Goal: Transaction & Acquisition: Purchase product/service

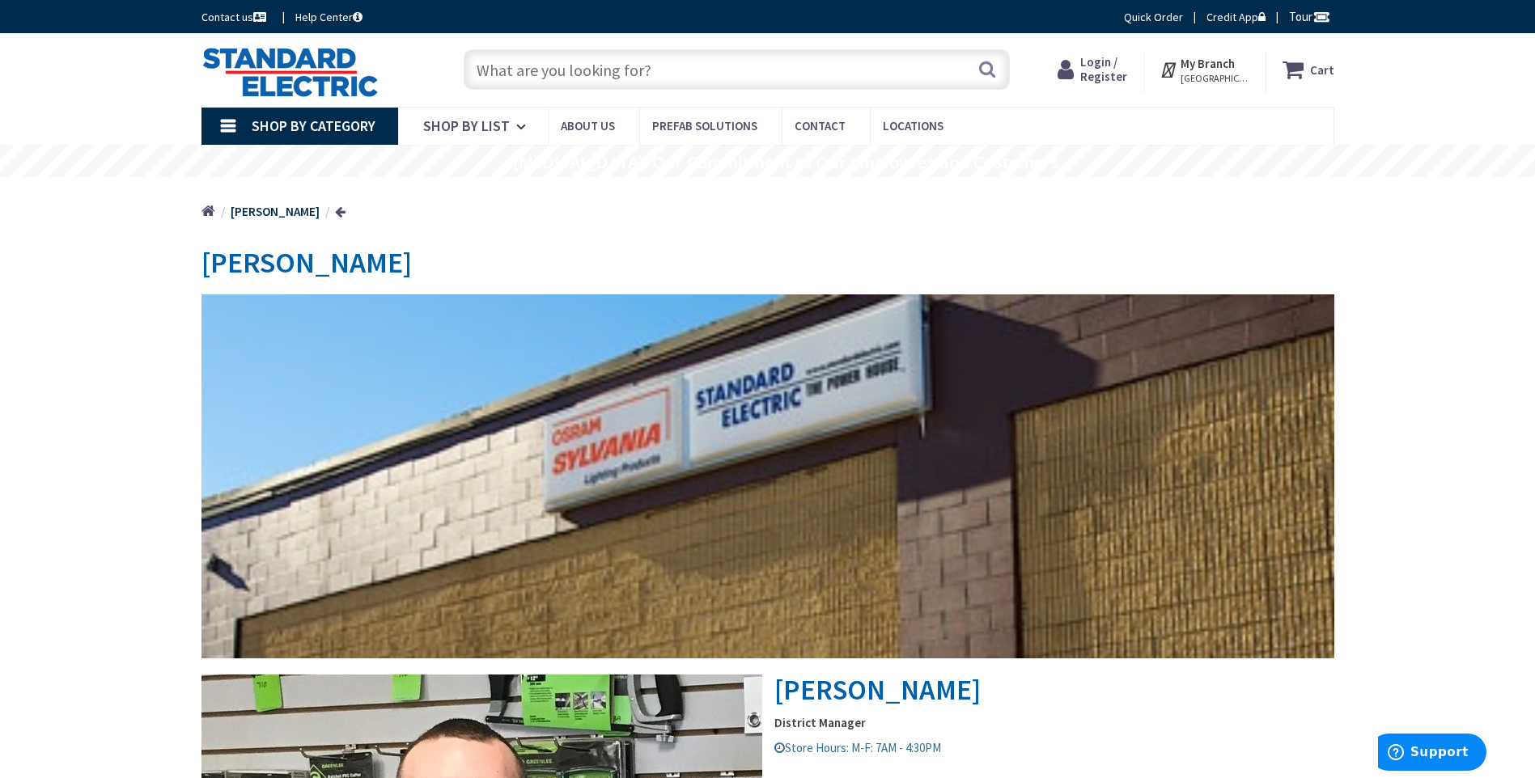
click at [328, 121] on span "Shop By Category" at bounding box center [314, 126] width 124 height 19
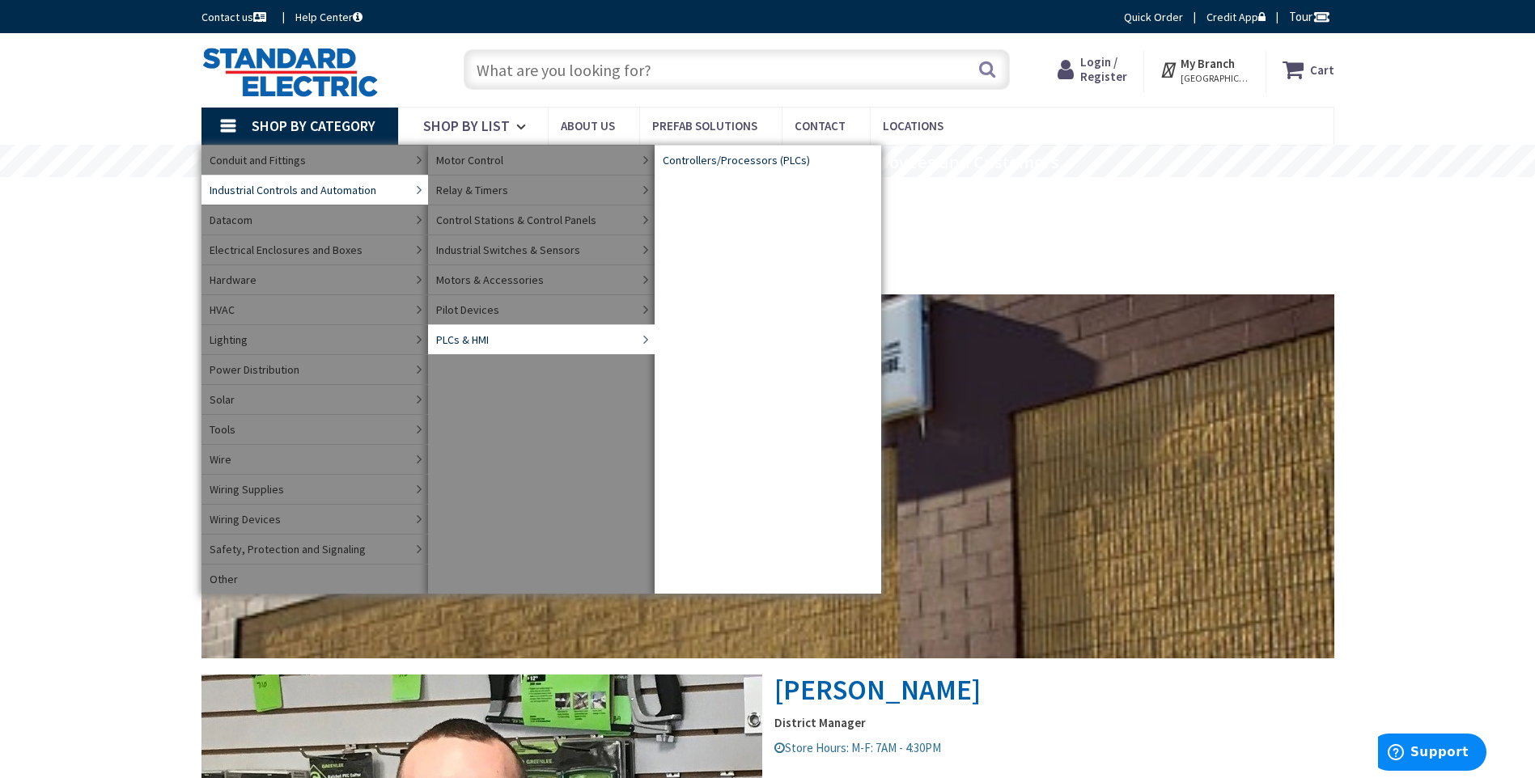
click at [724, 163] on span "Controllers/Processors (PLCs)" at bounding box center [736, 160] width 147 height 16
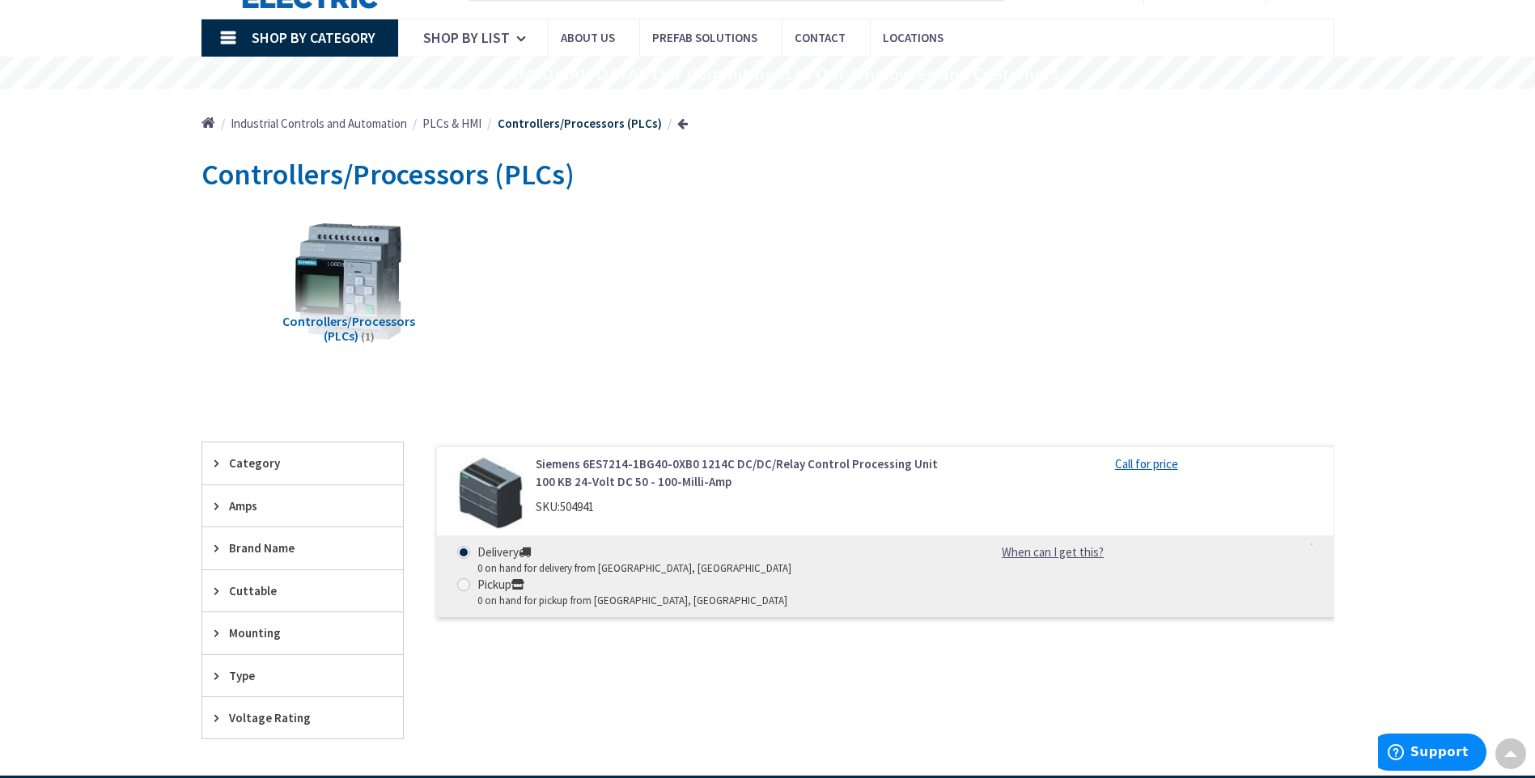
scroll to position [78, 0]
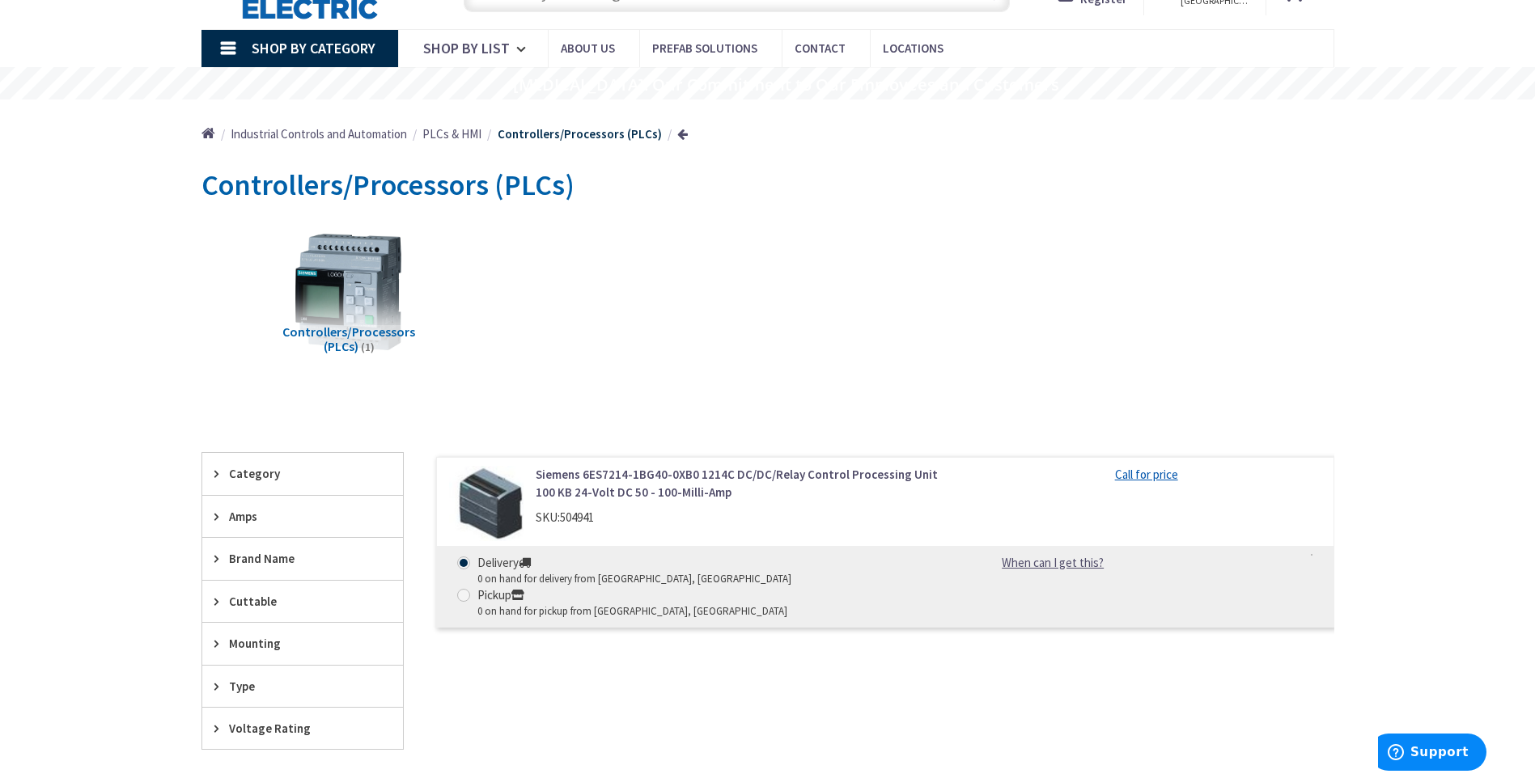
click at [281, 57] on span "Shop By Category" at bounding box center [314, 48] width 124 height 19
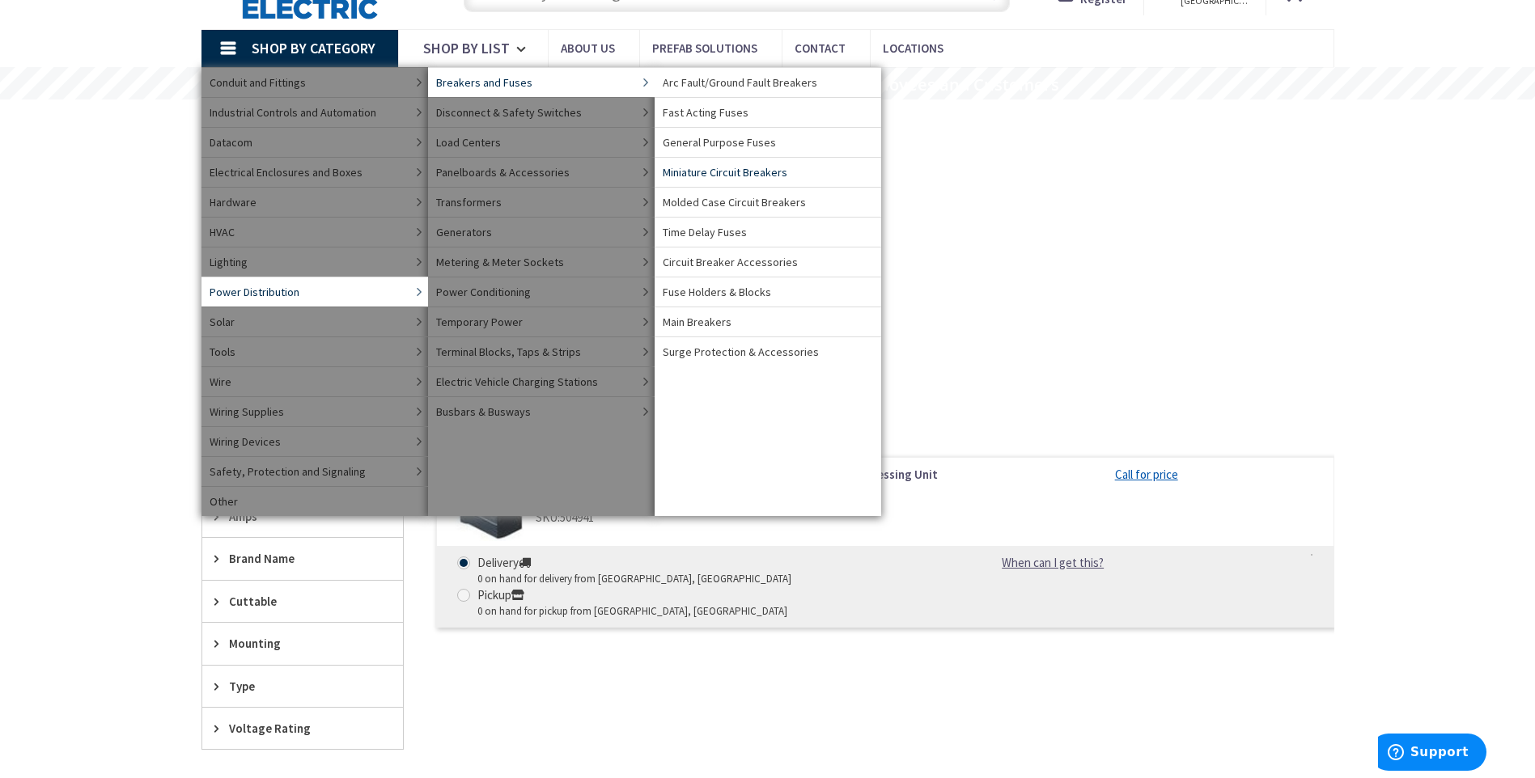
click at [713, 171] on span "Miniature Circuit Breakers" at bounding box center [725, 172] width 125 height 16
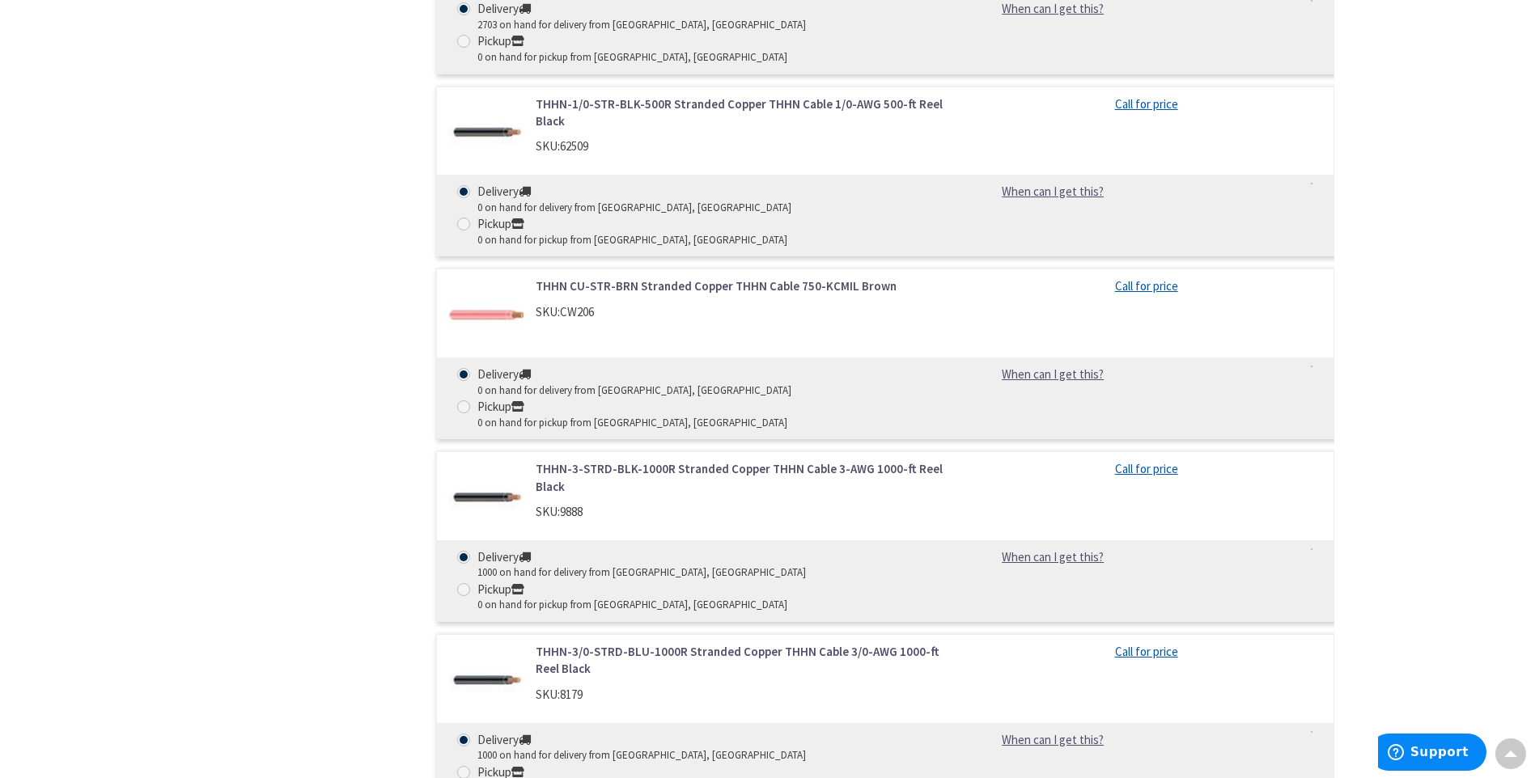
scroll to position [6662, 0]
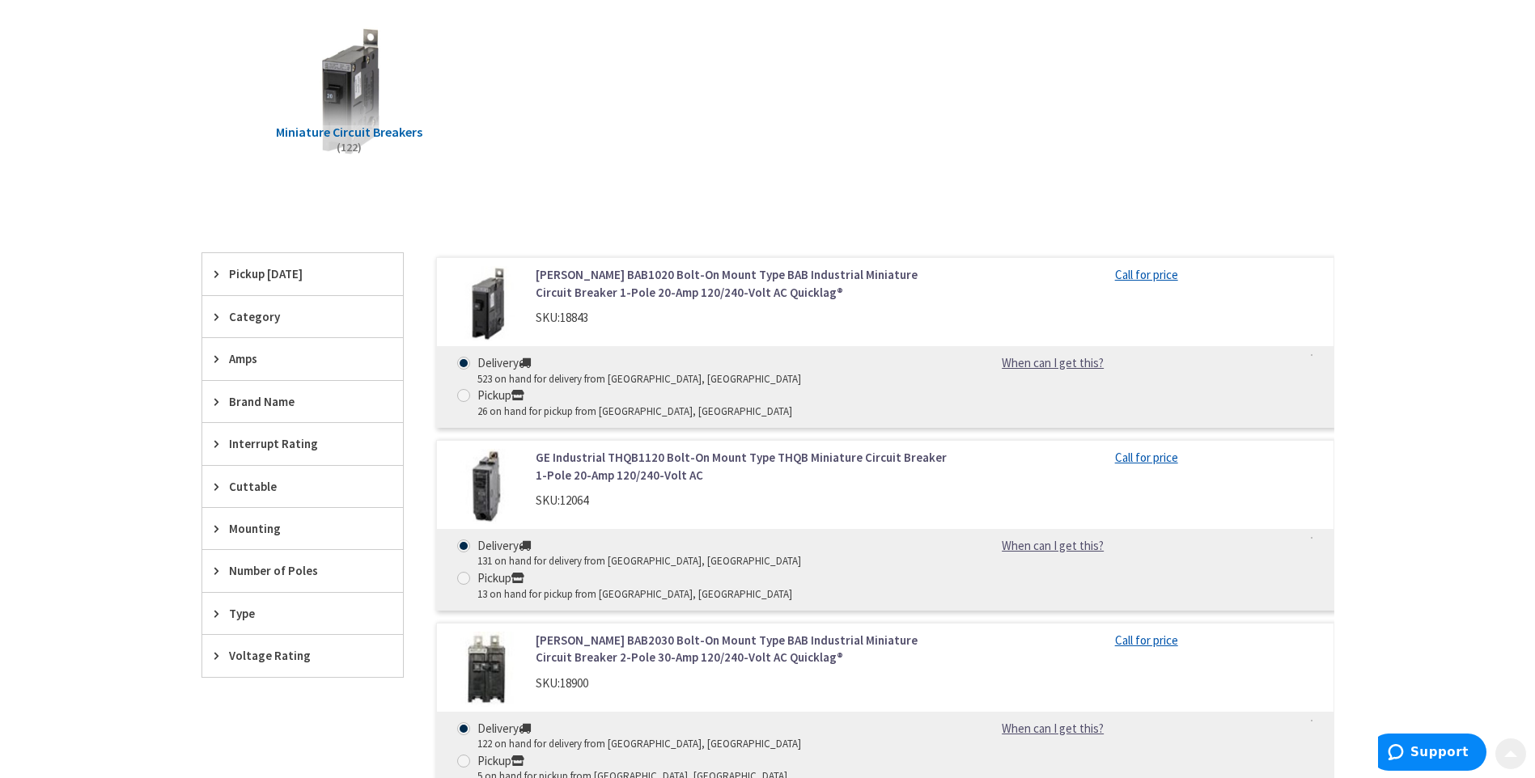
scroll to position [278, 0]
click at [213, 318] on div "Category" at bounding box center [302, 315] width 201 height 41
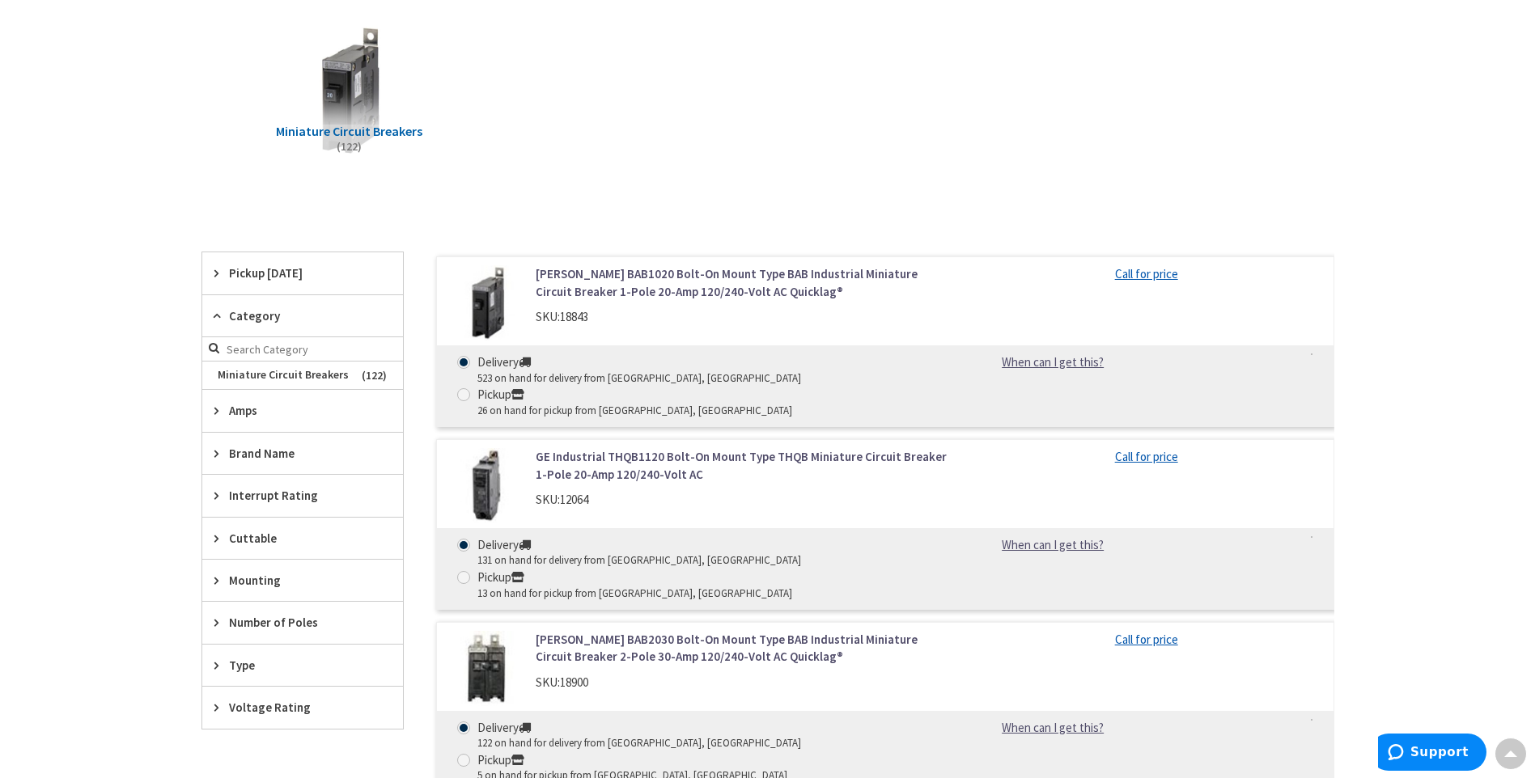
click at [215, 316] on icon at bounding box center [220, 316] width 12 height 12
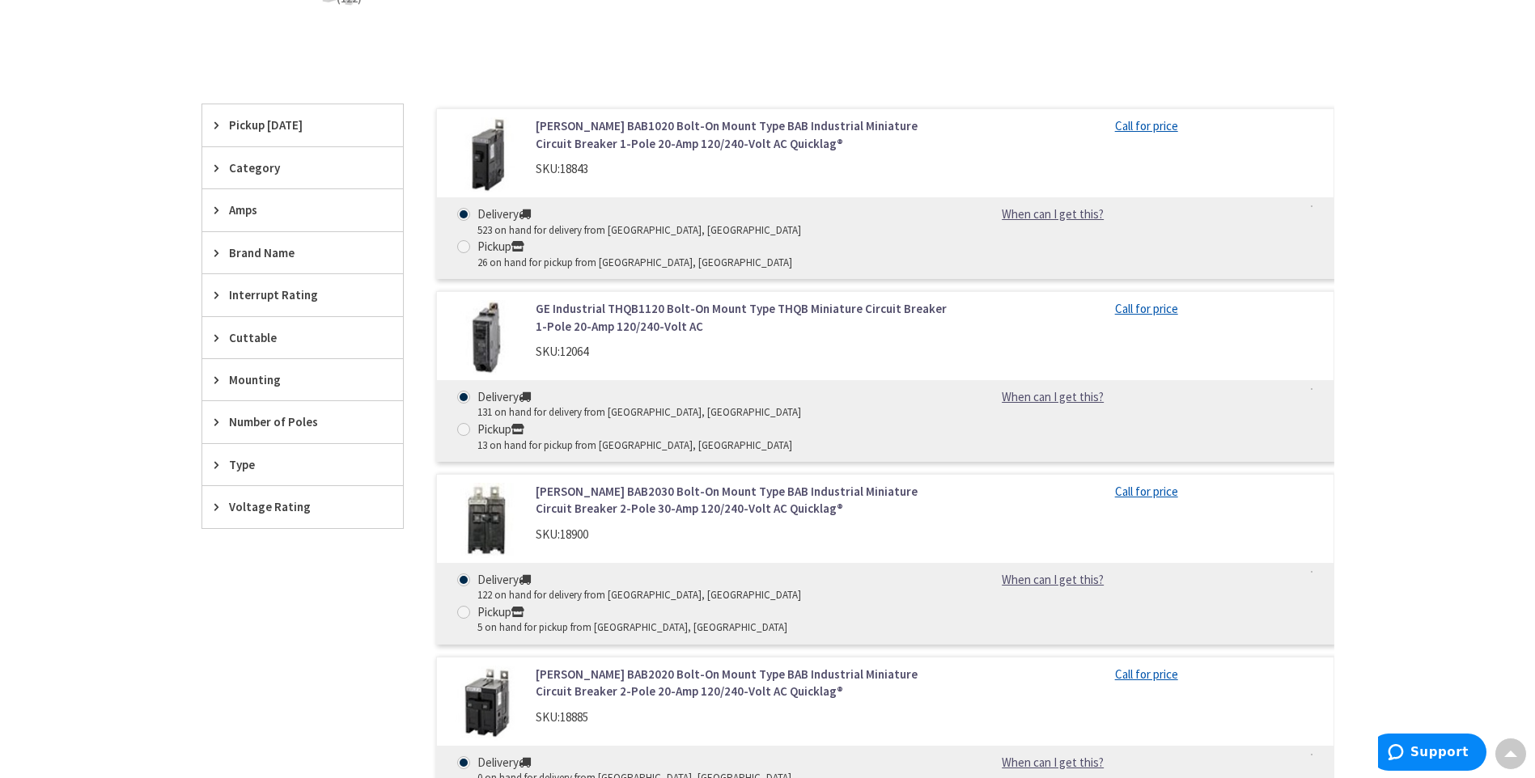
scroll to position [426, 0]
click at [230, 389] on span "Mounting" at bounding box center [295, 380] width 132 height 17
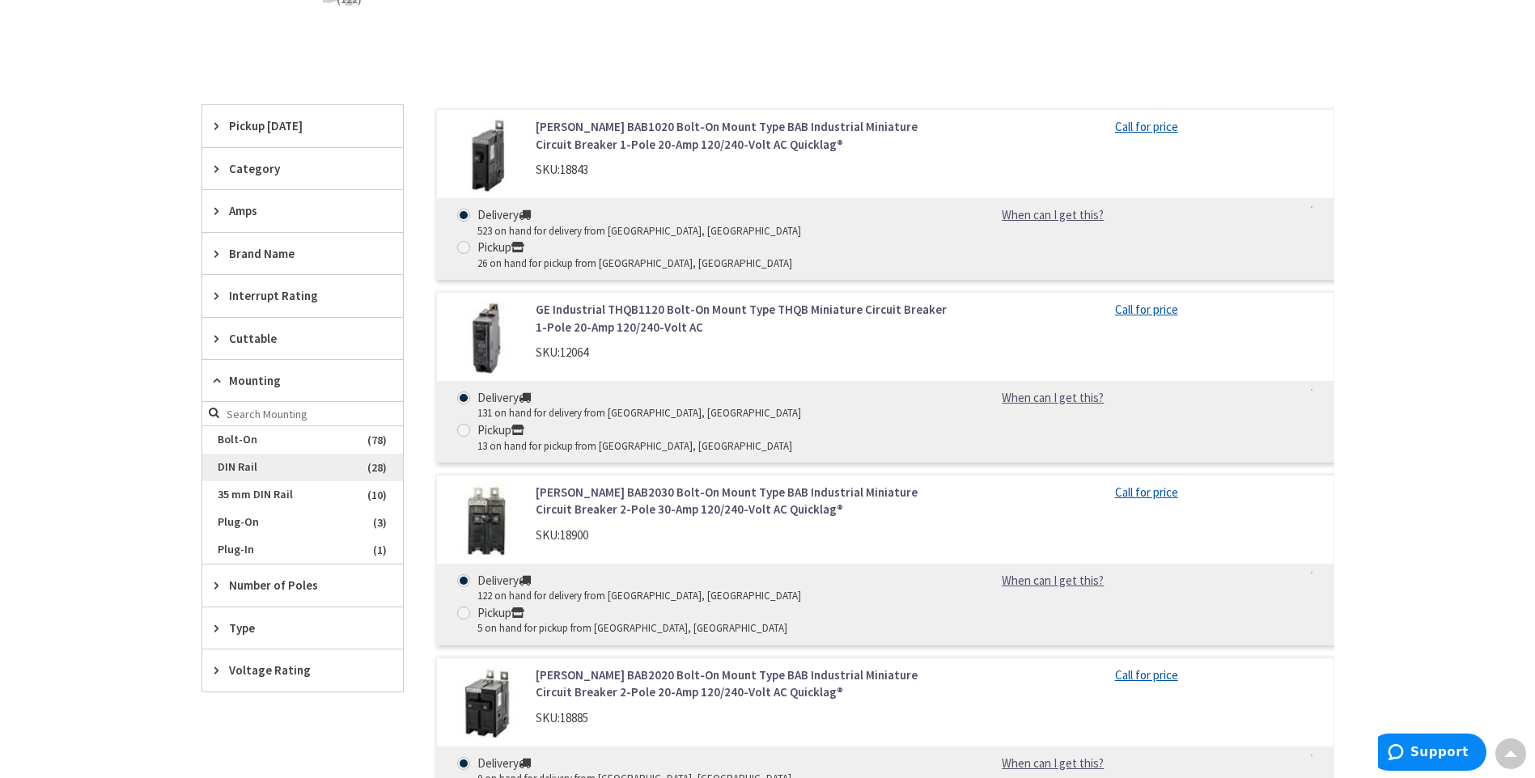
click at [295, 463] on span "DIN Rail" at bounding box center [302, 468] width 201 height 28
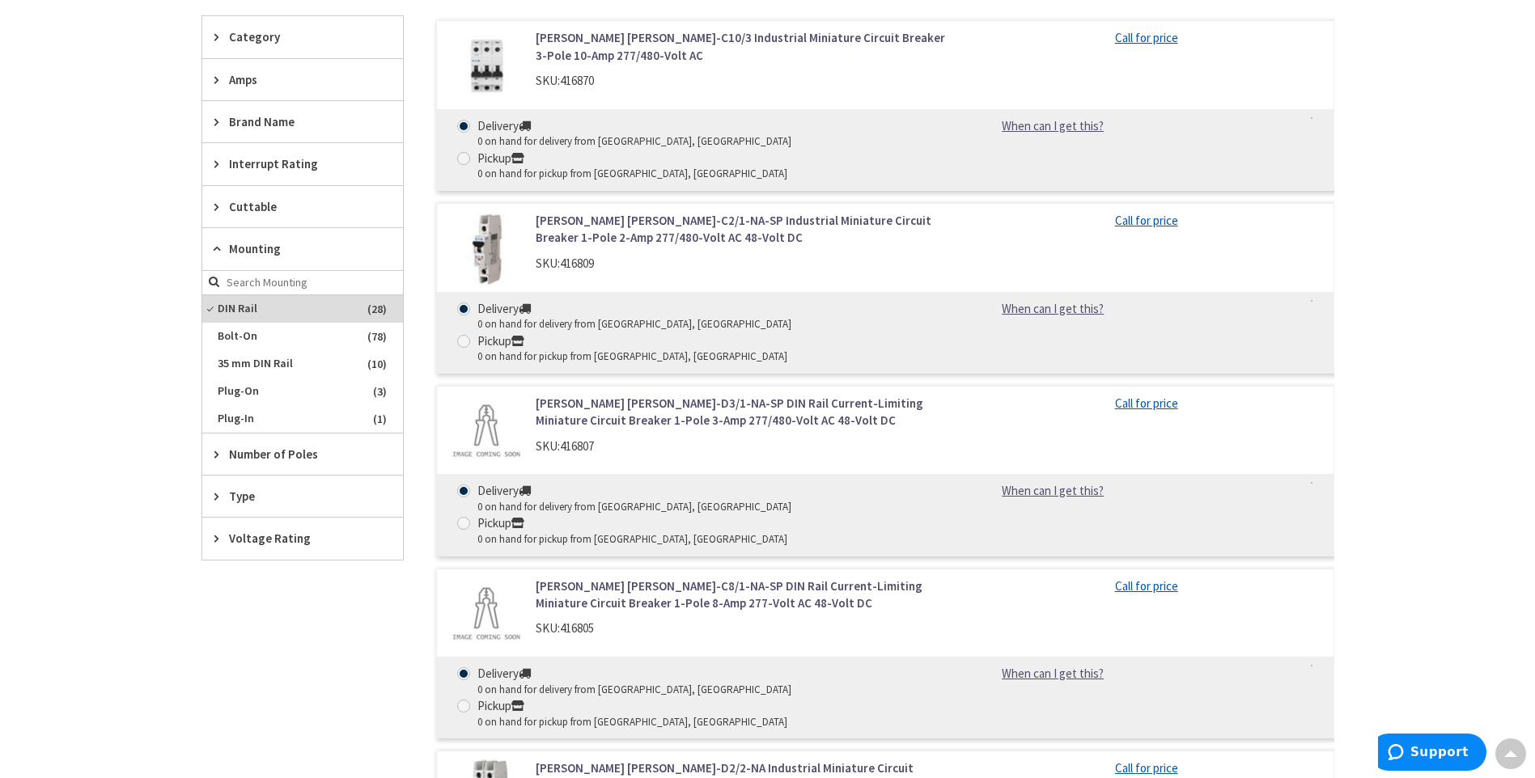
scroll to position [530, 0]
click at [265, 462] on span "Number of Poles" at bounding box center [295, 453] width 132 height 17
click at [230, 513] on span "1" at bounding box center [302, 513] width 201 height 28
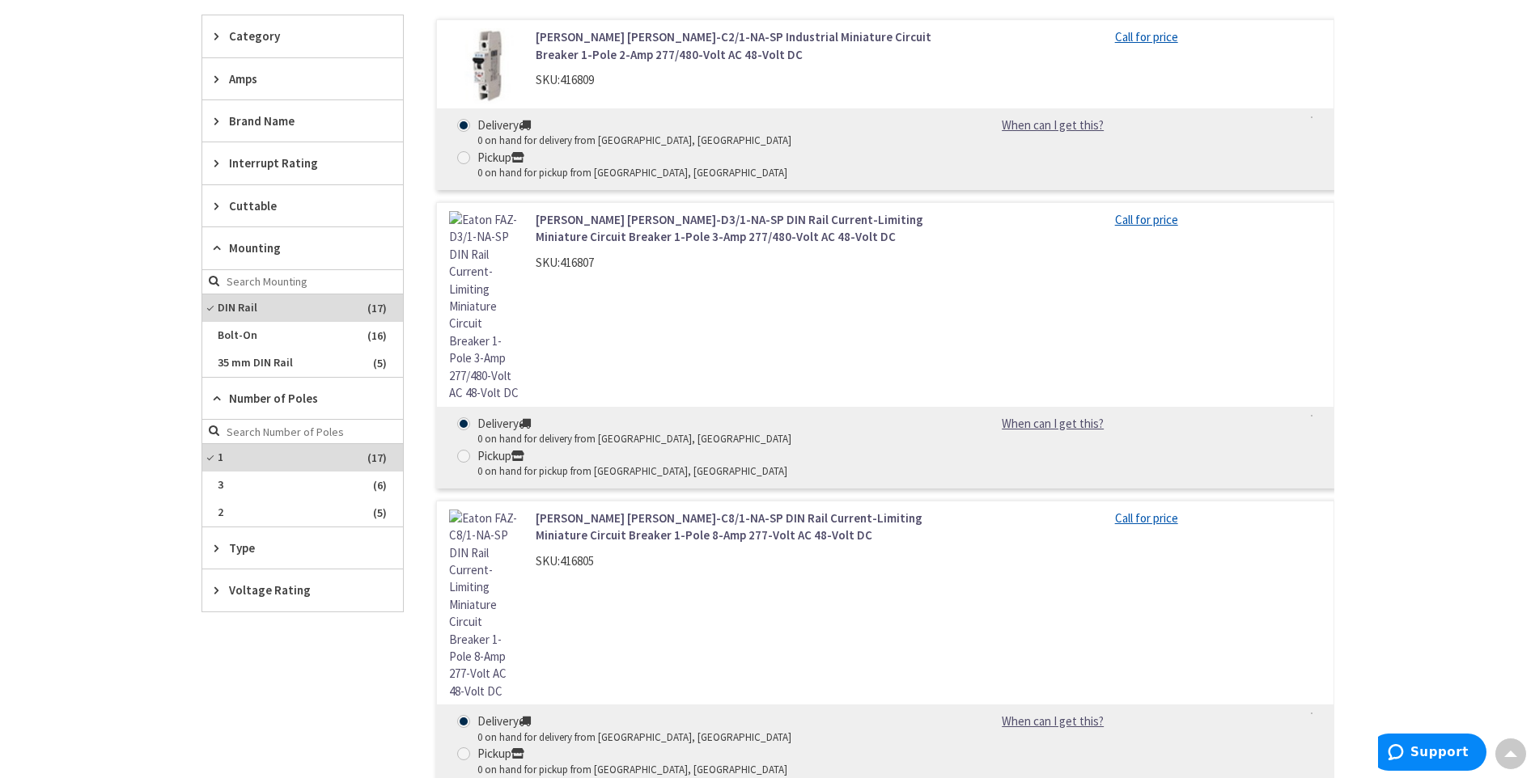
scroll to position [284, 0]
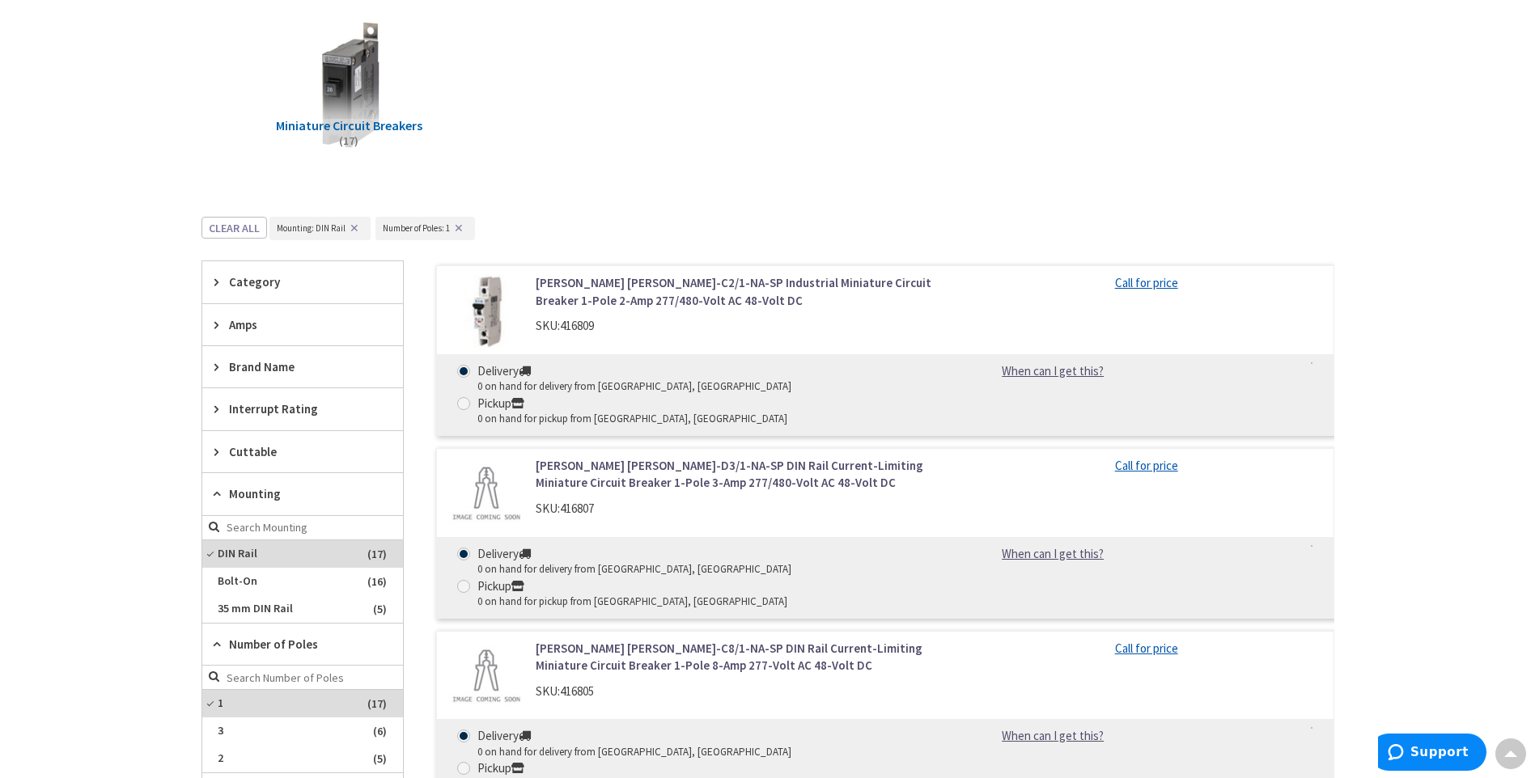
click at [257, 415] on span "Interrupt Rating" at bounding box center [295, 408] width 132 height 17
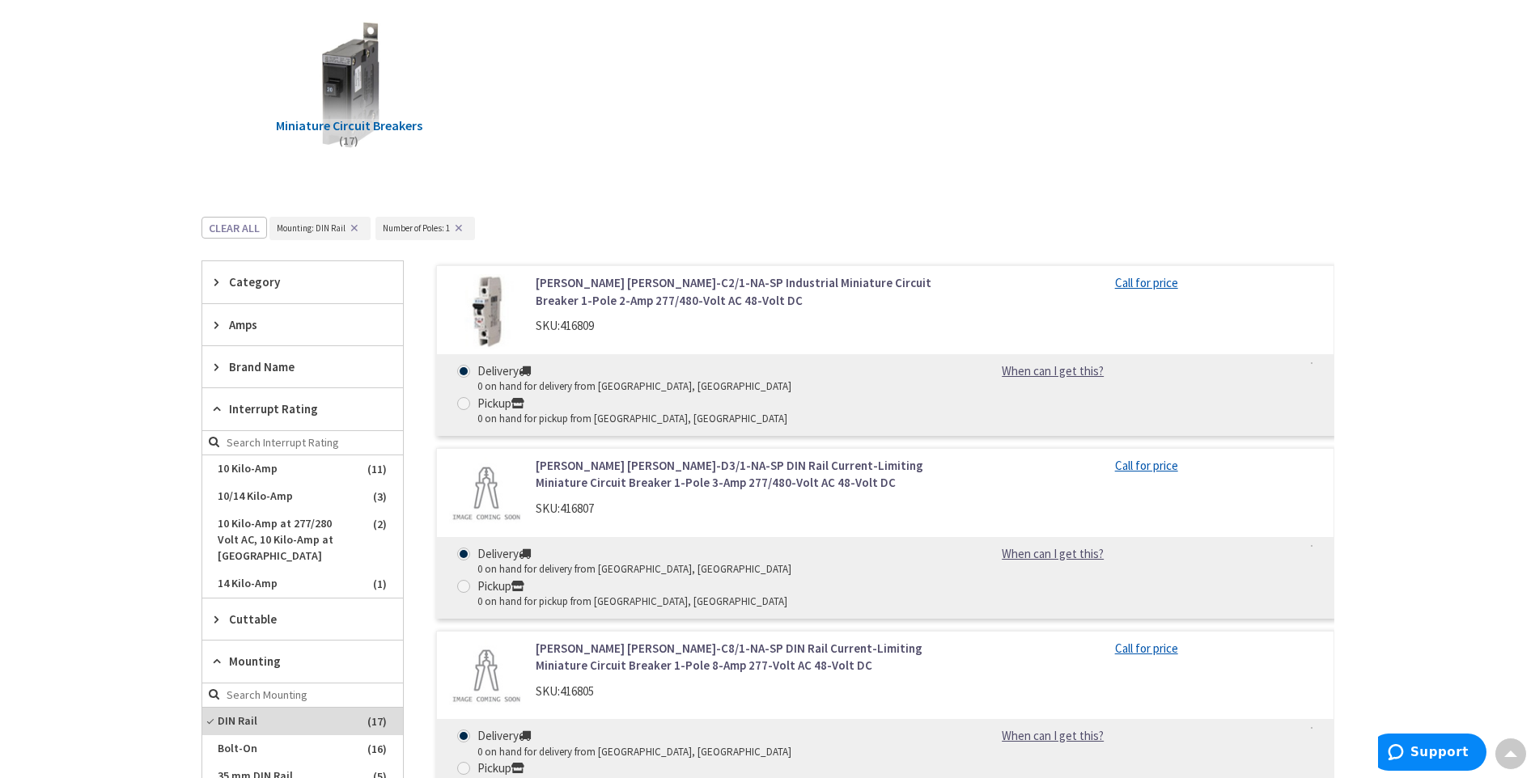
click at [257, 409] on span "Interrupt Rating" at bounding box center [295, 408] width 132 height 17
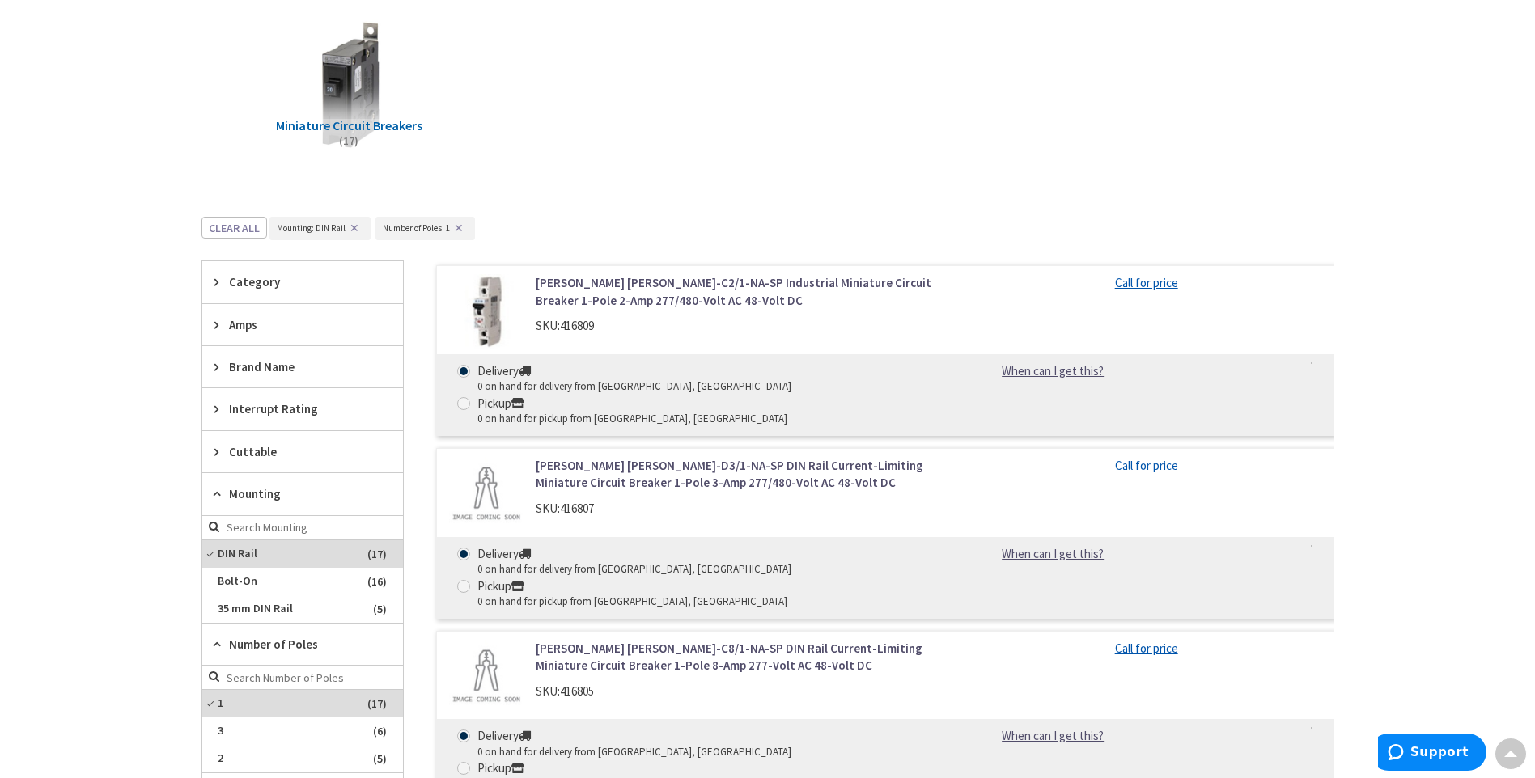
click at [226, 313] on div "Amps" at bounding box center [302, 324] width 201 height 41
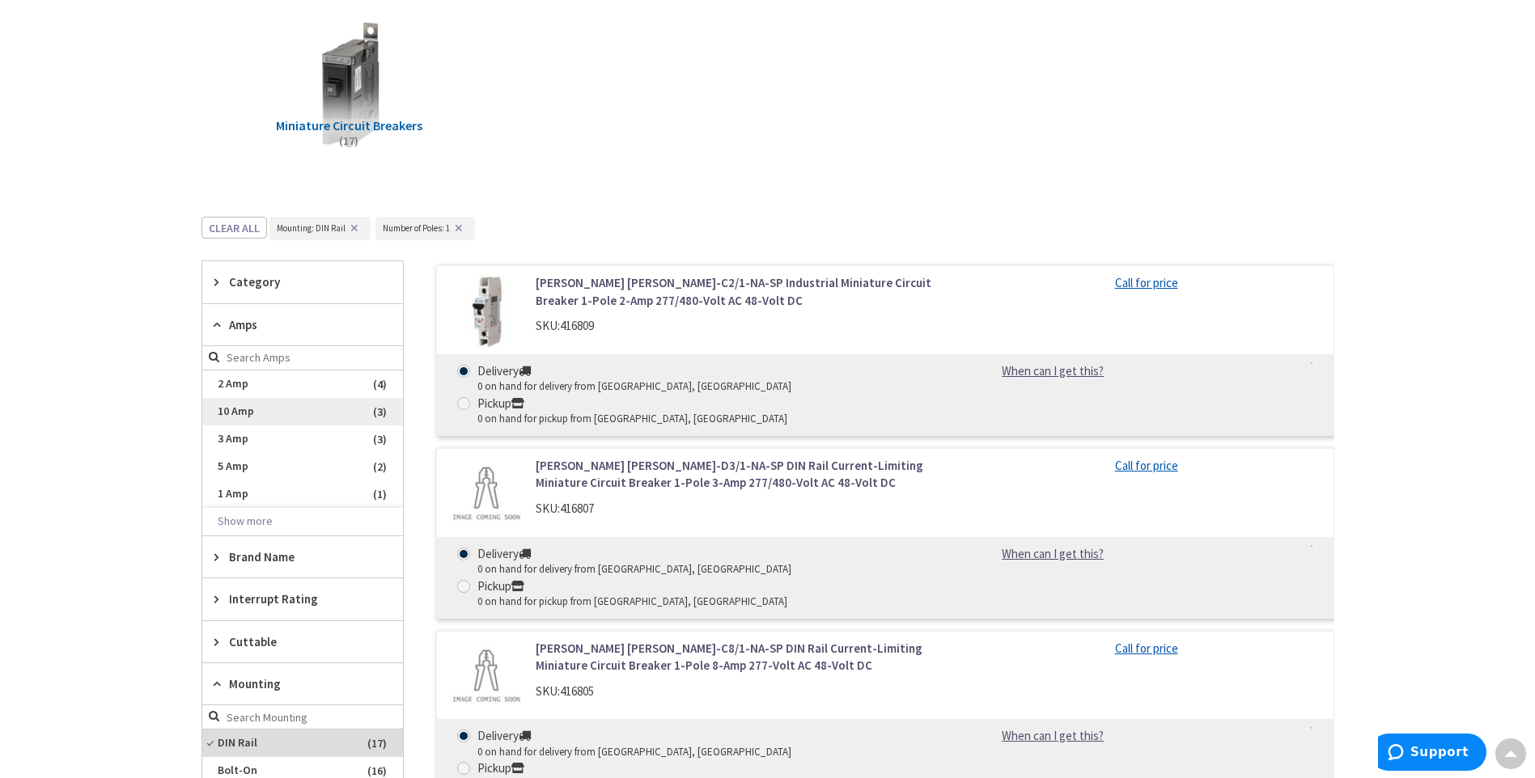
click at [240, 413] on span "10 Amp" at bounding box center [302, 412] width 201 height 28
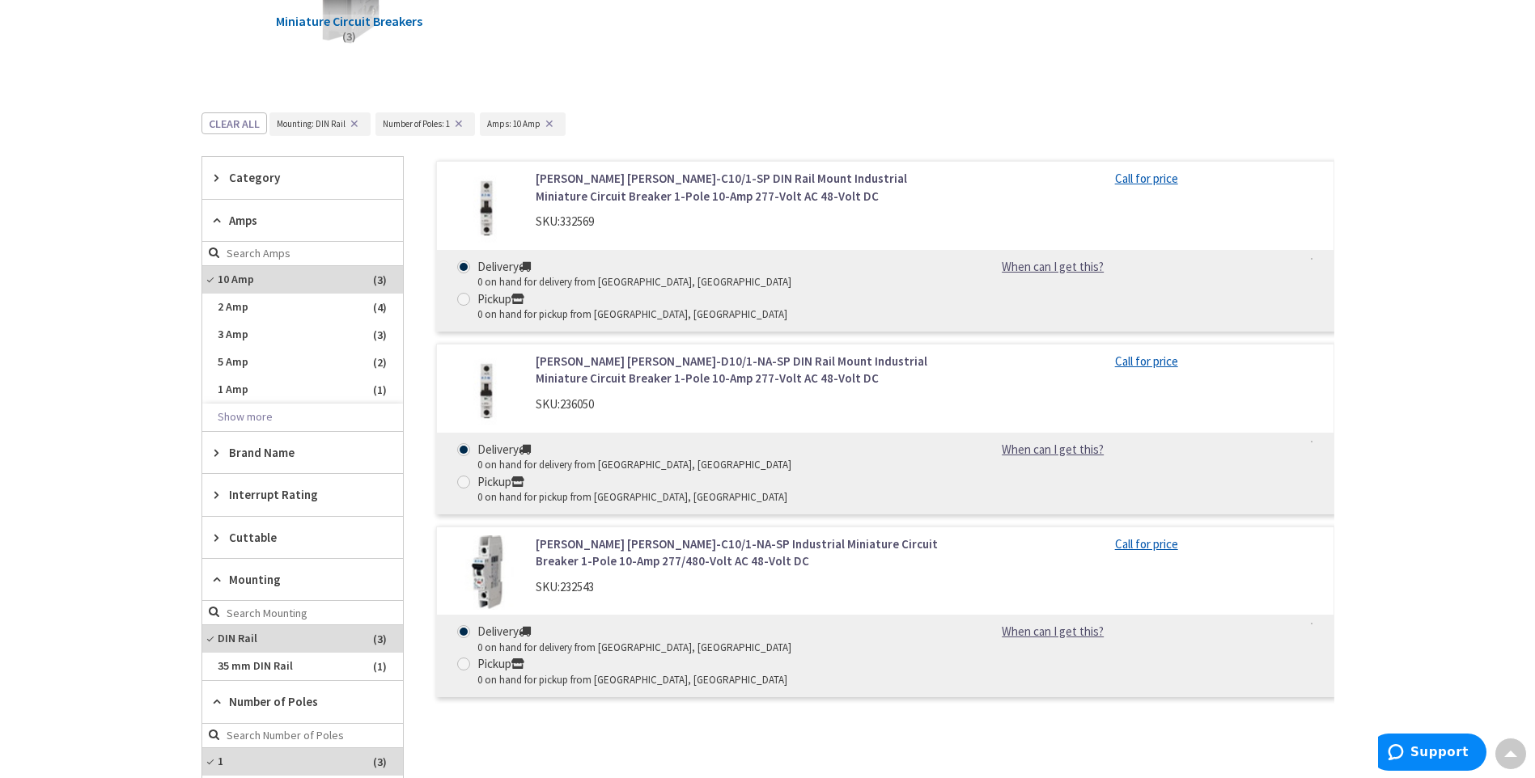
scroll to position [389, 0]
click at [239, 488] on span "Interrupt Rating" at bounding box center [295, 493] width 132 height 17
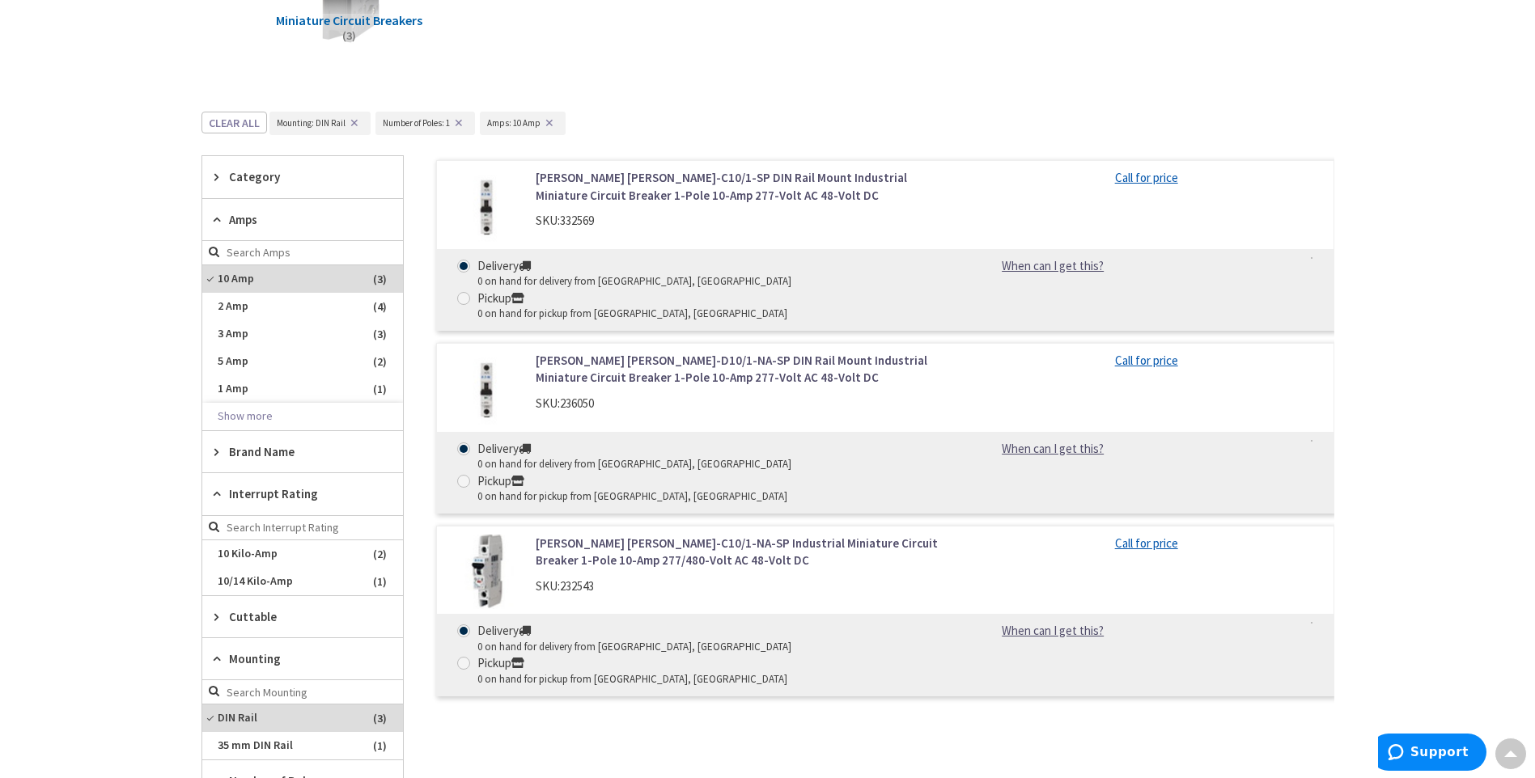
click at [239, 488] on span "Interrupt Rating" at bounding box center [295, 493] width 132 height 17
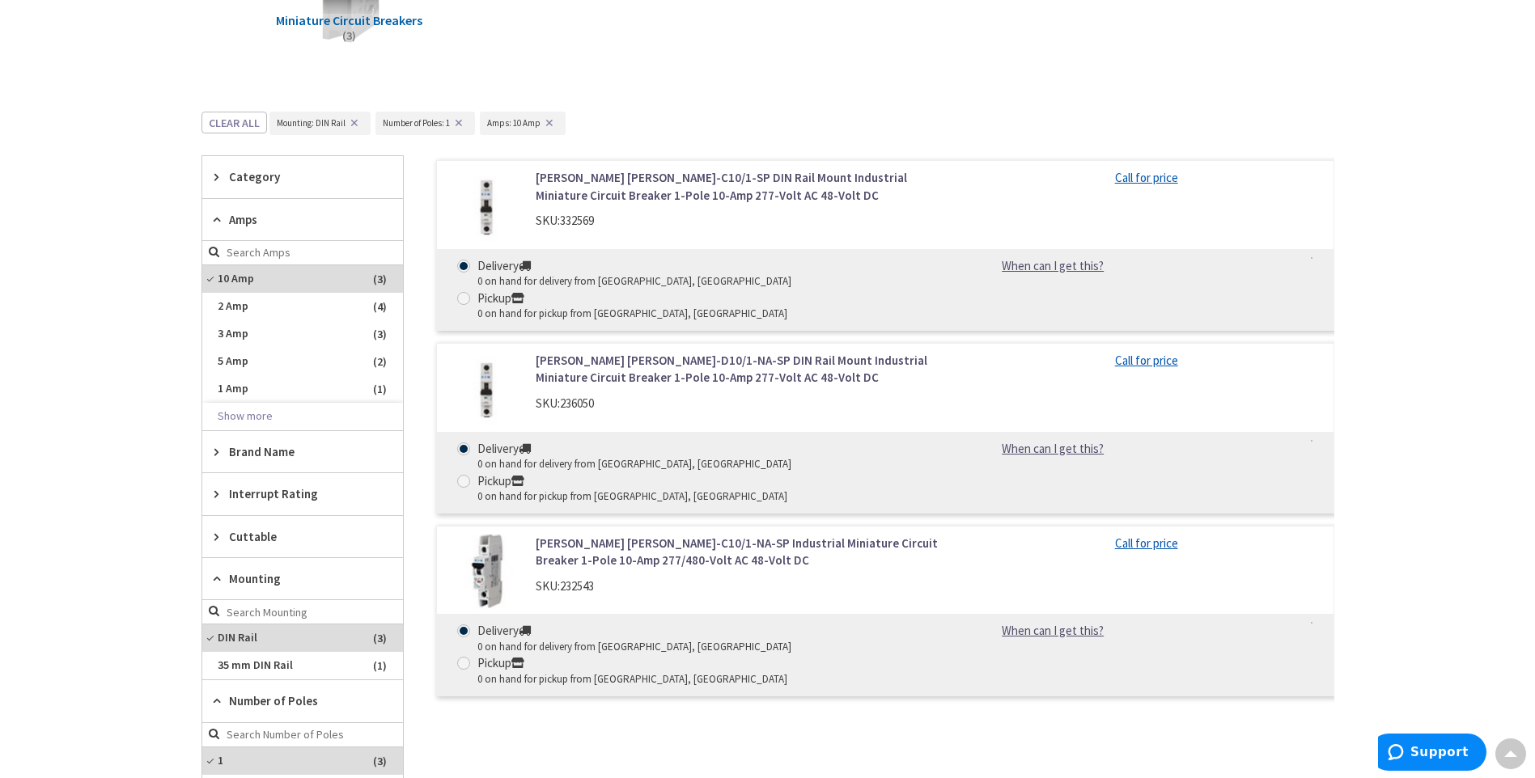
click at [254, 529] on span "Cuttable" at bounding box center [295, 536] width 132 height 17
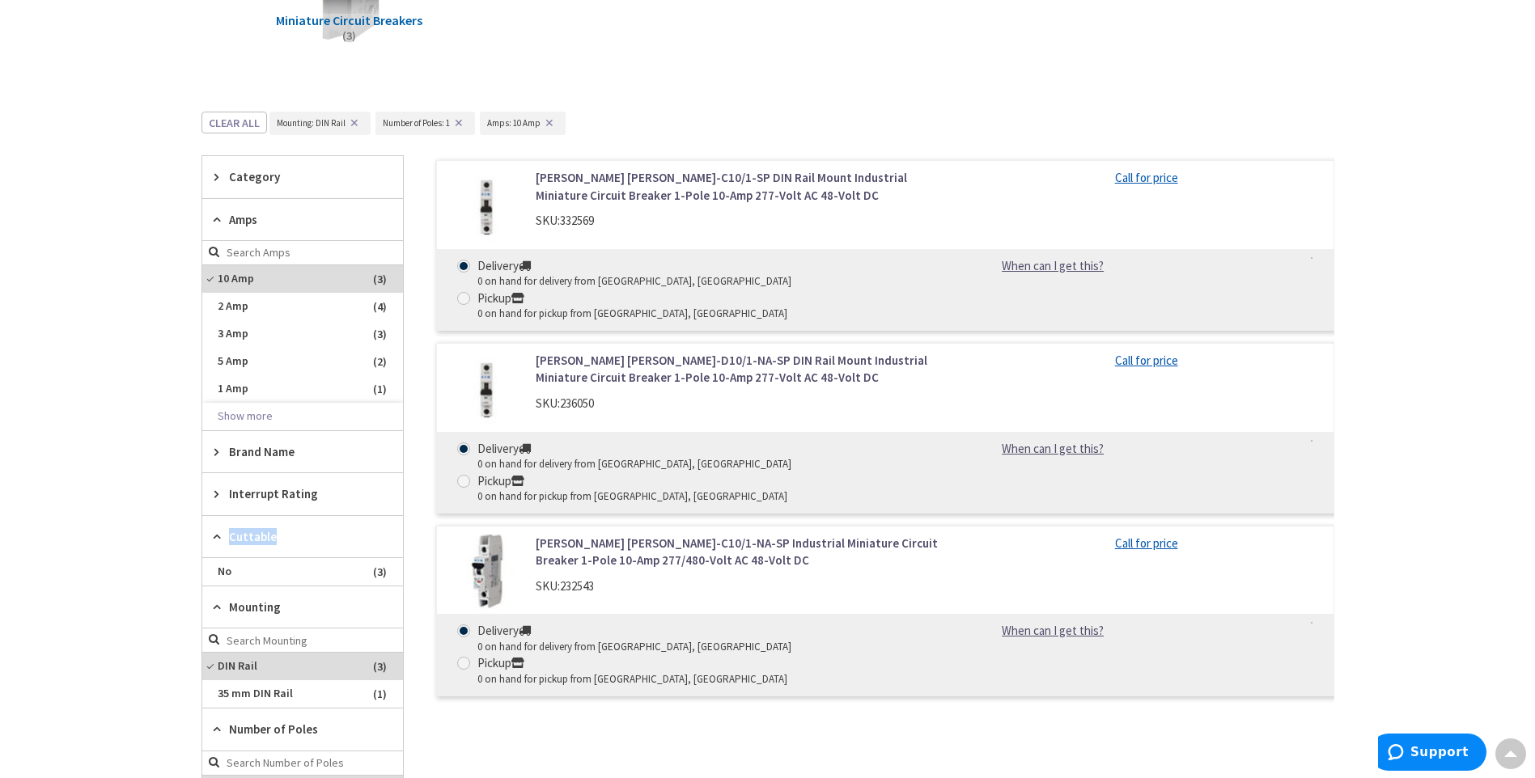
click at [254, 529] on span "Cuttable" at bounding box center [295, 536] width 132 height 17
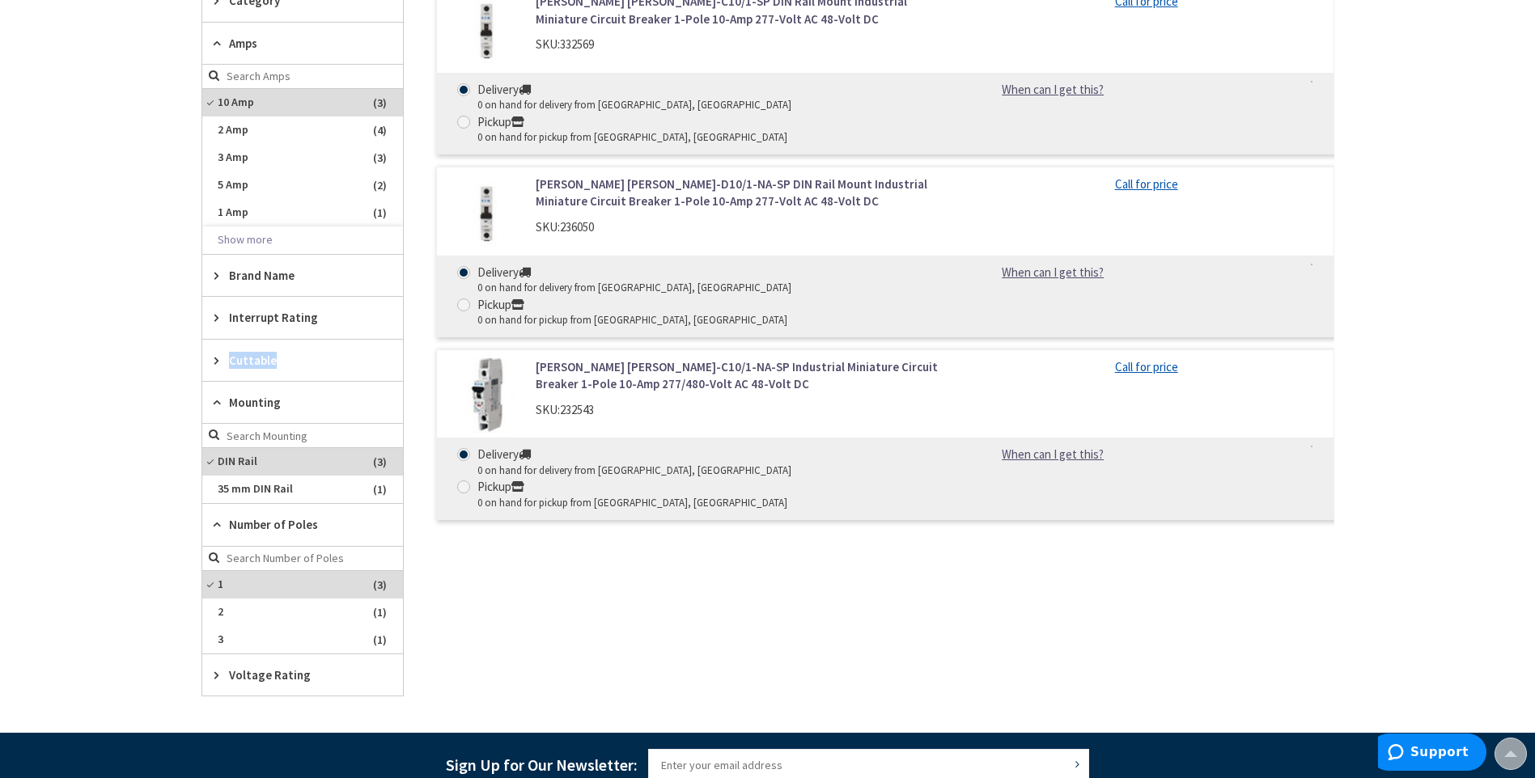
scroll to position [584, 0]
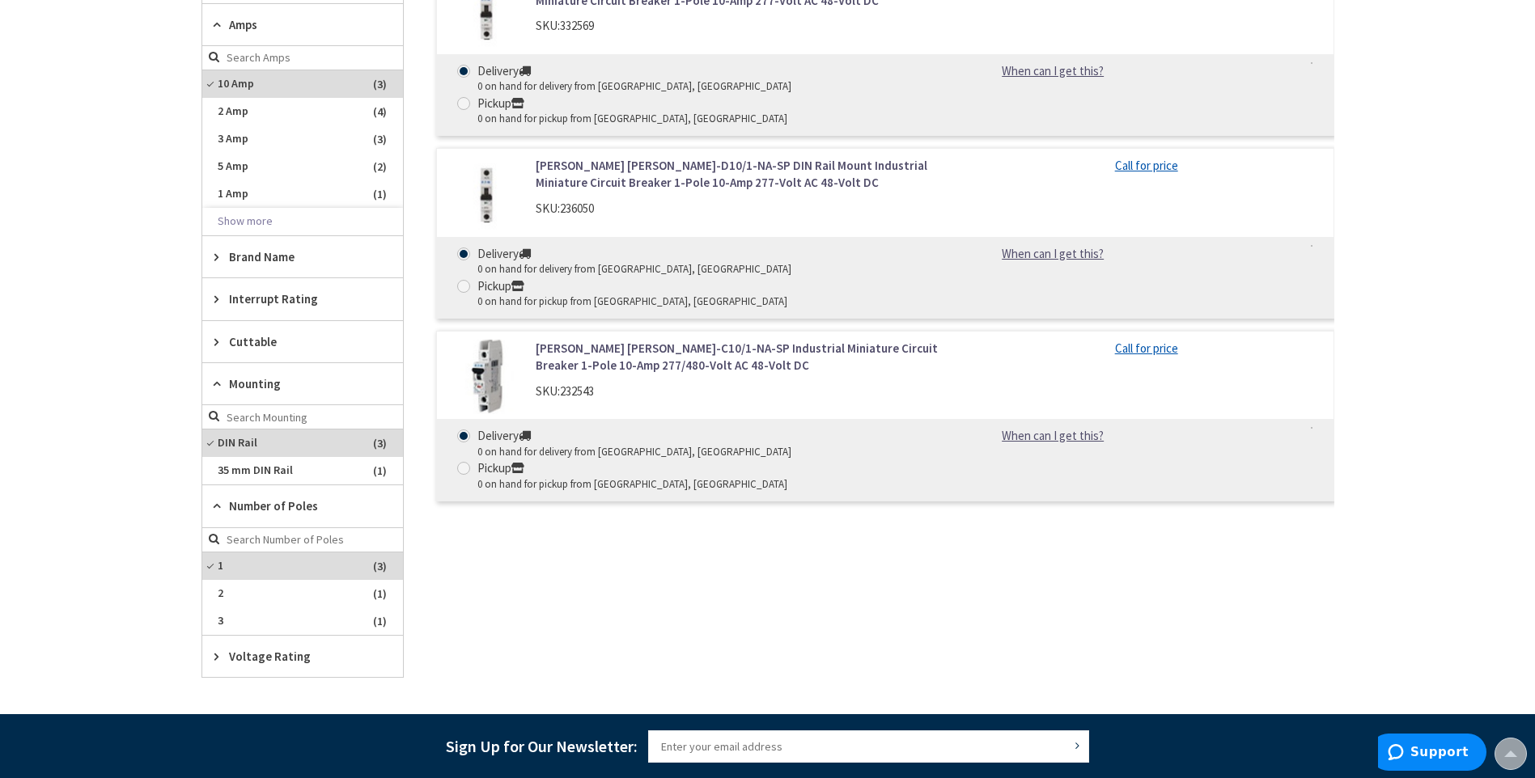
drag, startPoint x: 254, startPoint y: 529, endPoint x: 120, endPoint y: 506, distance: 136.3
click at [120, 506] on div "Skip to Content Toggle Nav Search Cart My Cart Close" at bounding box center [767, 303] width 1535 height 1709
click at [286, 657] on span "Voltage Rating" at bounding box center [295, 656] width 132 height 17
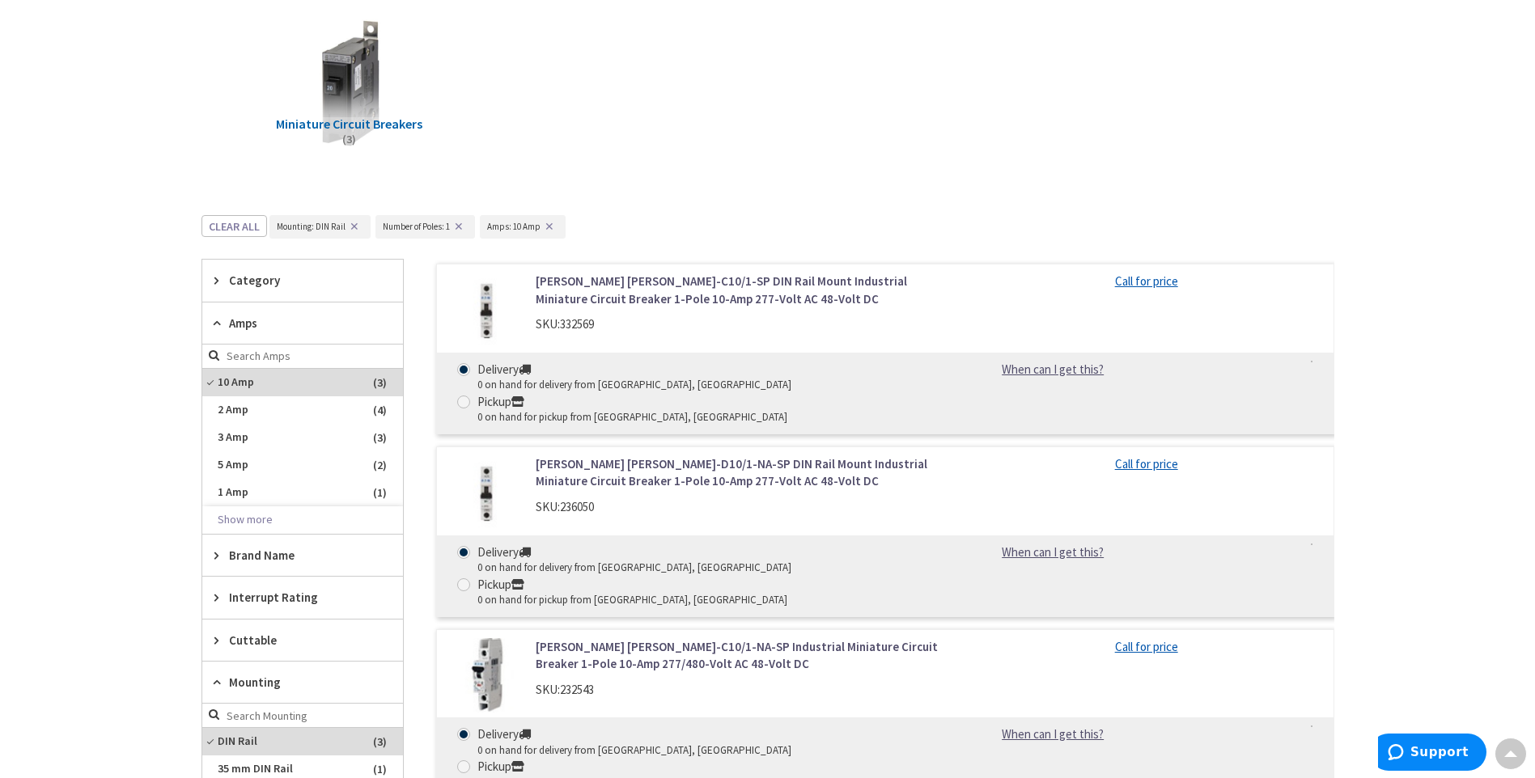
scroll to position [285, 0]
click at [224, 280] on icon at bounding box center [220, 281] width 12 height 12
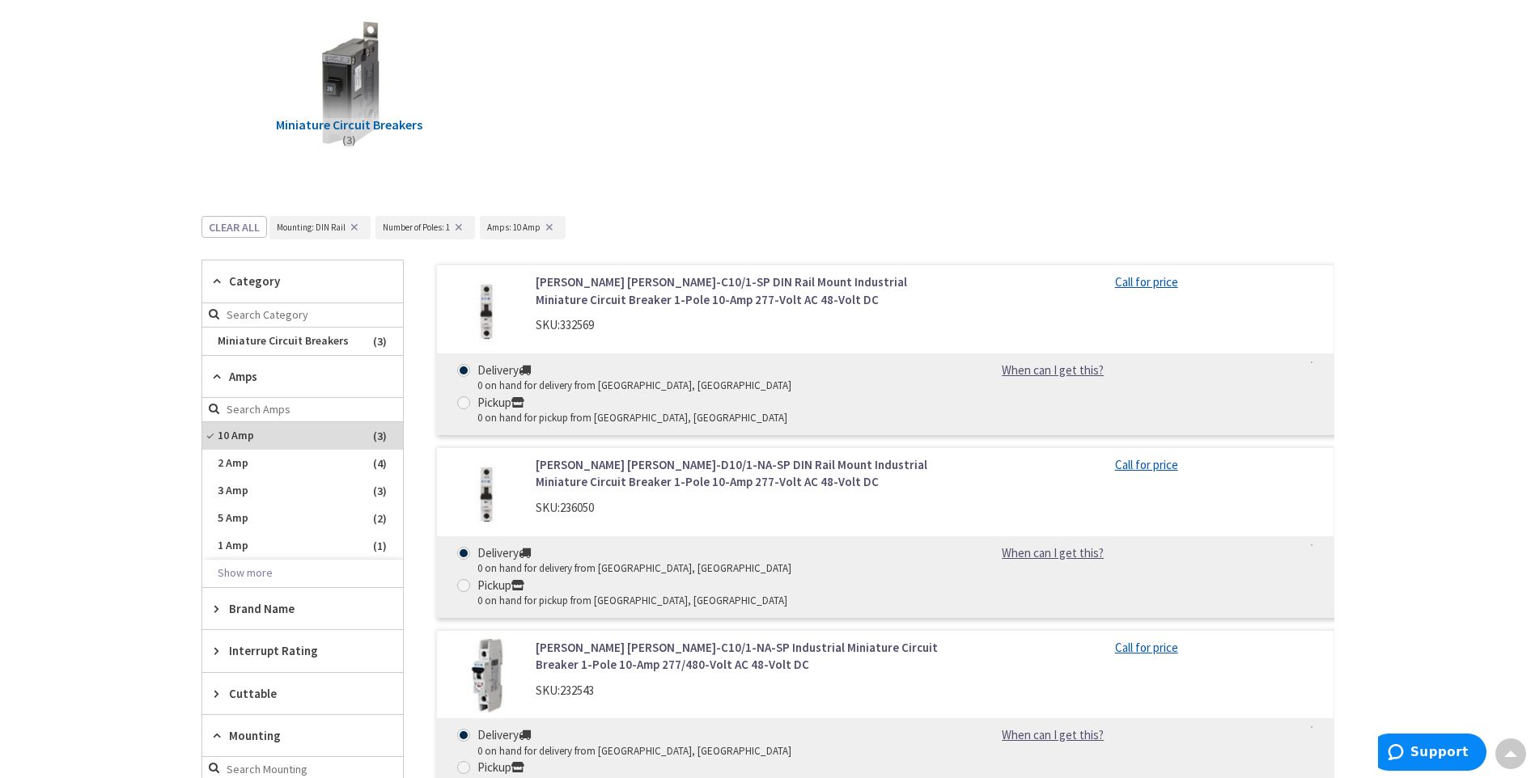
click at [220, 279] on icon at bounding box center [220, 281] width 12 height 12
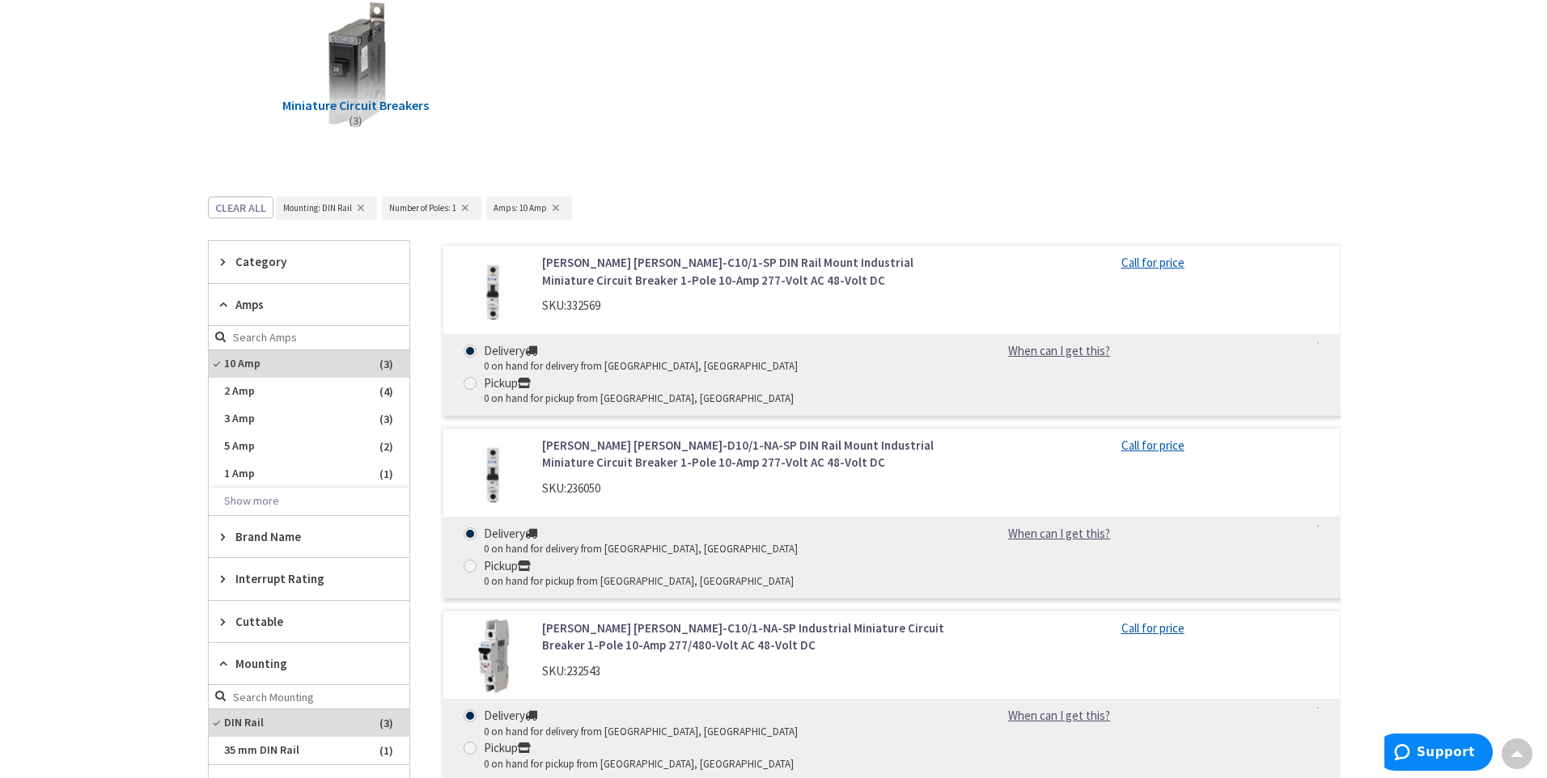
scroll to position [0, 0]
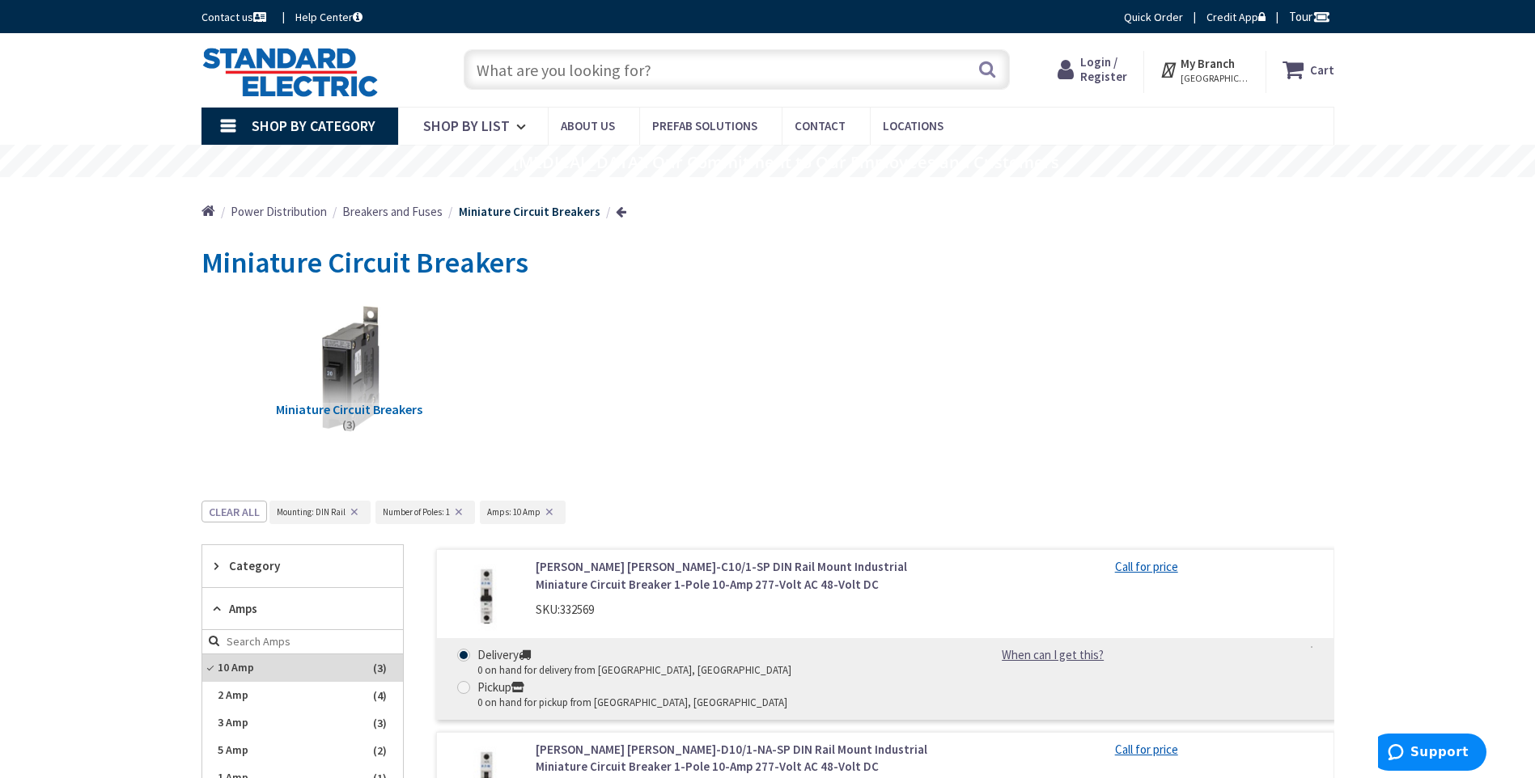
click at [1198, 91] on div "My Branch MANCHESTER, NH My Branch: 7096 S WILLOW STREET MANCHESTER, NH Monday …" at bounding box center [1205, 72] width 122 height 42
click at [1206, 76] on span "[GEOGRAPHIC_DATA], [GEOGRAPHIC_DATA]" at bounding box center [1214, 78] width 69 height 13
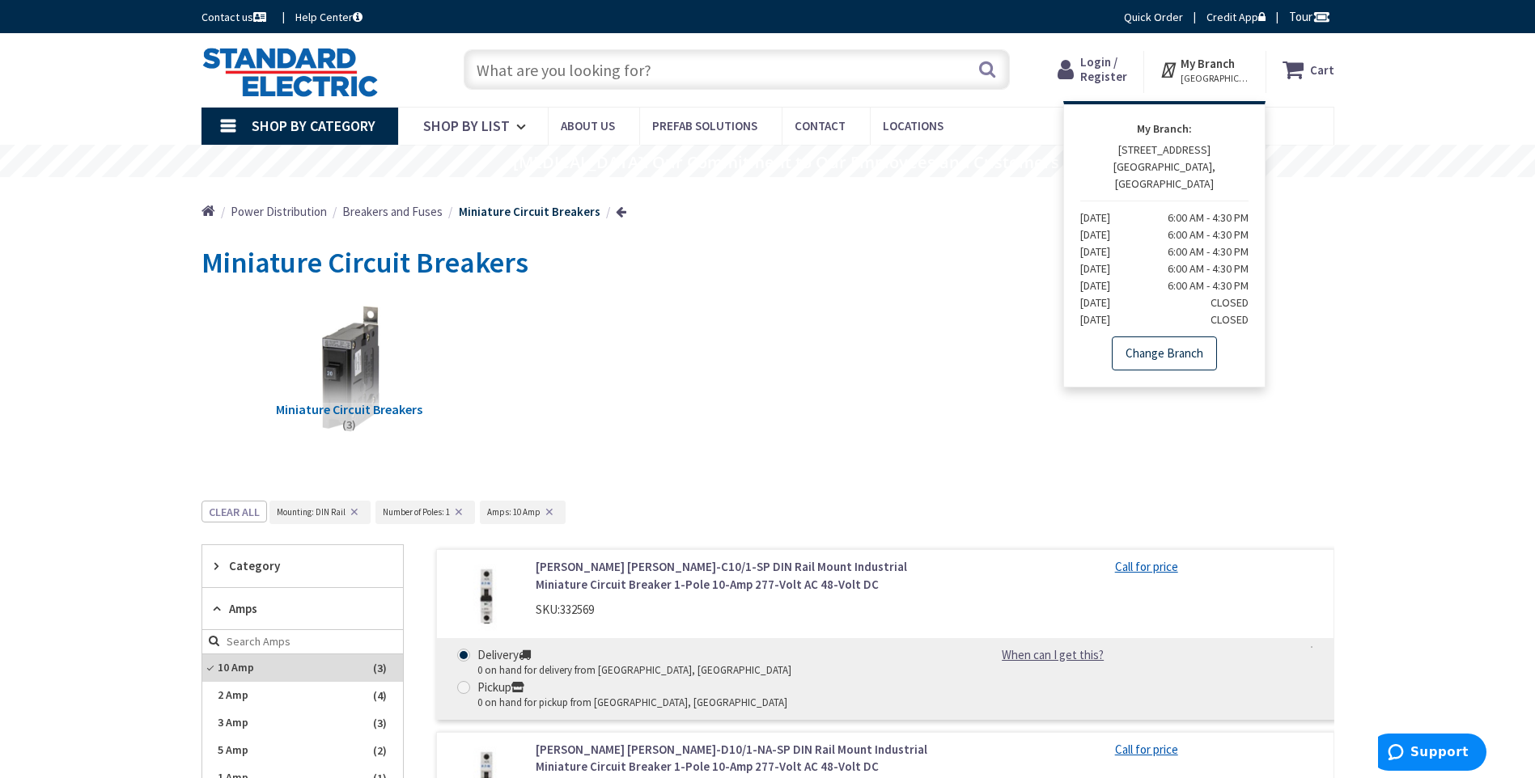
click at [1185, 337] on link "Change Branch" at bounding box center [1164, 354] width 105 height 34
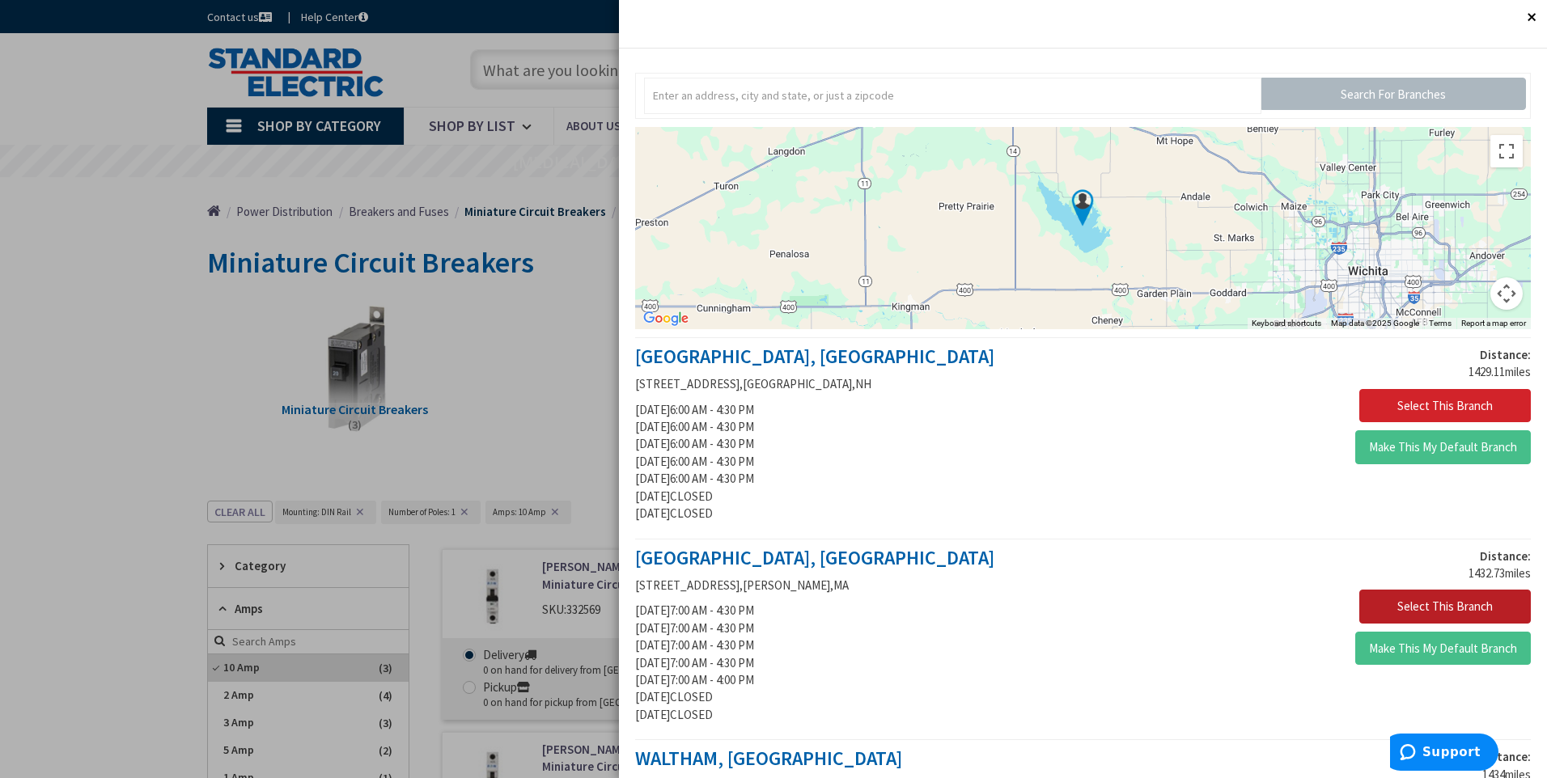
click at [1400, 607] on button "Select This Branch" at bounding box center [1445, 607] width 172 height 34
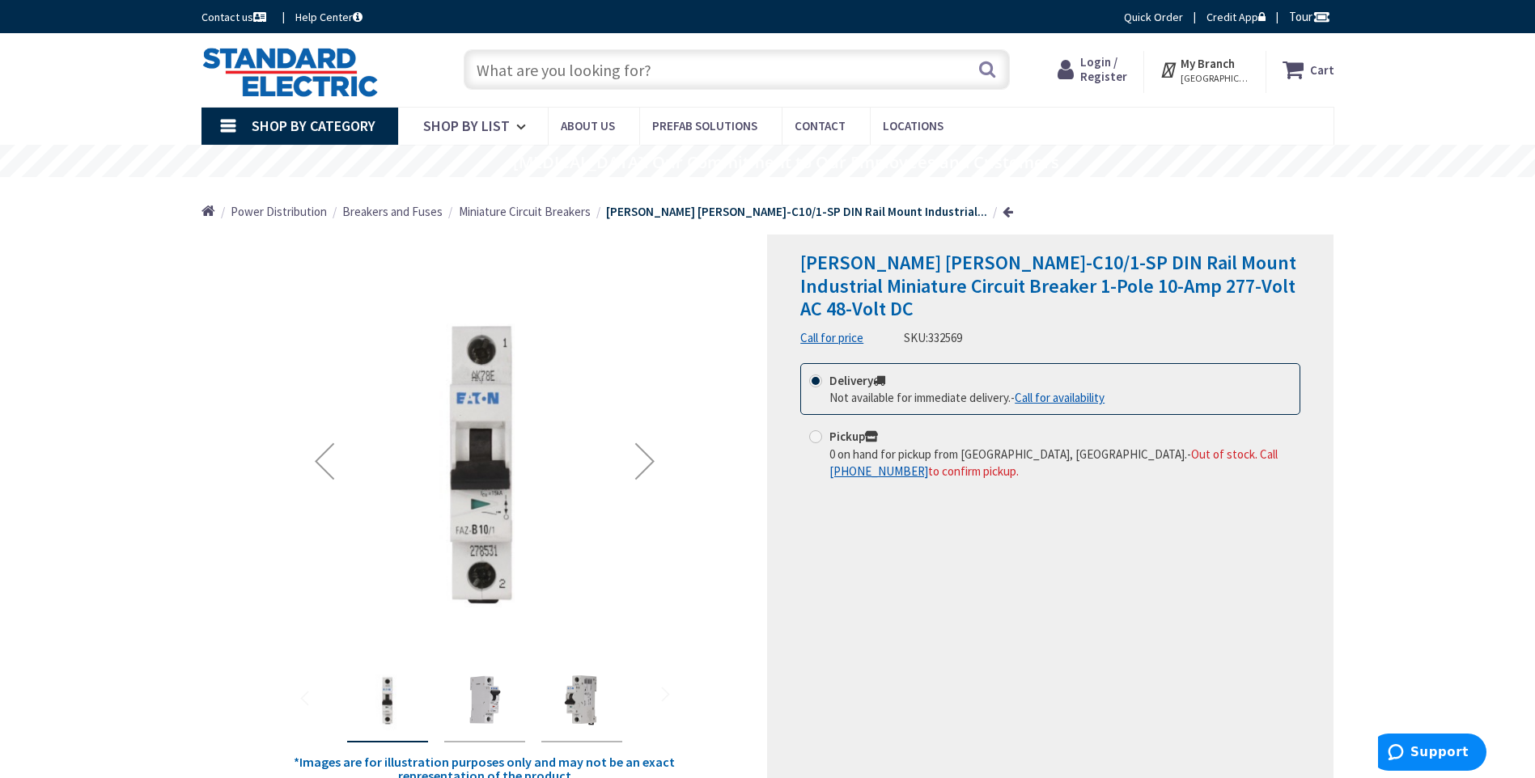
scroll to position [89, 0]
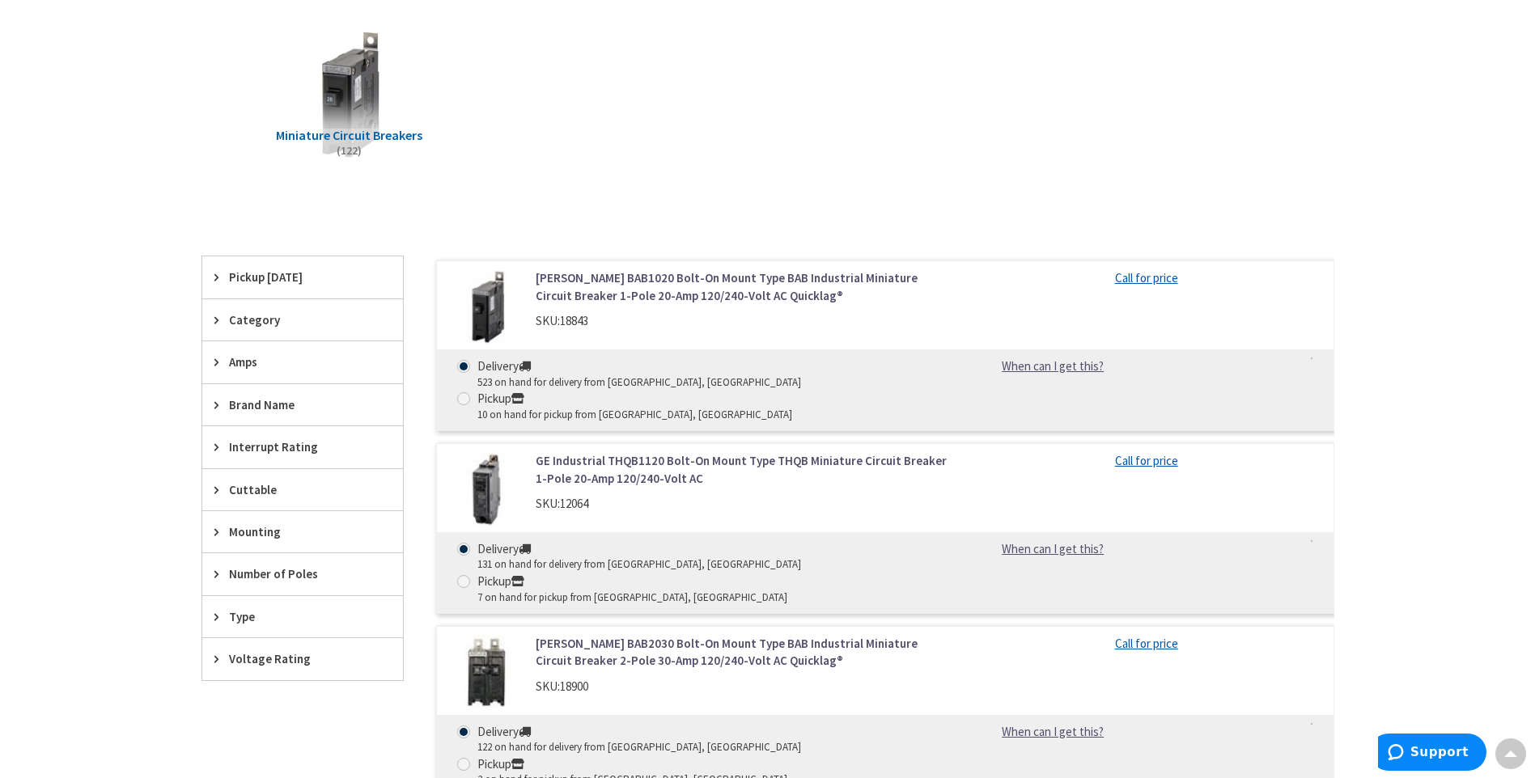
scroll to position [362, 0]
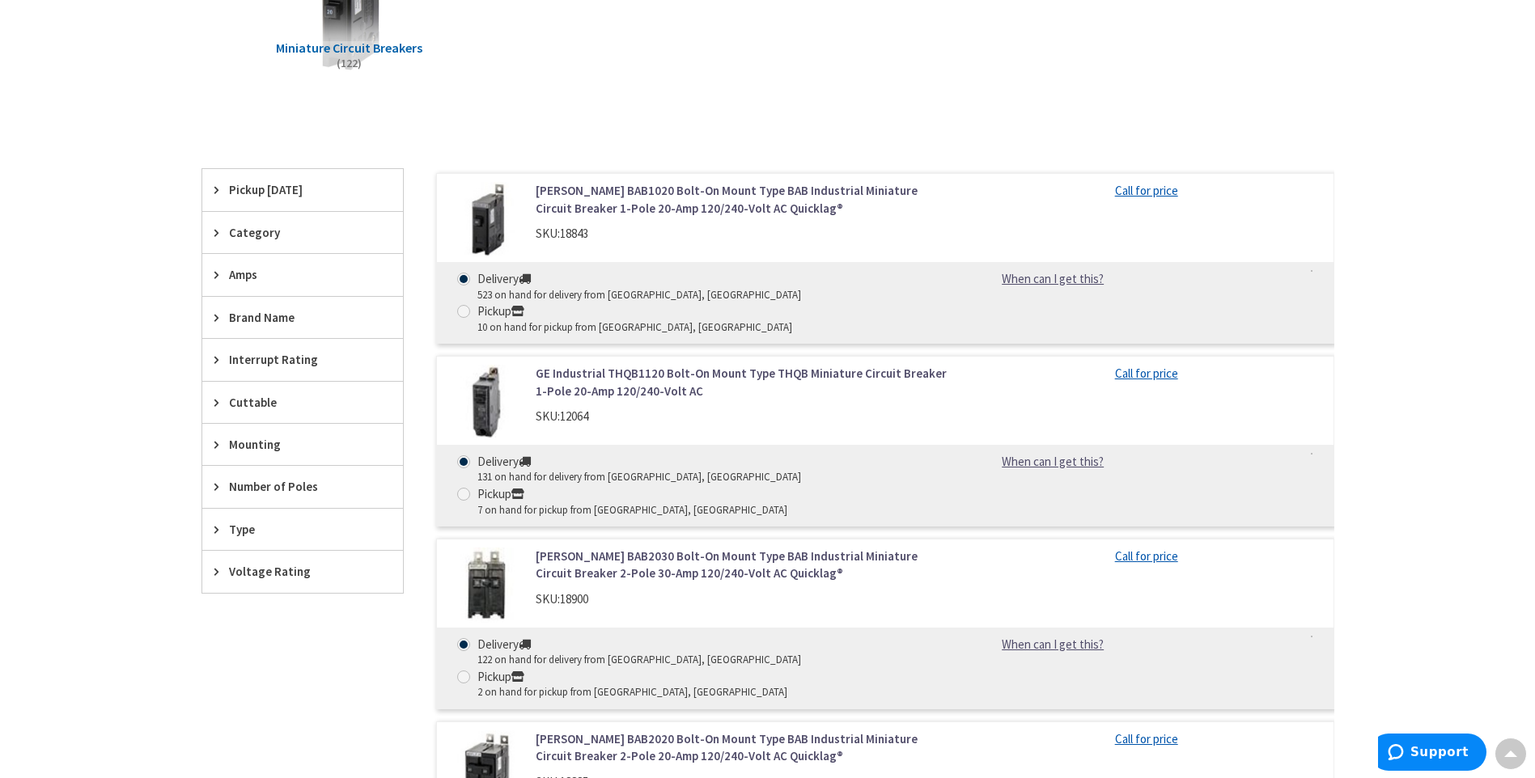
click at [220, 235] on icon at bounding box center [220, 233] width 12 height 12
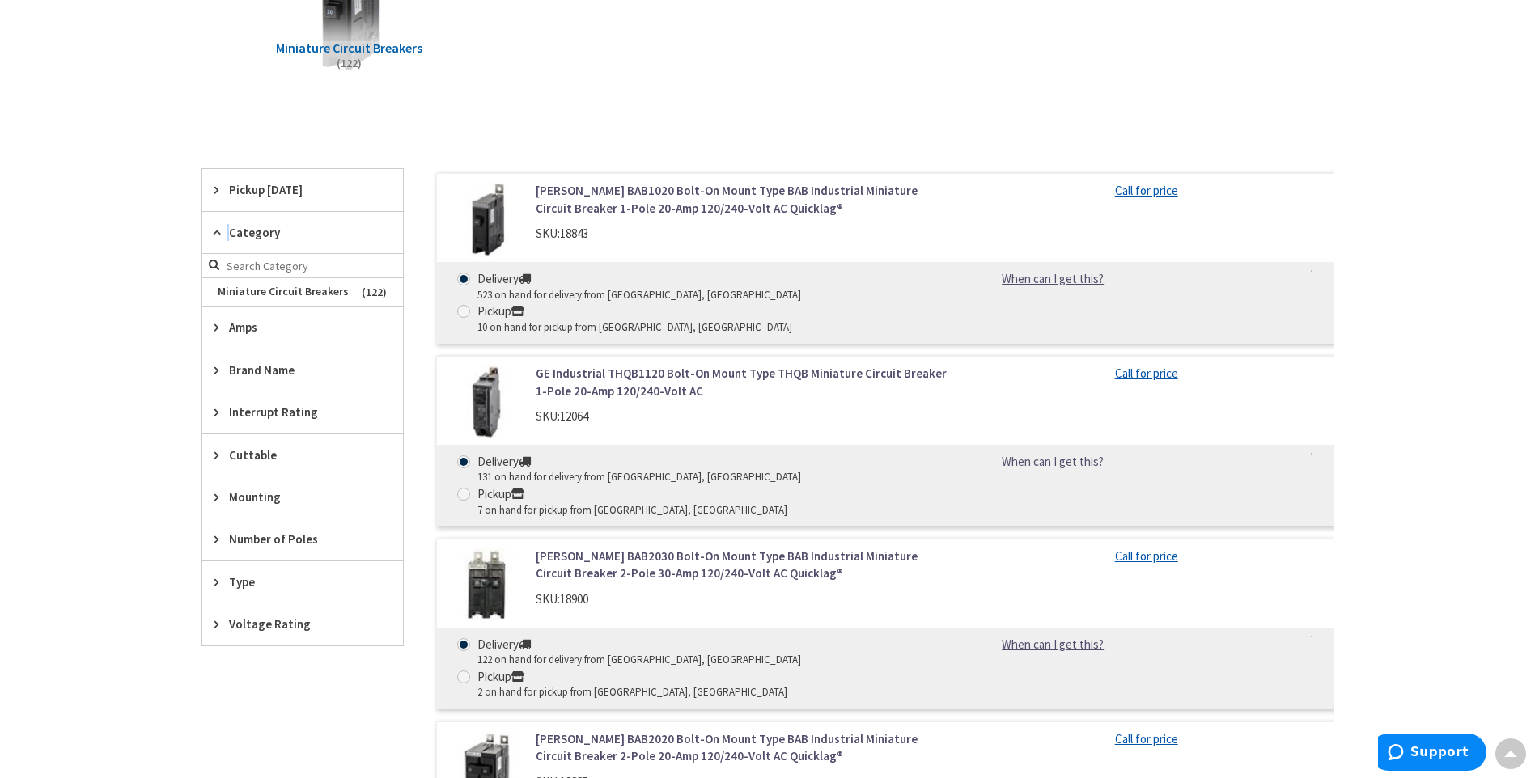
click at [220, 235] on icon at bounding box center [220, 233] width 12 height 12
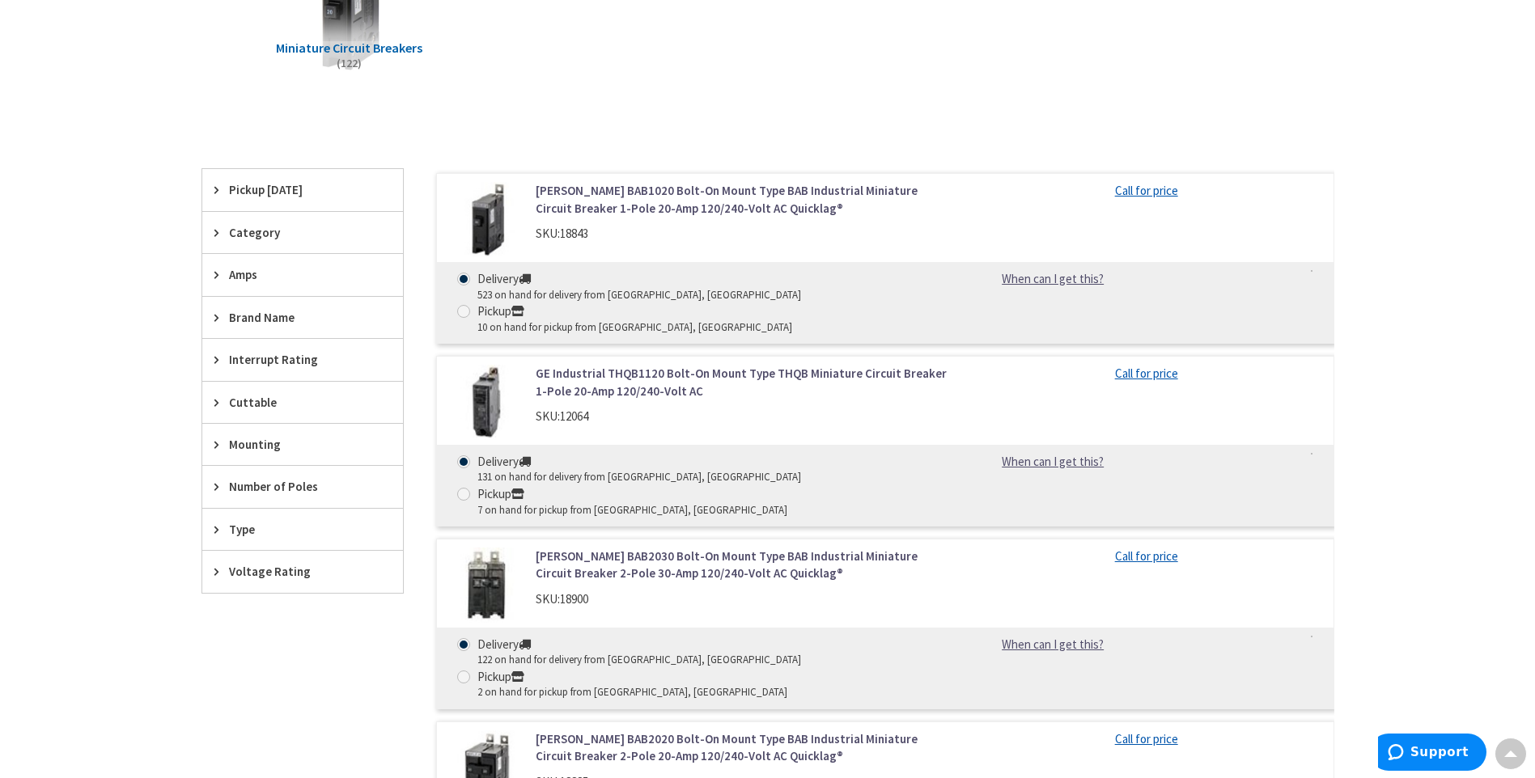
click at [231, 260] on div "Amps" at bounding box center [302, 274] width 201 height 41
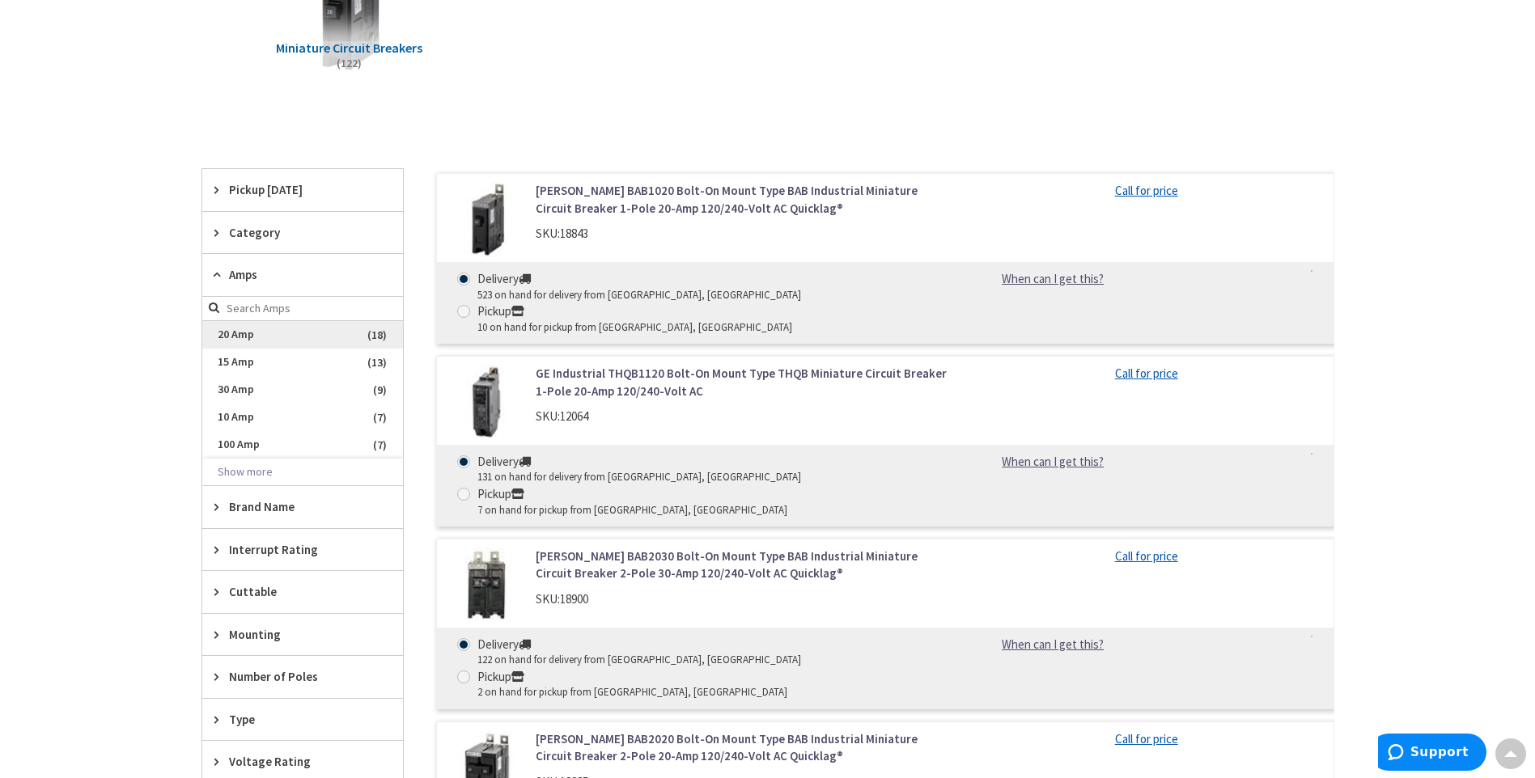
click at [260, 341] on span "20 Amp" at bounding box center [302, 335] width 201 height 28
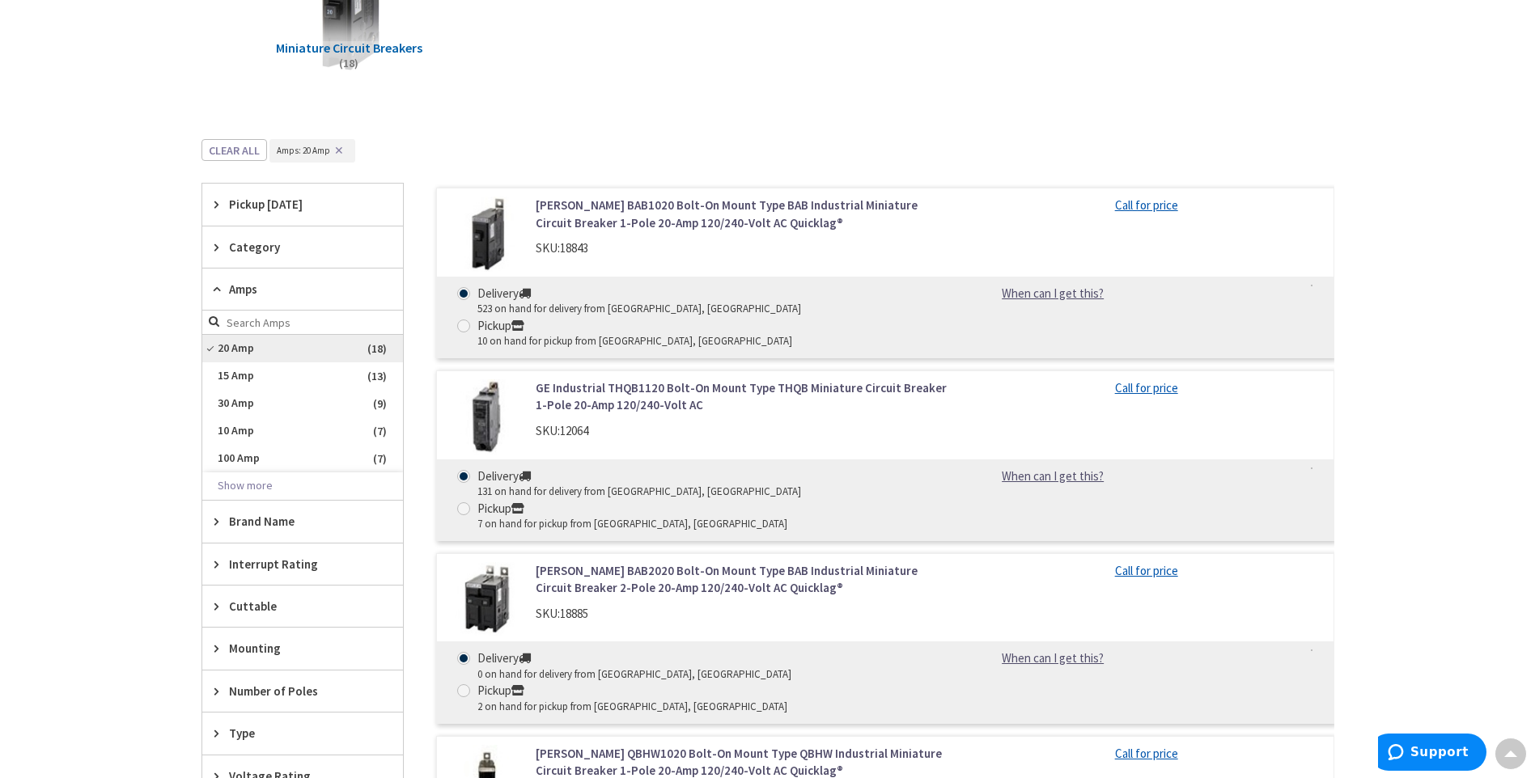
click at [238, 350] on span "20 Amp" at bounding box center [302, 349] width 201 height 28
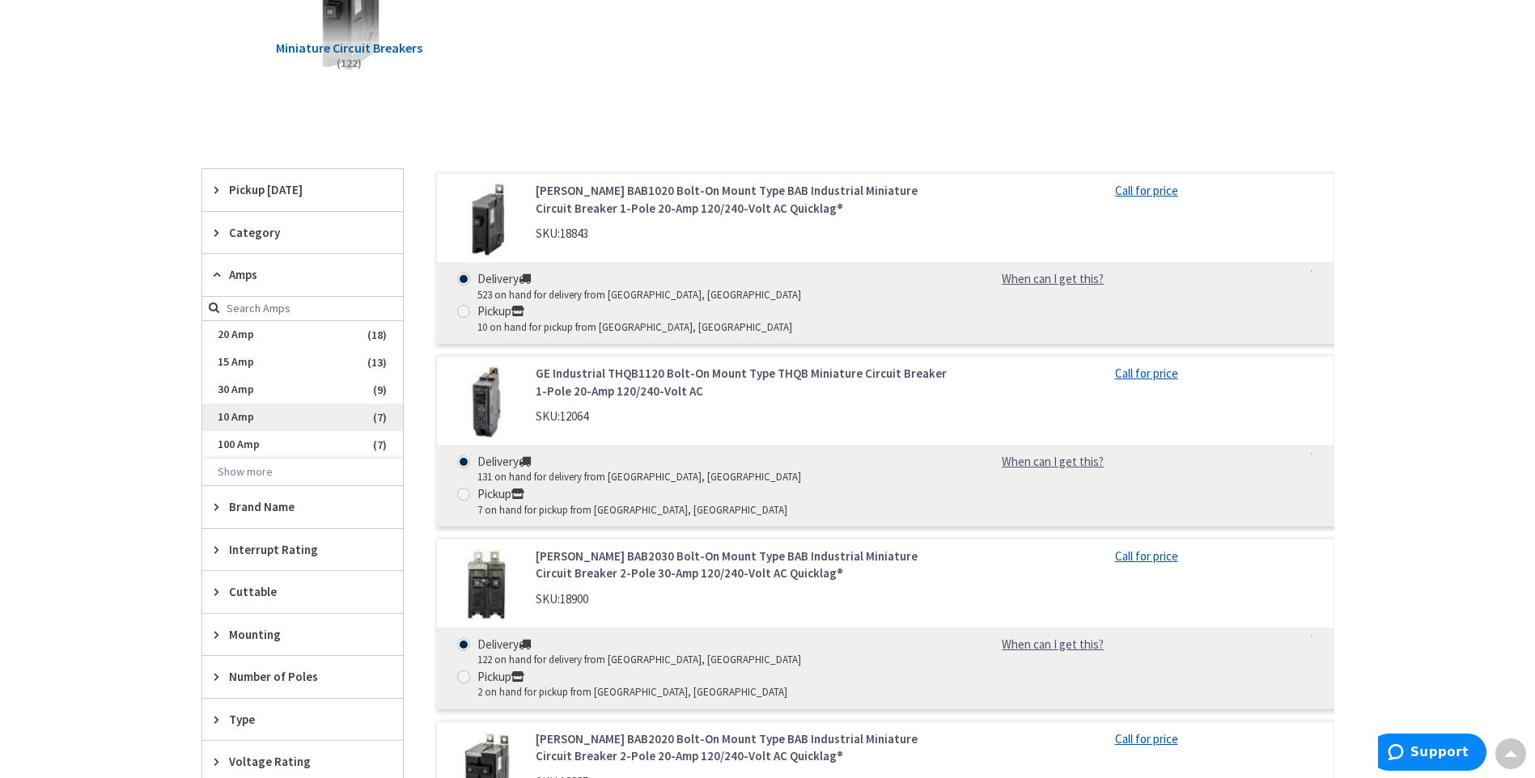
click at [255, 414] on span "10 Amp" at bounding box center [302, 418] width 201 height 28
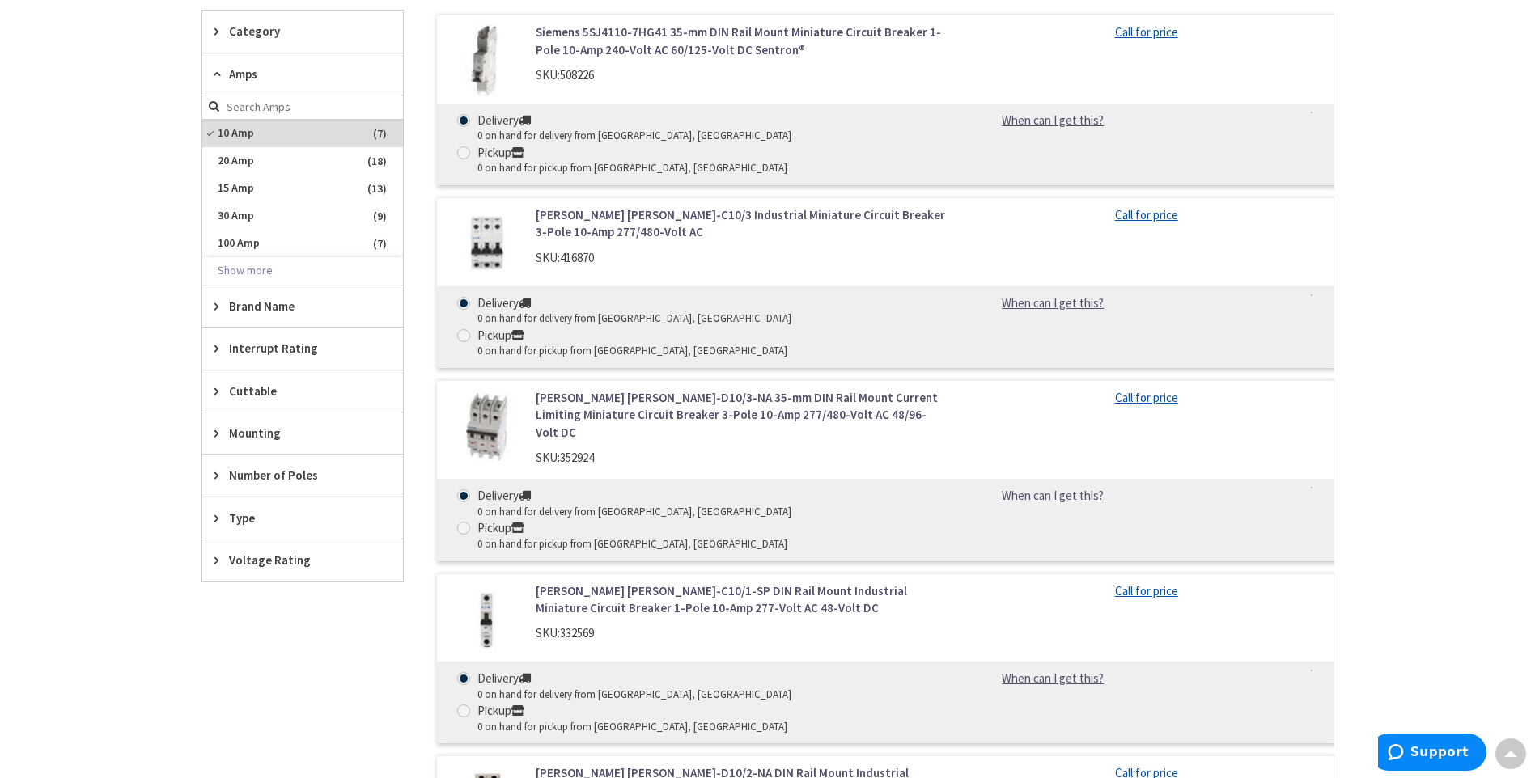
scroll to position [536, 0]
click at [258, 355] on span "Interrupt Rating" at bounding box center [295, 347] width 132 height 17
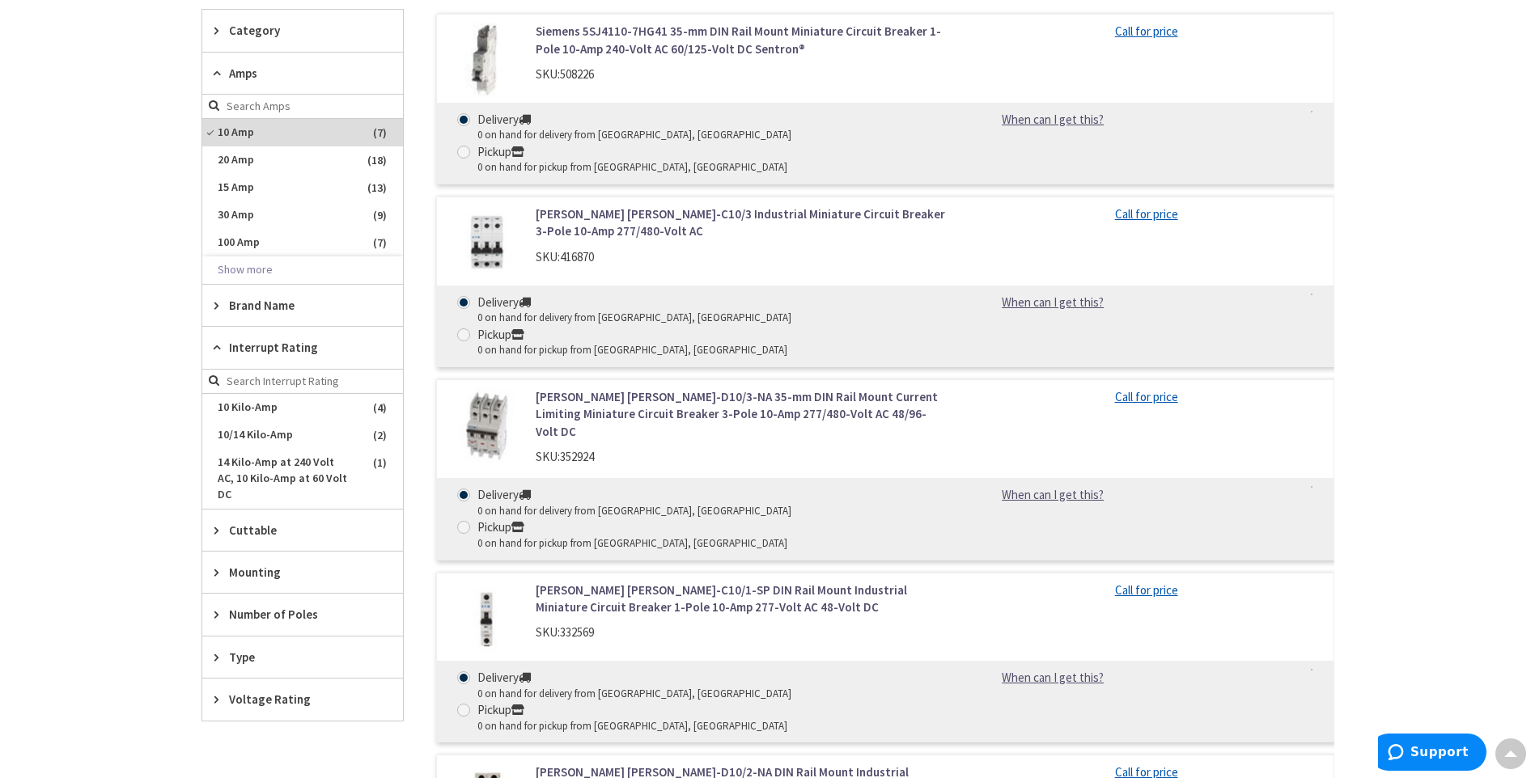
click at [258, 355] on span "Interrupt Rating" at bounding box center [295, 347] width 132 height 17
click at [260, 395] on span "Cuttable" at bounding box center [295, 390] width 132 height 17
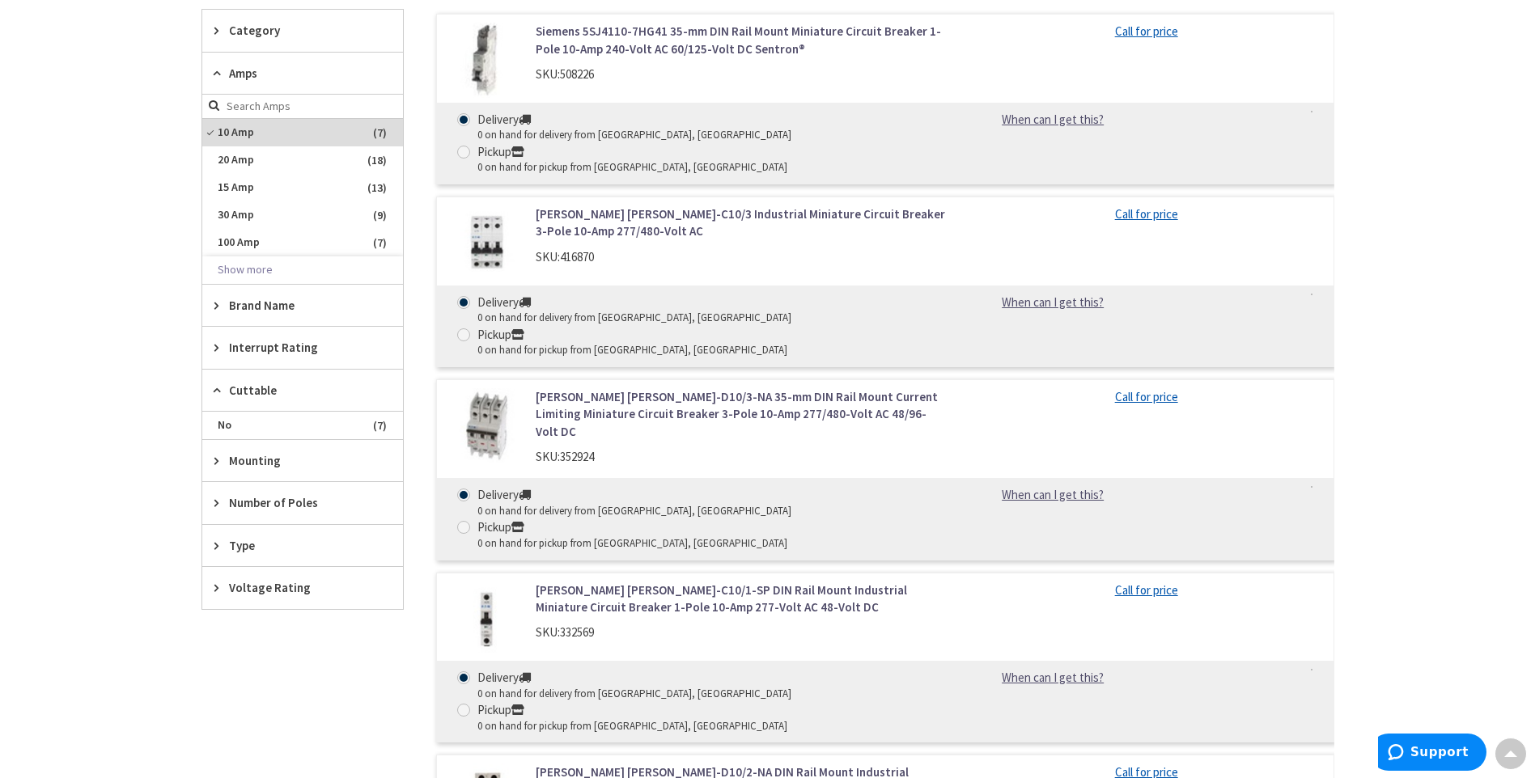
click at [260, 395] on span "Cuttable" at bounding box center [295, 390] width 132 height 17
click at [258, 423] on div "Mounting" at bounding box center [302, 432] width 201 height 41
click at [270, 491] on span "DIN Rail" at bounding box center [302, 492] width 201 height 28
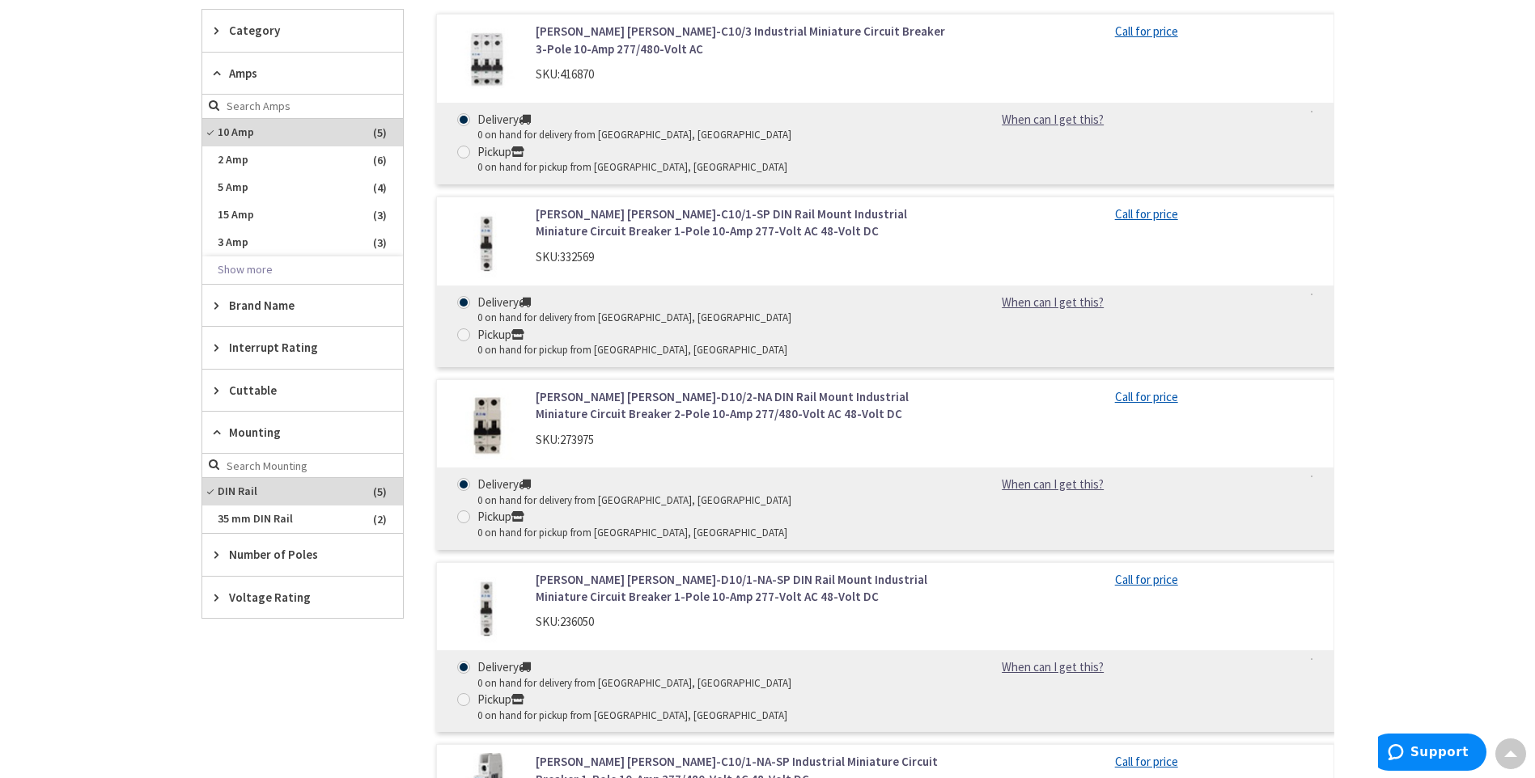
click at [247, 430] on span "Mounting" at bounding box center [295, 432] width 132 height 17
click at [269, 485] on div "Number of Poles" at bounding box center [302, 474] width 201 height 41
click at [260, 534] on span "1" at bounding box center [302, 535] width 201 height 28
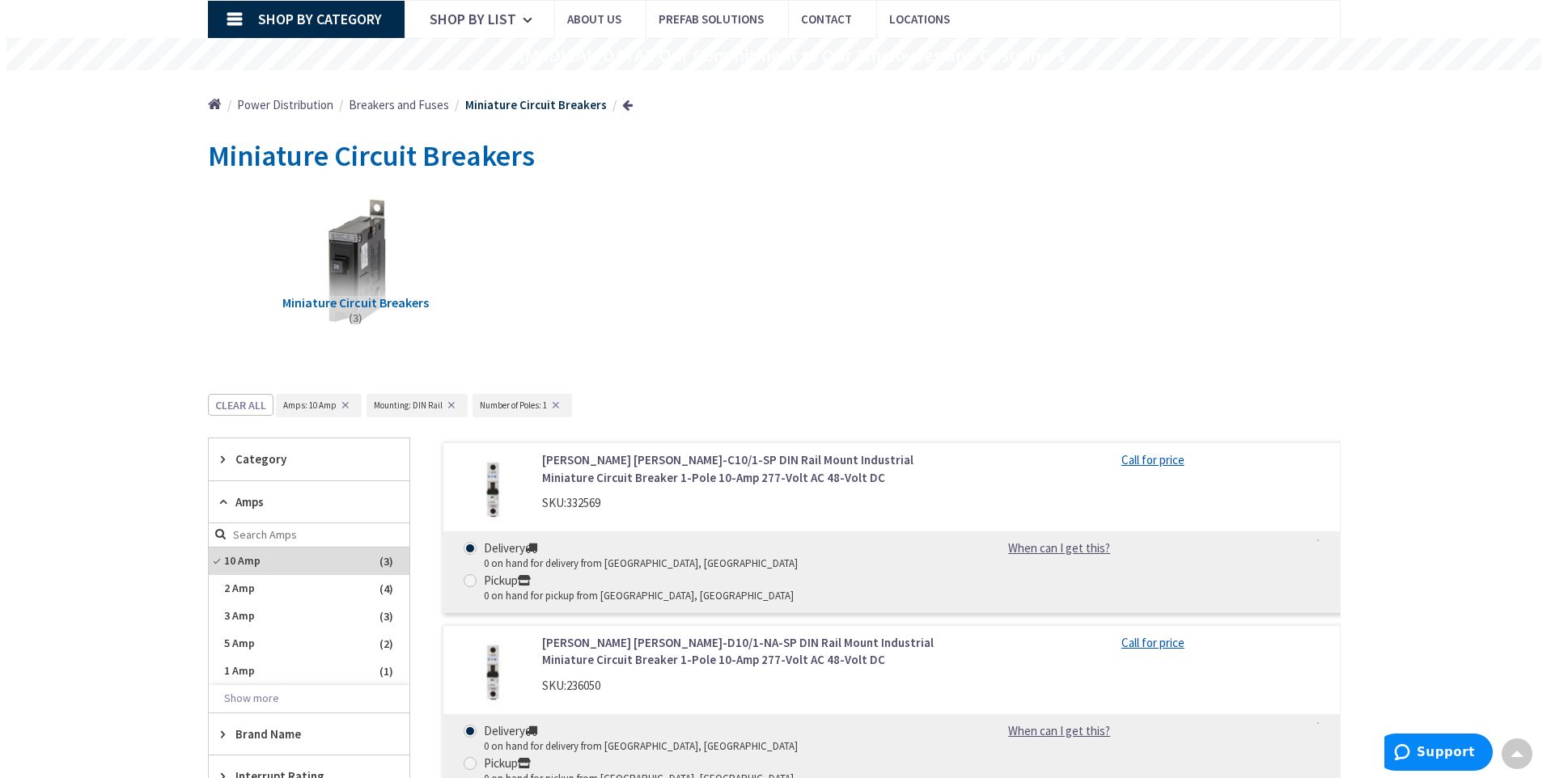
scroll to position [0, 0]
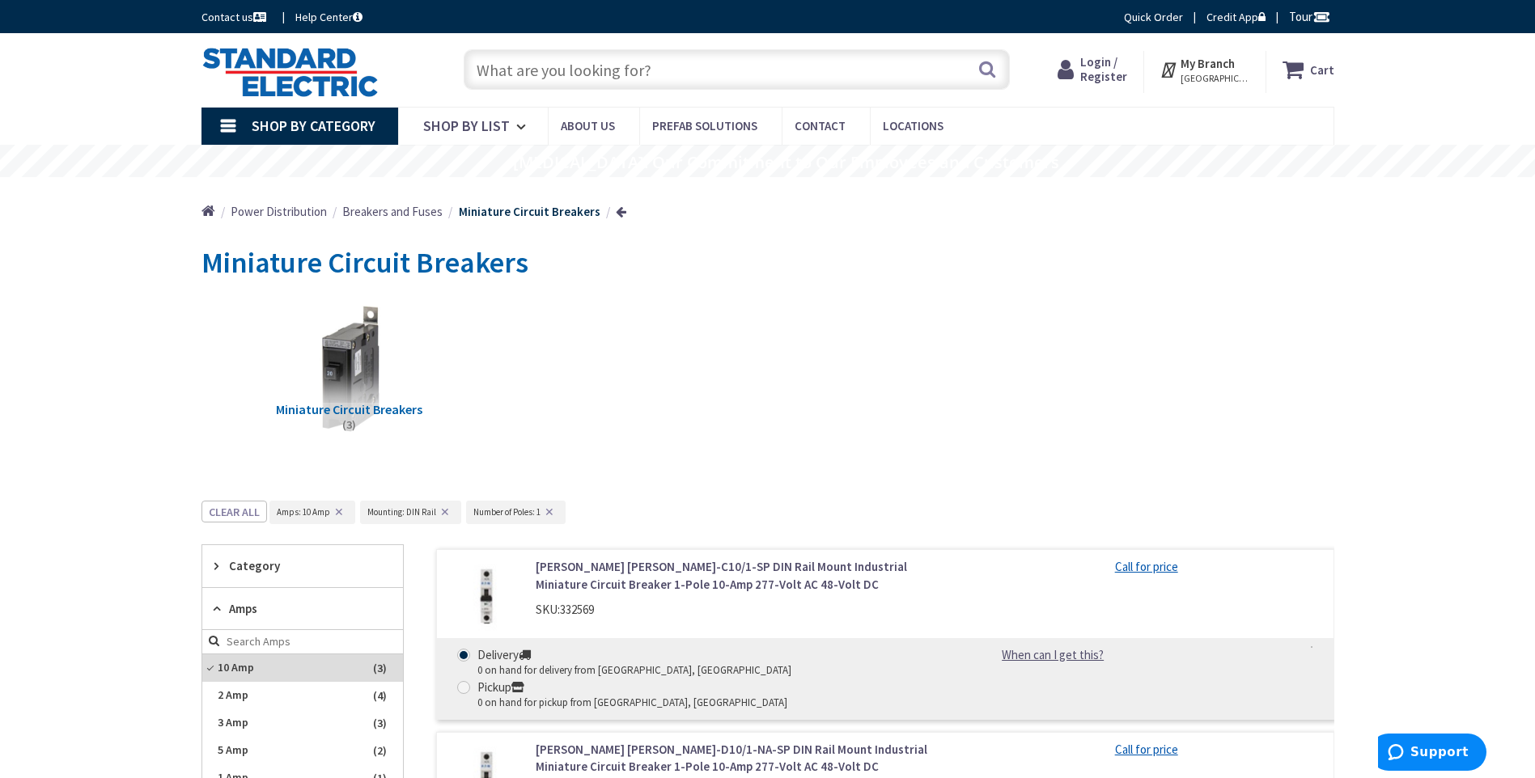
click at [1235, 69] on strong "My Branch" at bounding box center [1207, 63] width 54 height 15
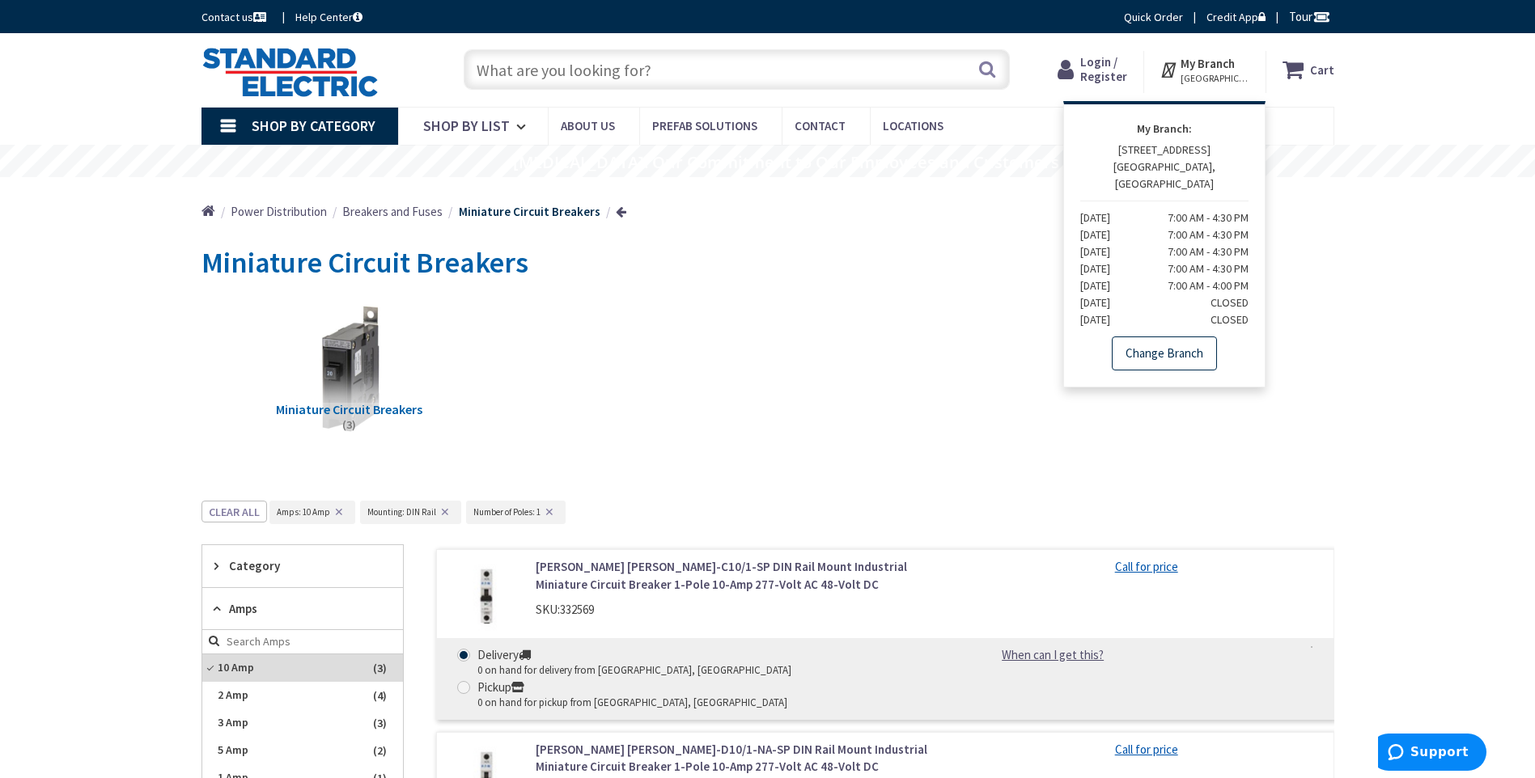
click at [1162, 341] on link "Change Branch" at bounding box center [1164, 354] width 105 height 34
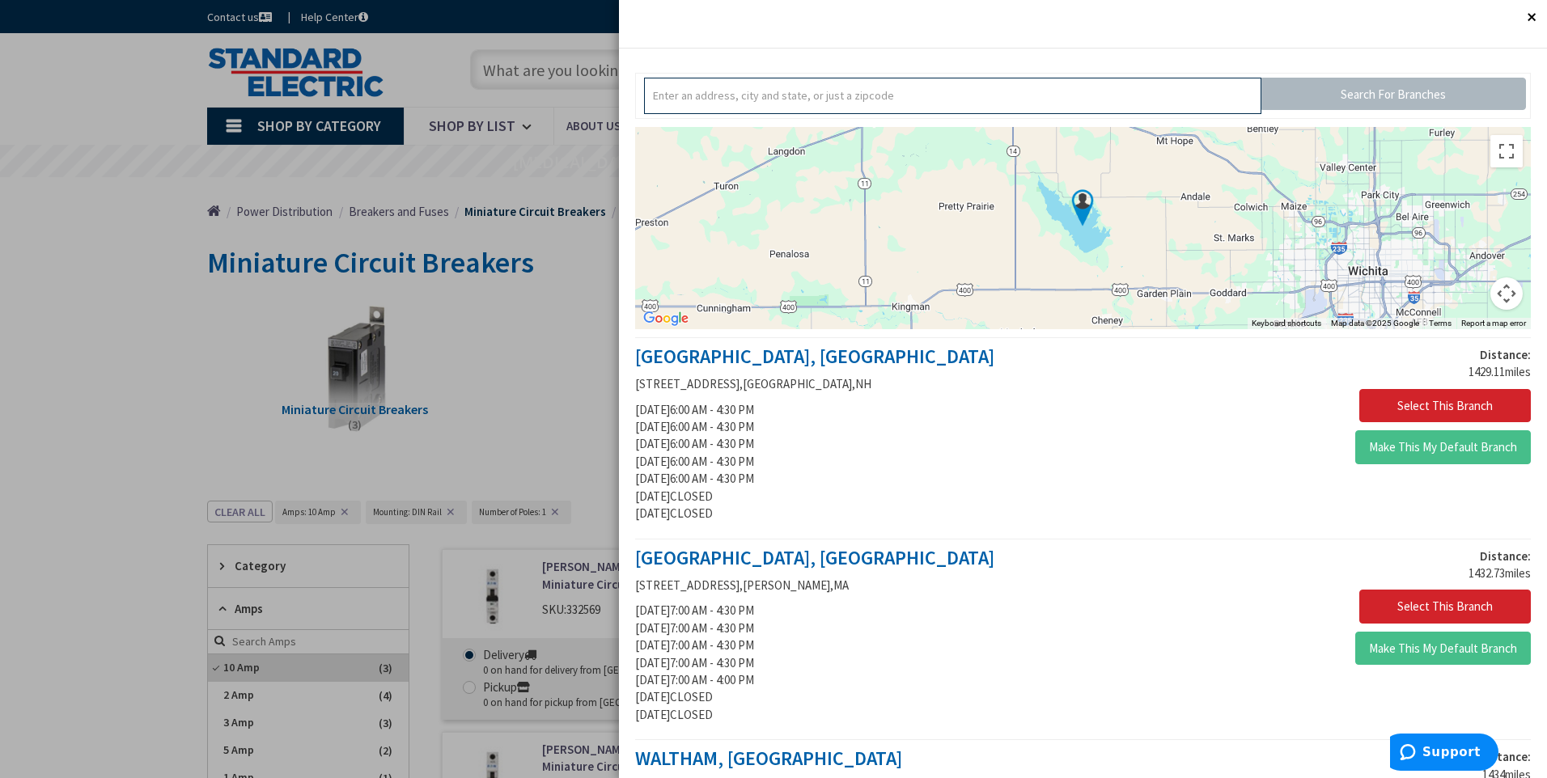
click at [1080, 104] on input "text" at bounding box center [952, 96] width 617 height 36
type input "[PERSON_NAME]"
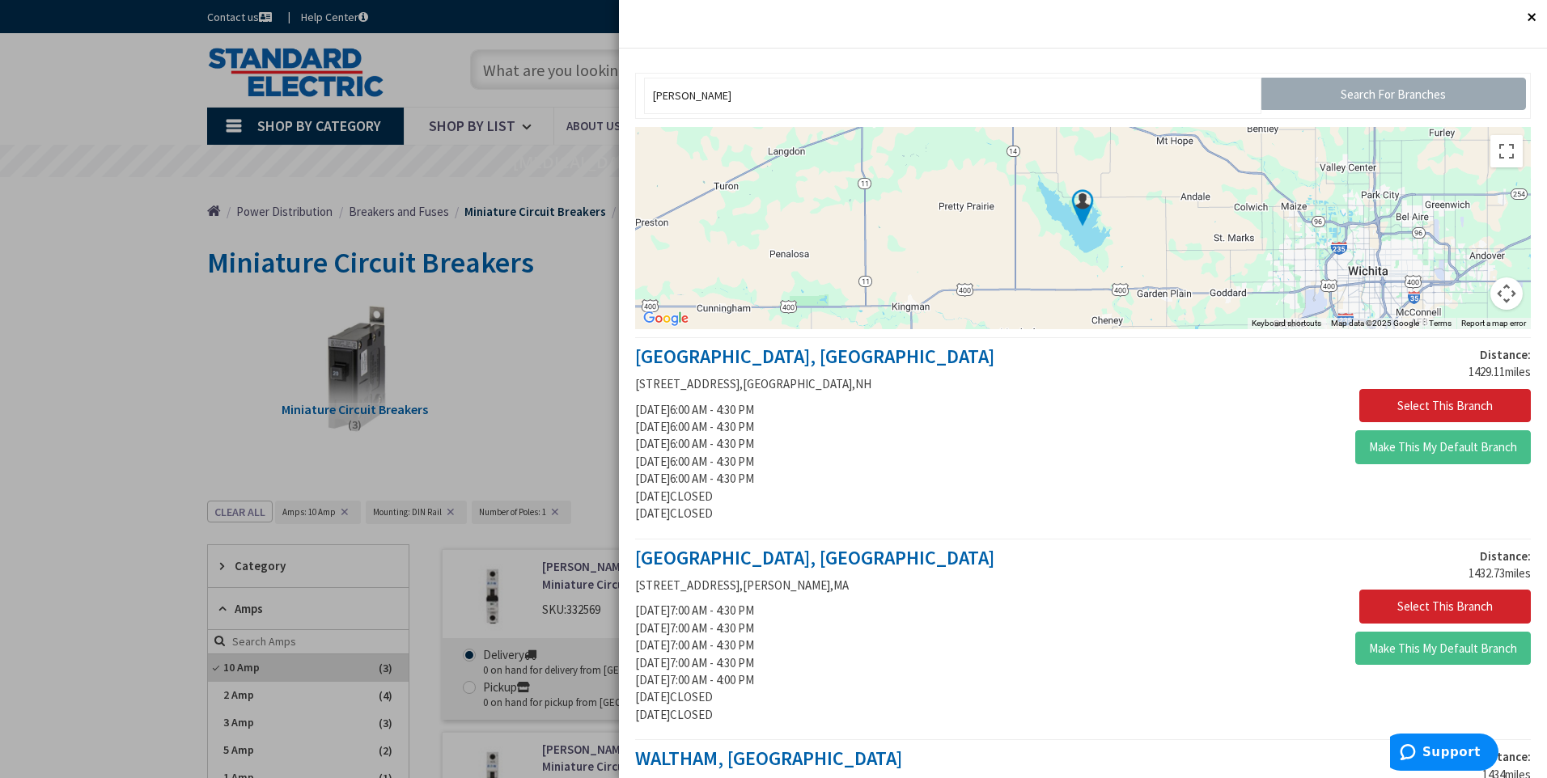
click at [1326, 96] on input "Search For Branches" at bounding box center [1393, 94] width 265 height 32
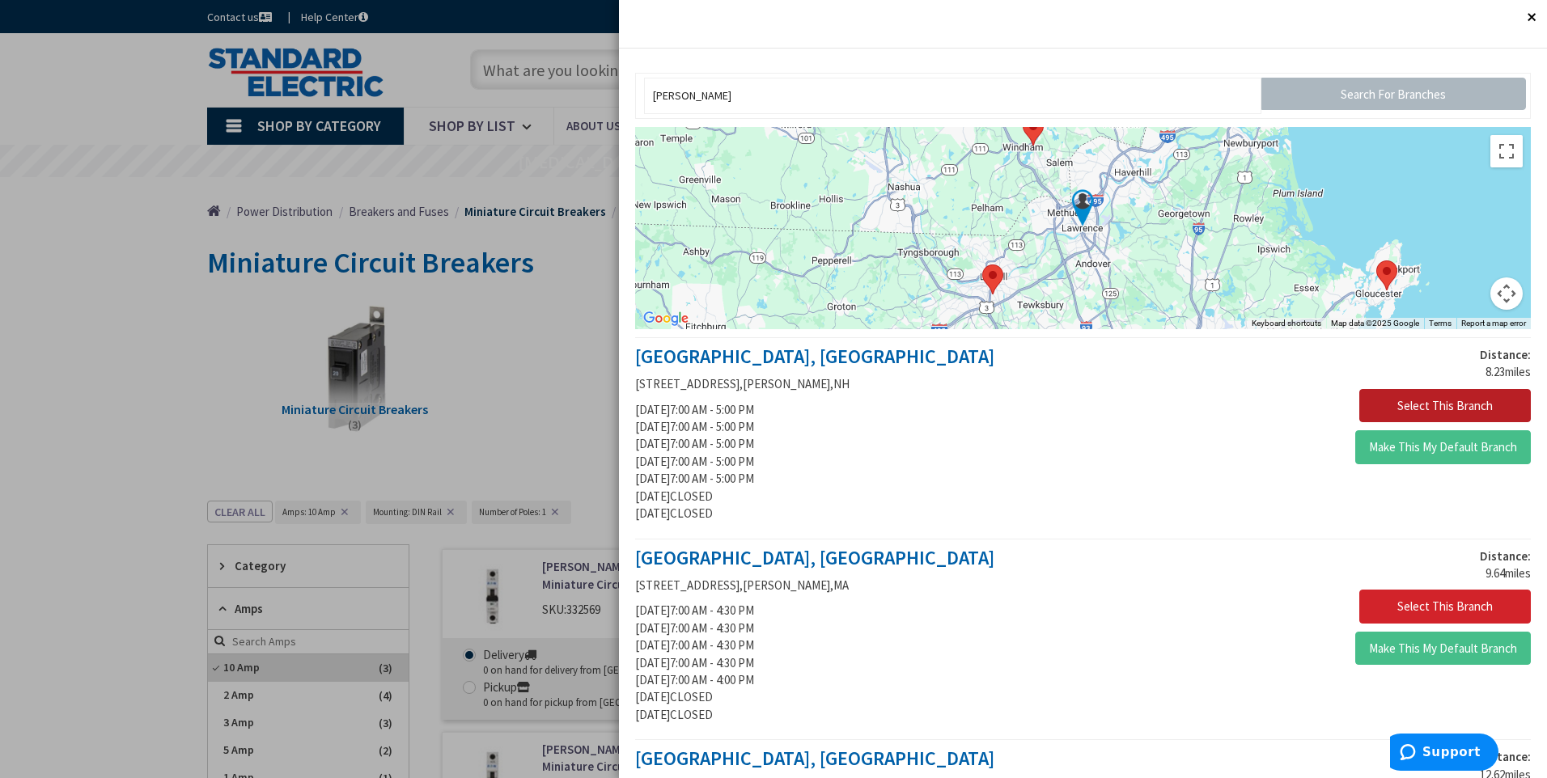
click at [1382, 407] on button "Select This Branch" at bounding box center [1445, 406] width 172 height 34
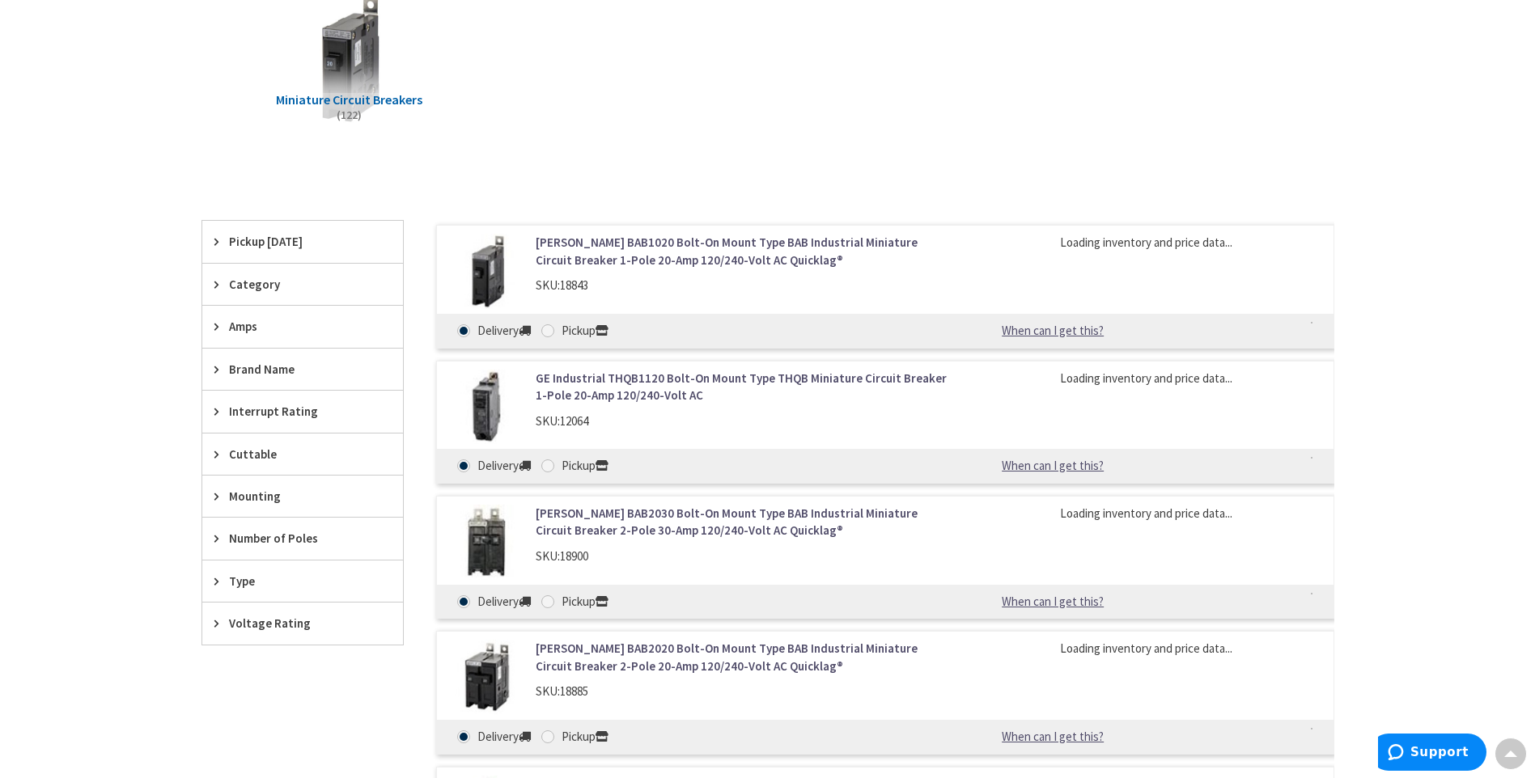
scroll to position [311, 0]
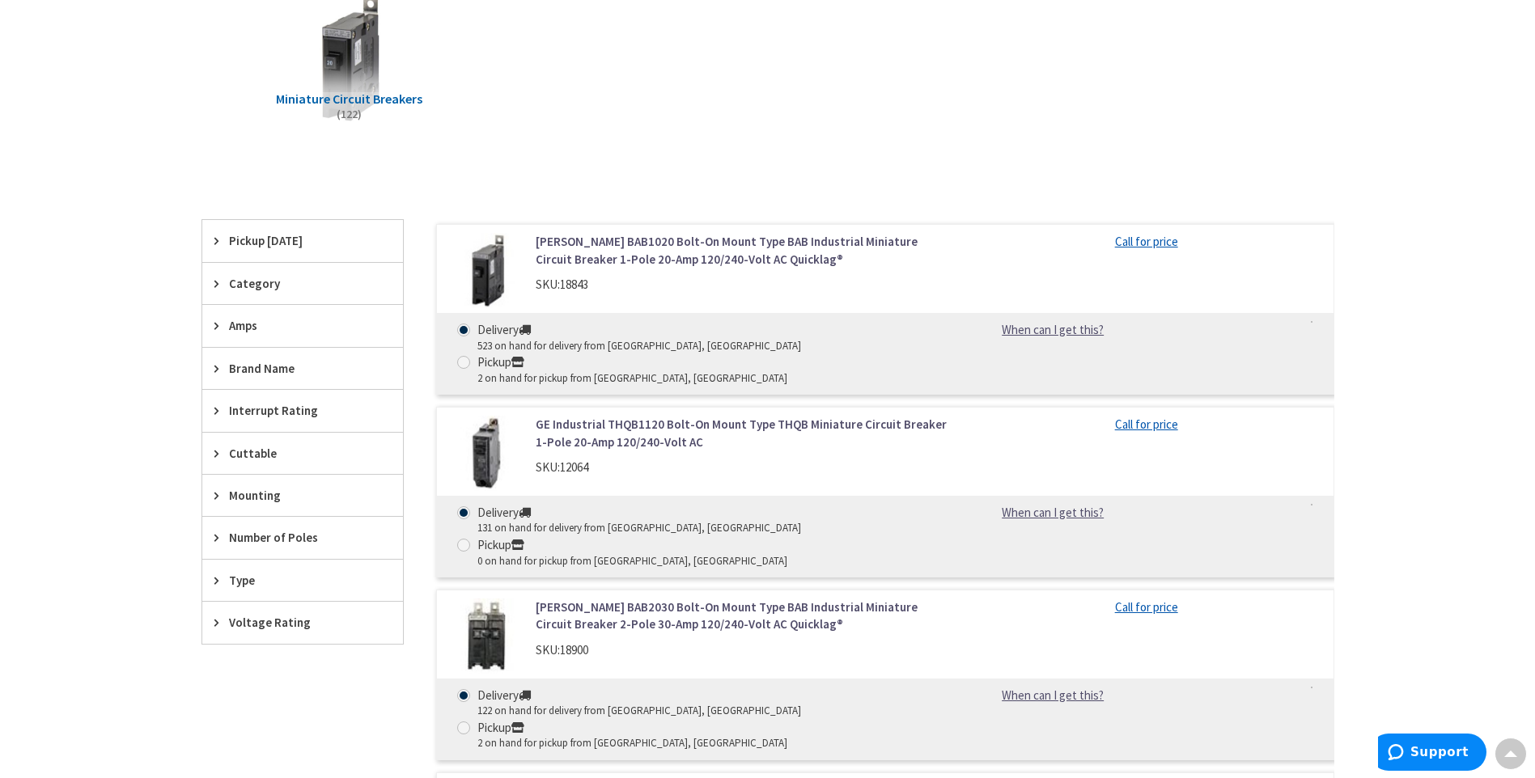
click at [241, 295] on div "Category" at bounding box center [302, 283] width 201 height 41
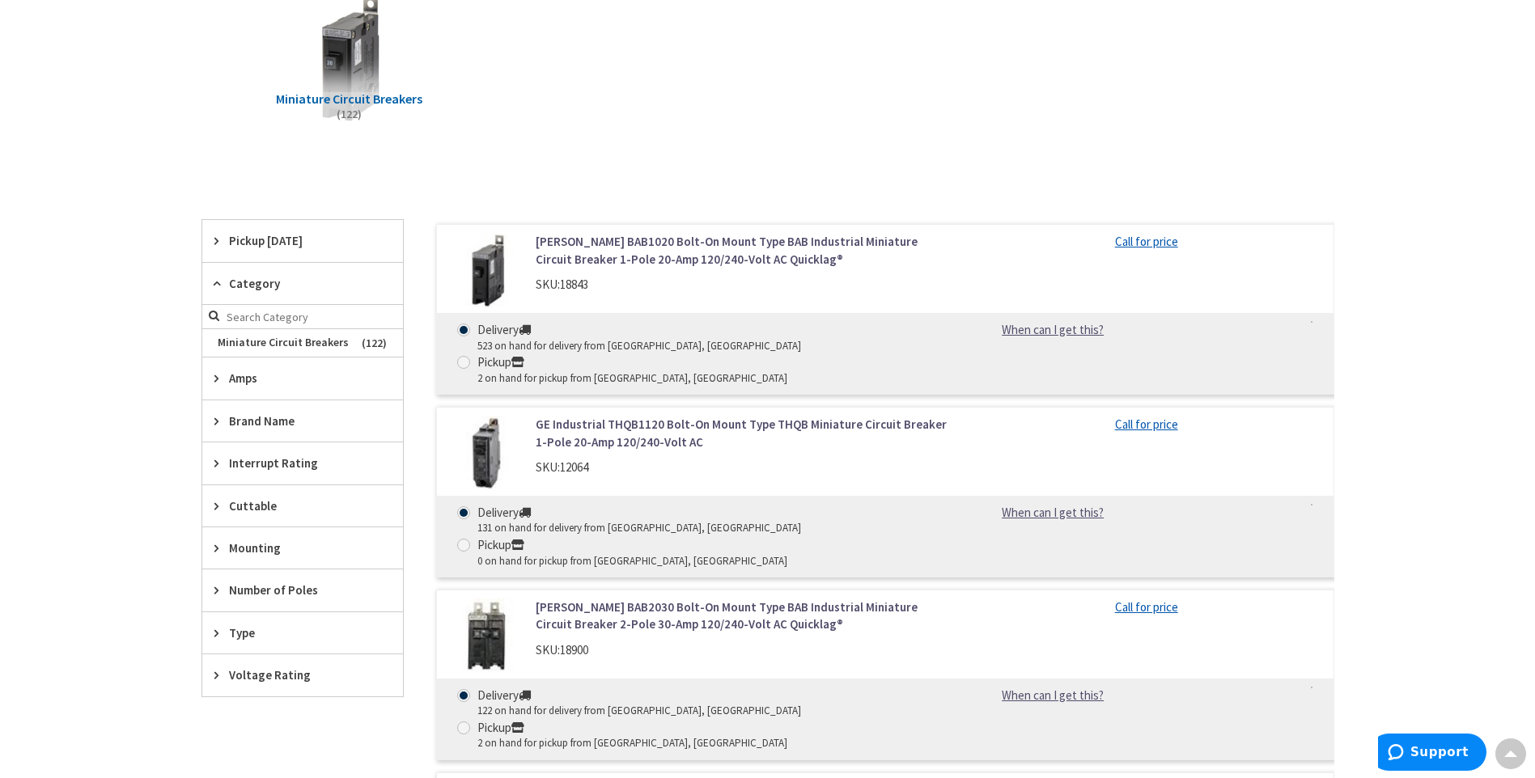
click at [242, 295] on div "Category" at bounding box center [302, 284] width 201 height 42
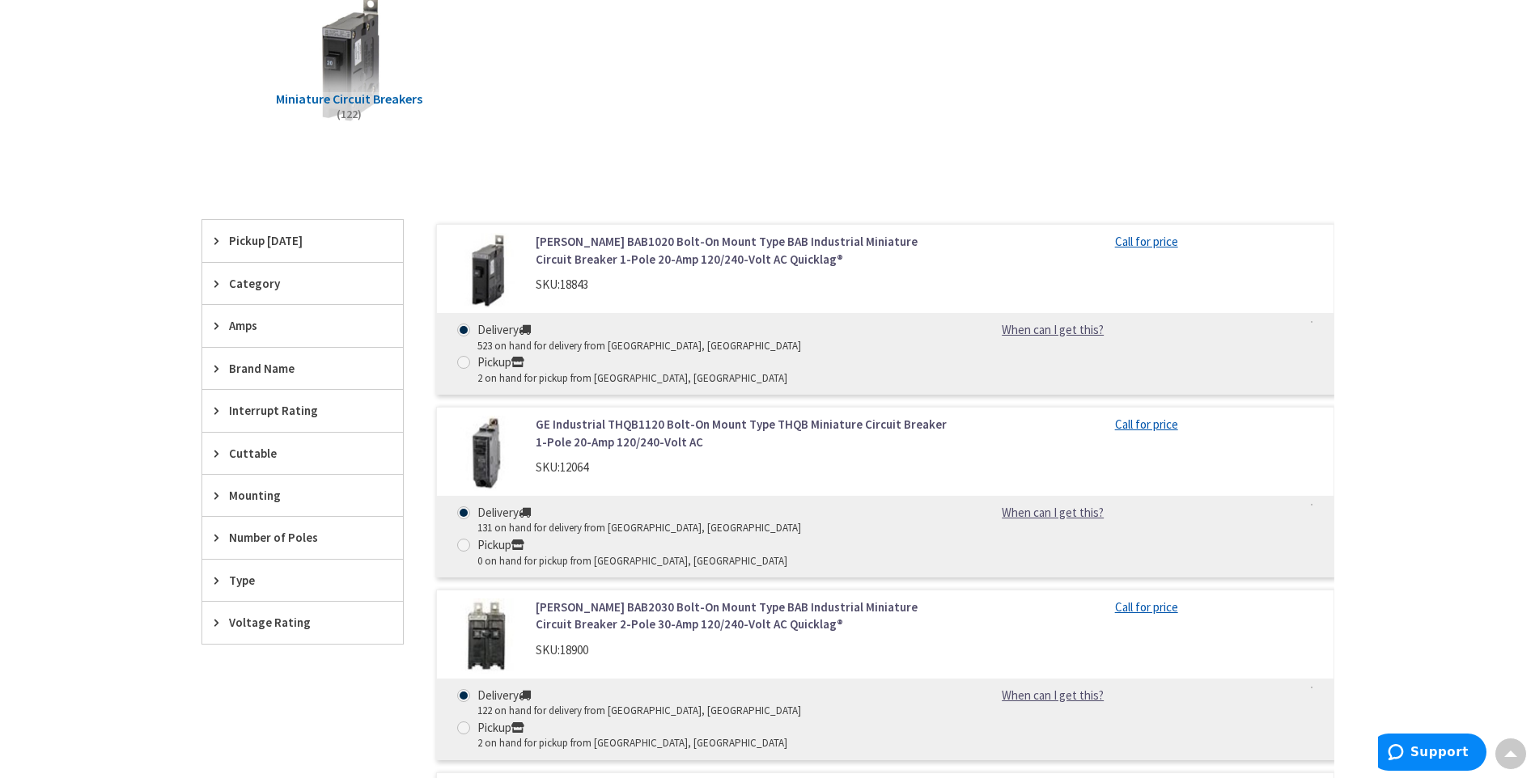
click at [244, 324] on span "Amps" at bounding box center [295, 325] width 132 height 17
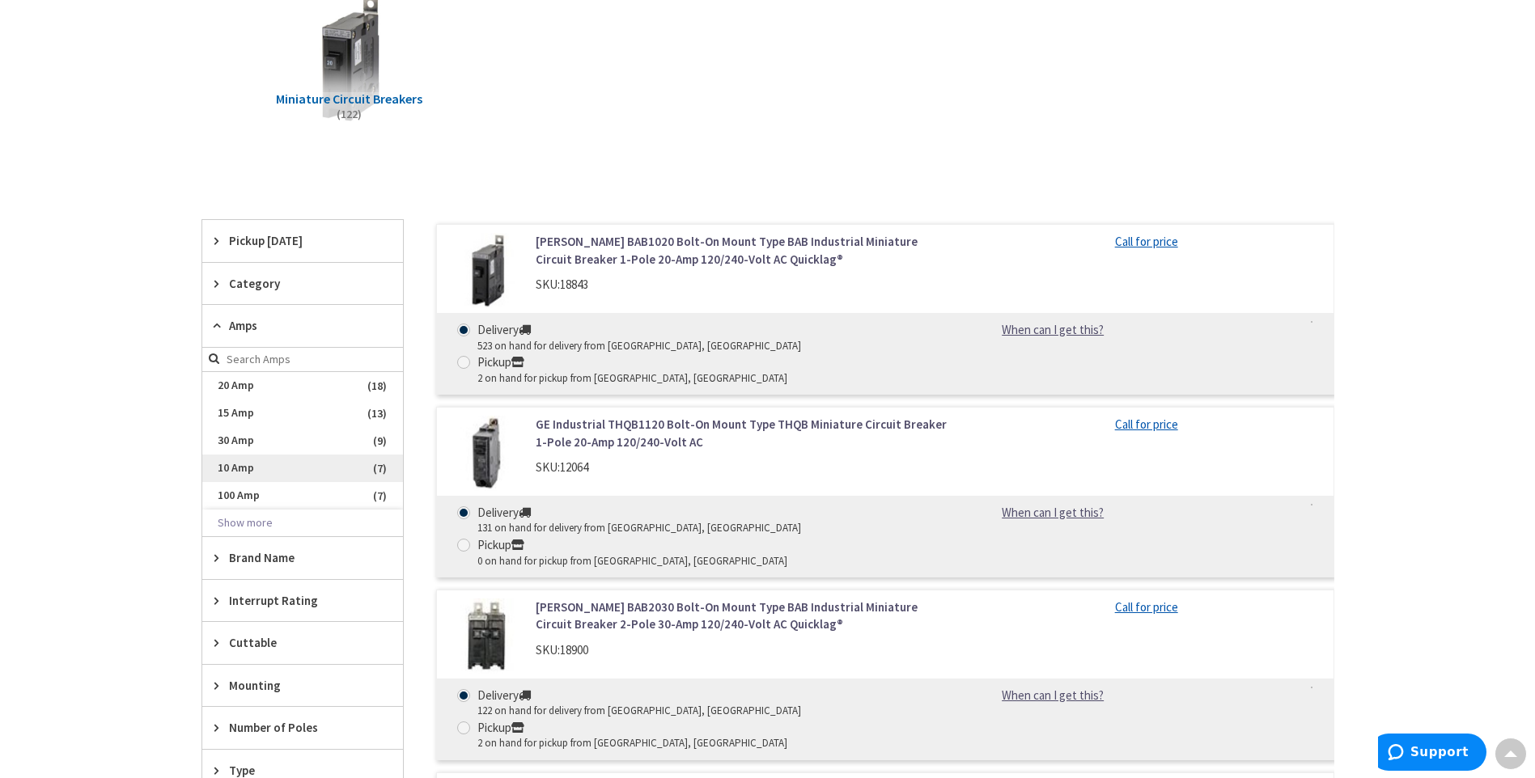
click at [261, 467] on span "10 Amp" at bounding box center [302, 469] width 201 height 28
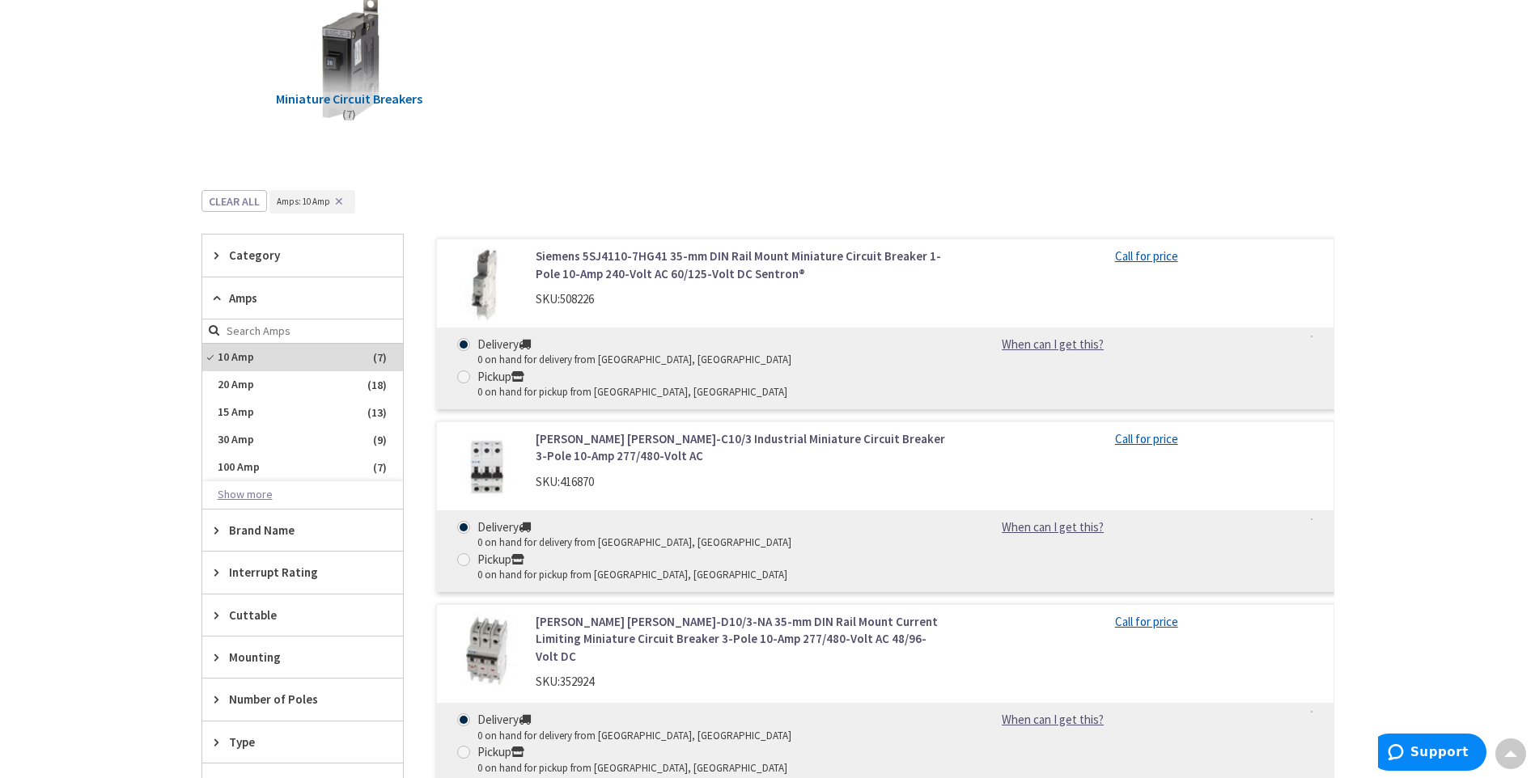
click at [248, 492] on button "Show more" at bounding box center [302, 495] width 201 height 28
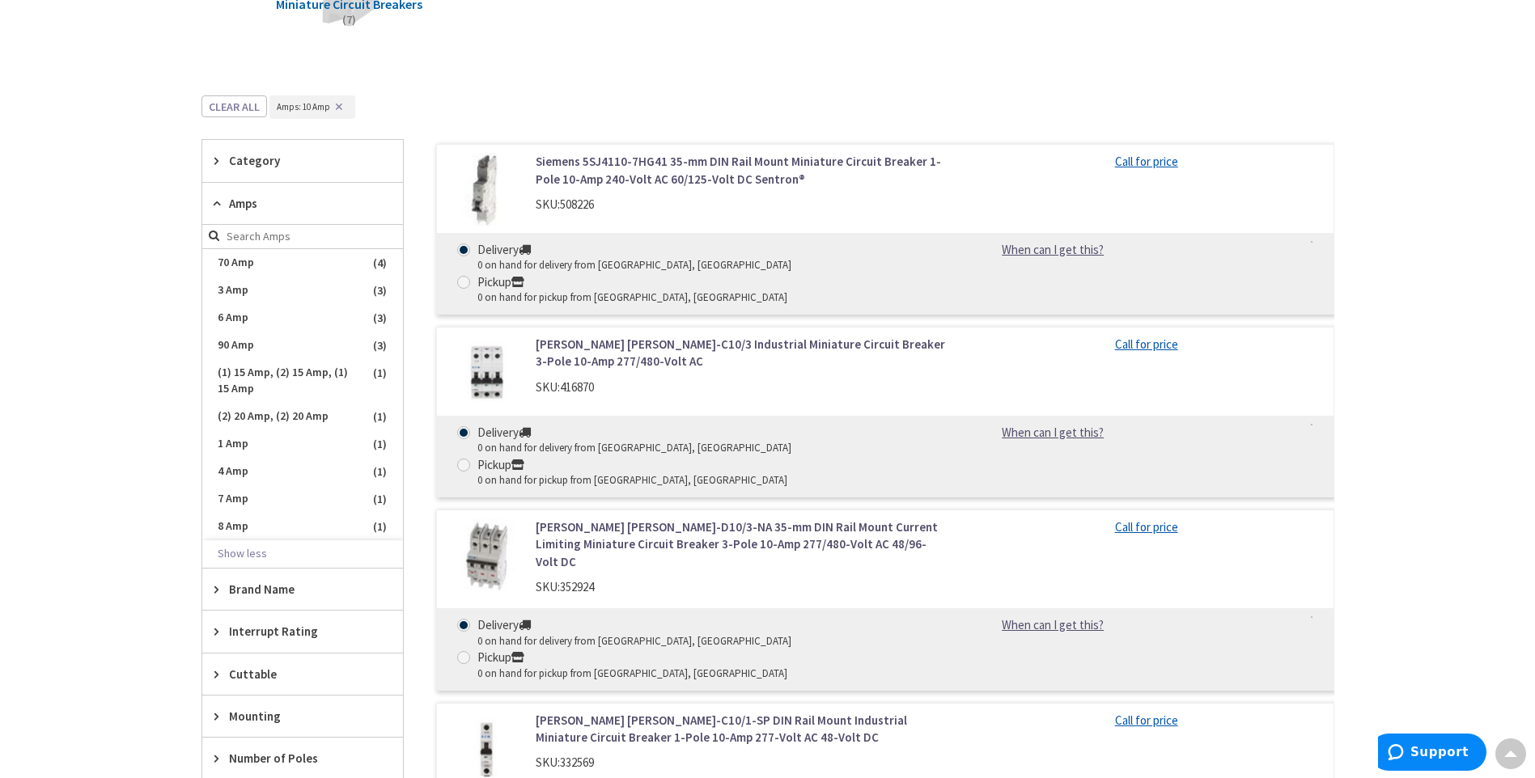
scroll to position [406, 0]
click at [245, 526] on span "8 Amp" at bounding box center [302, 526] width 201 height 28
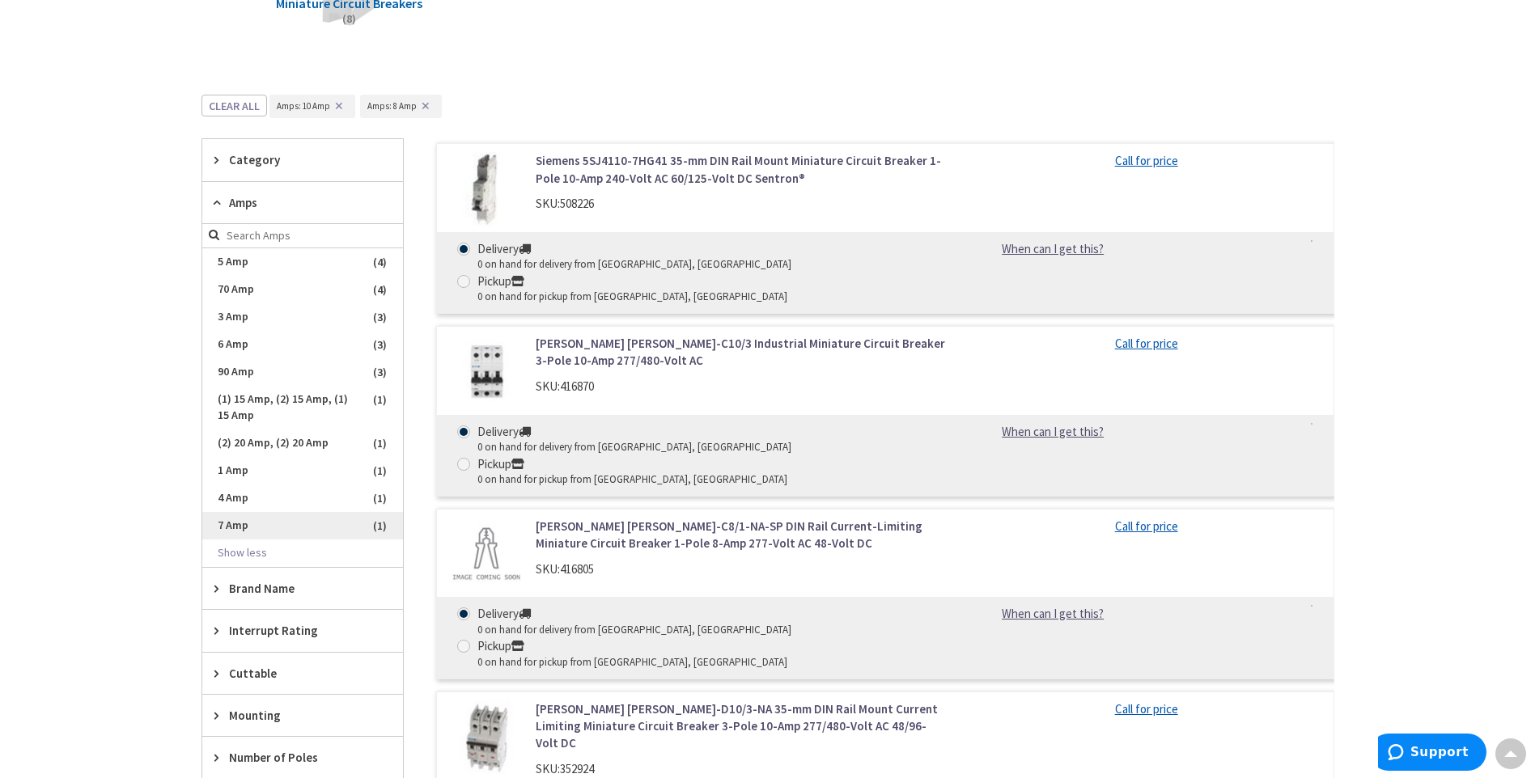
click at [241, 523] on span "7 Amp" at bounding box center [302, 526] width 201 height 28
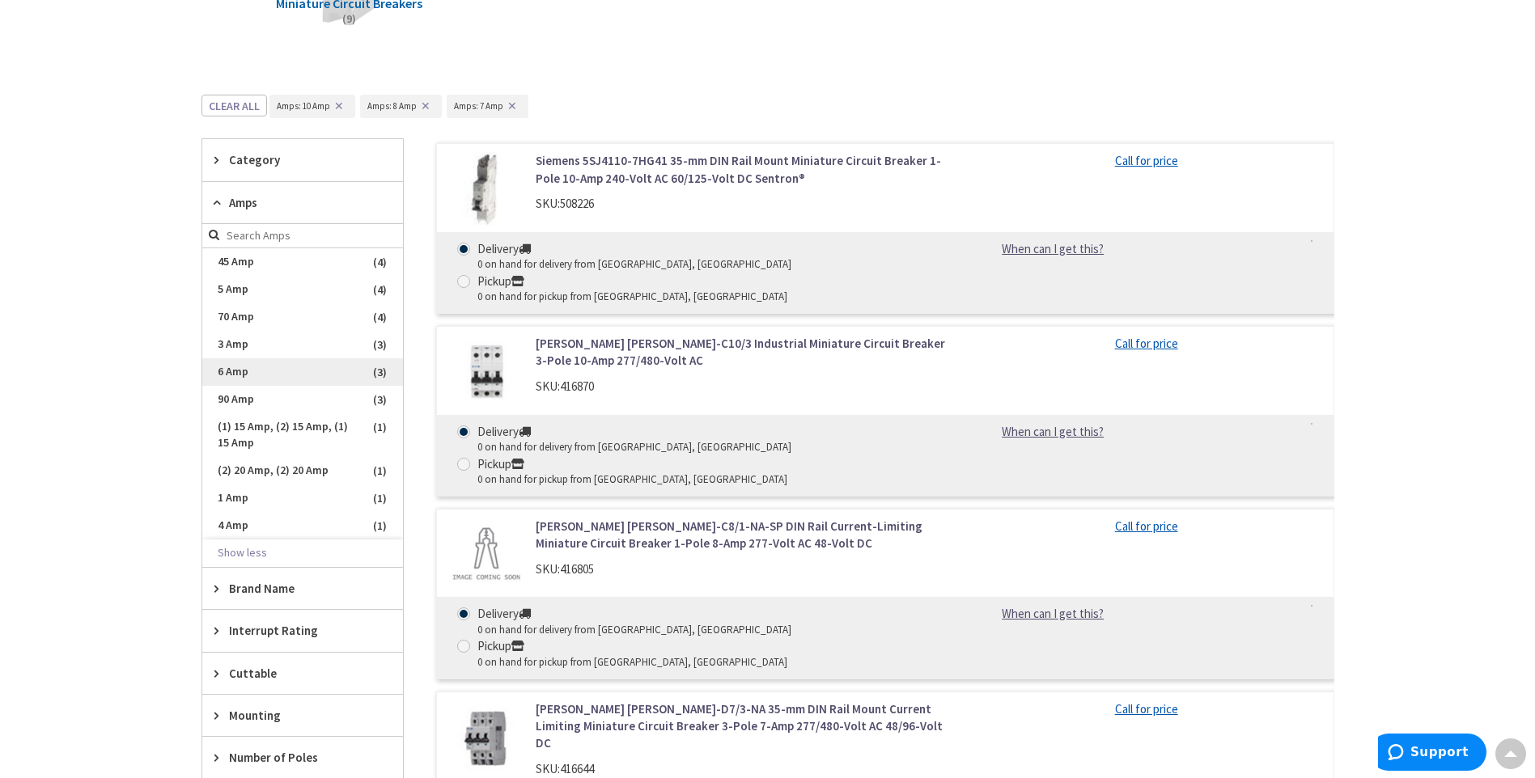
click at [251, 365] on span "6 Amp" at bounding box center [302, 372] width 201 height 28
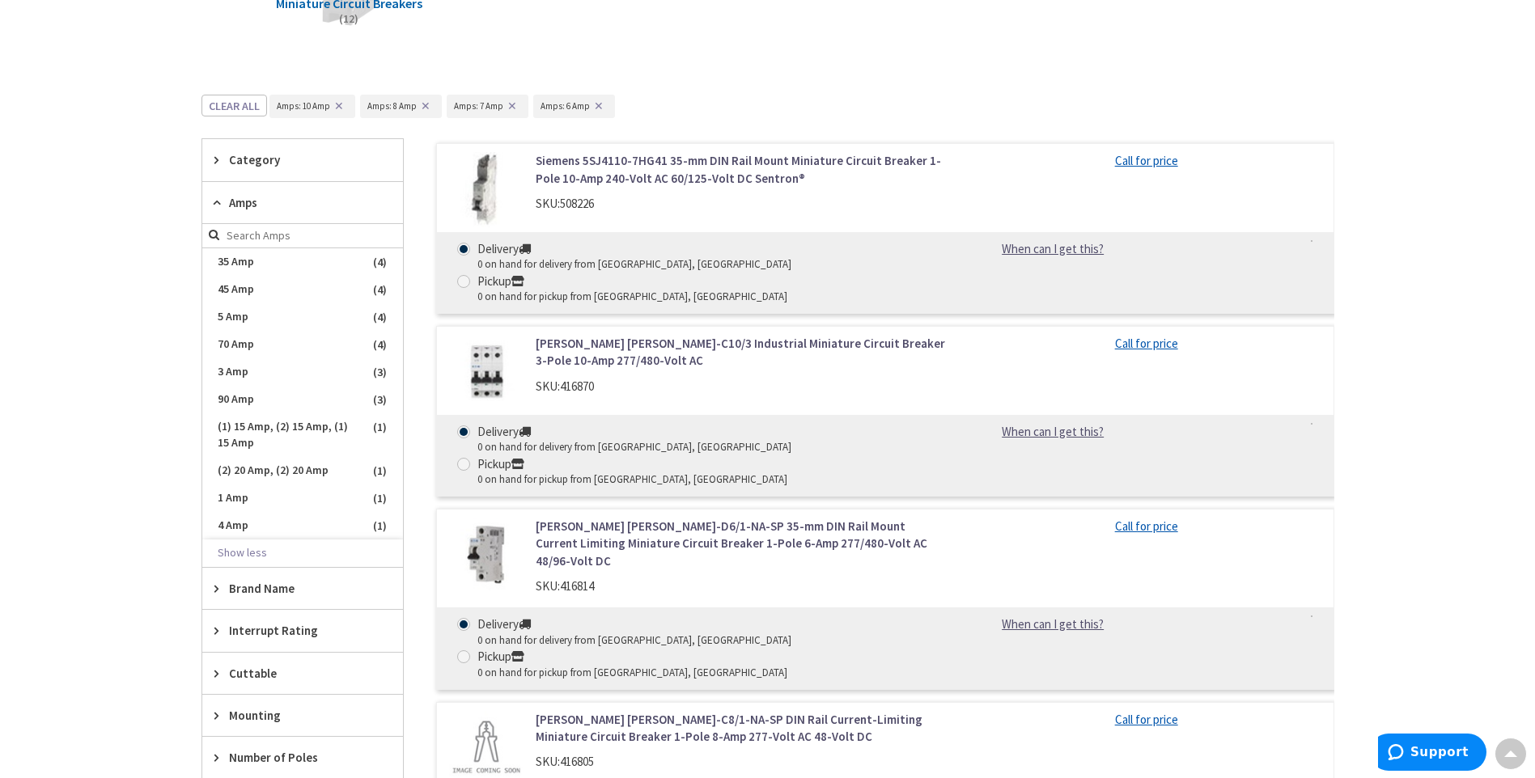
click at [238, 200] on span "Amps" at bounding box center [295, 202] width 132 height 17
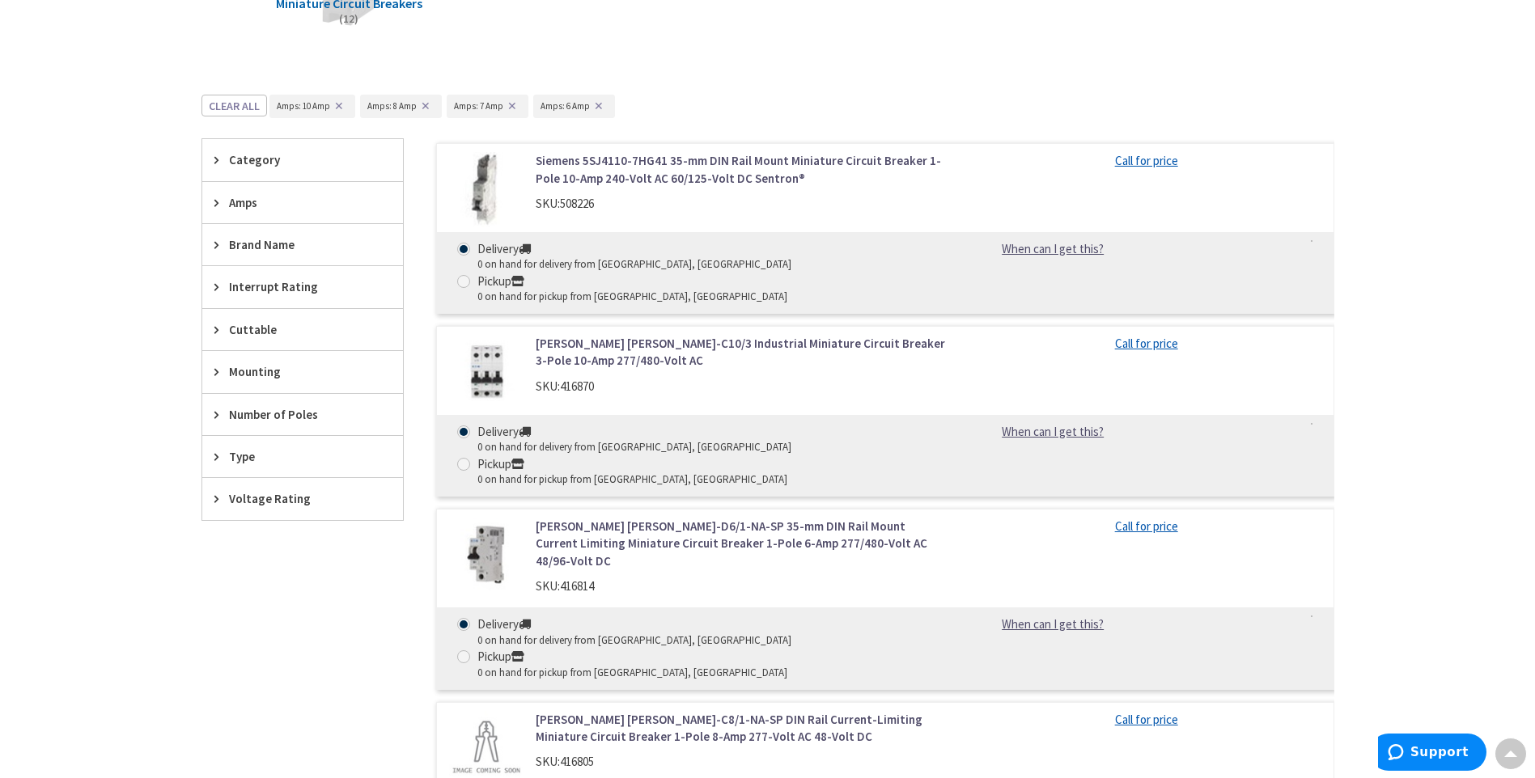
click at [261, 286] on span "Interrupt Rating" at bounding box center [295, 286] width 132 height 17
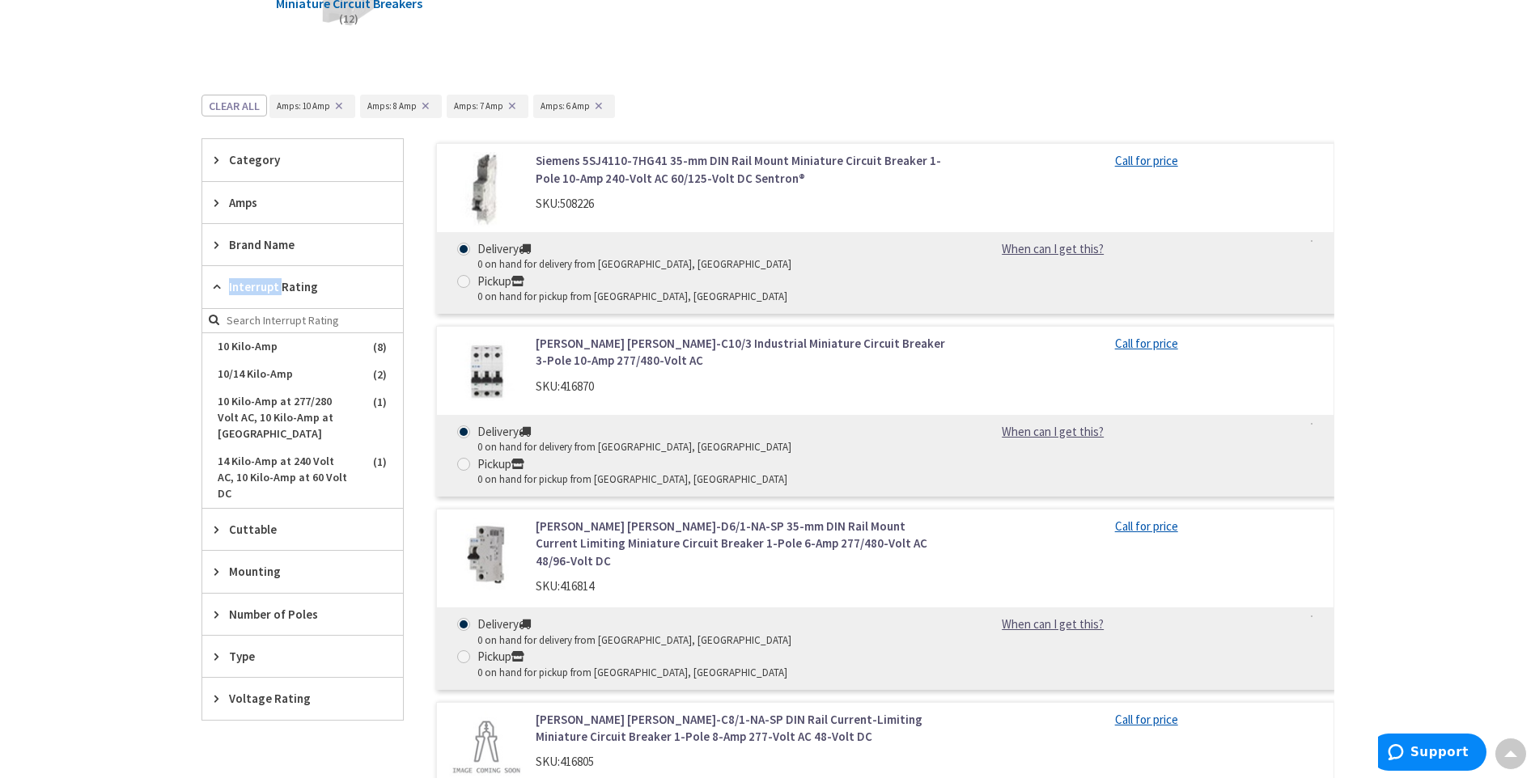
click at [260, 286] on span "Interrupt Rating" at bounding box center [295, 286] width 132 height 17
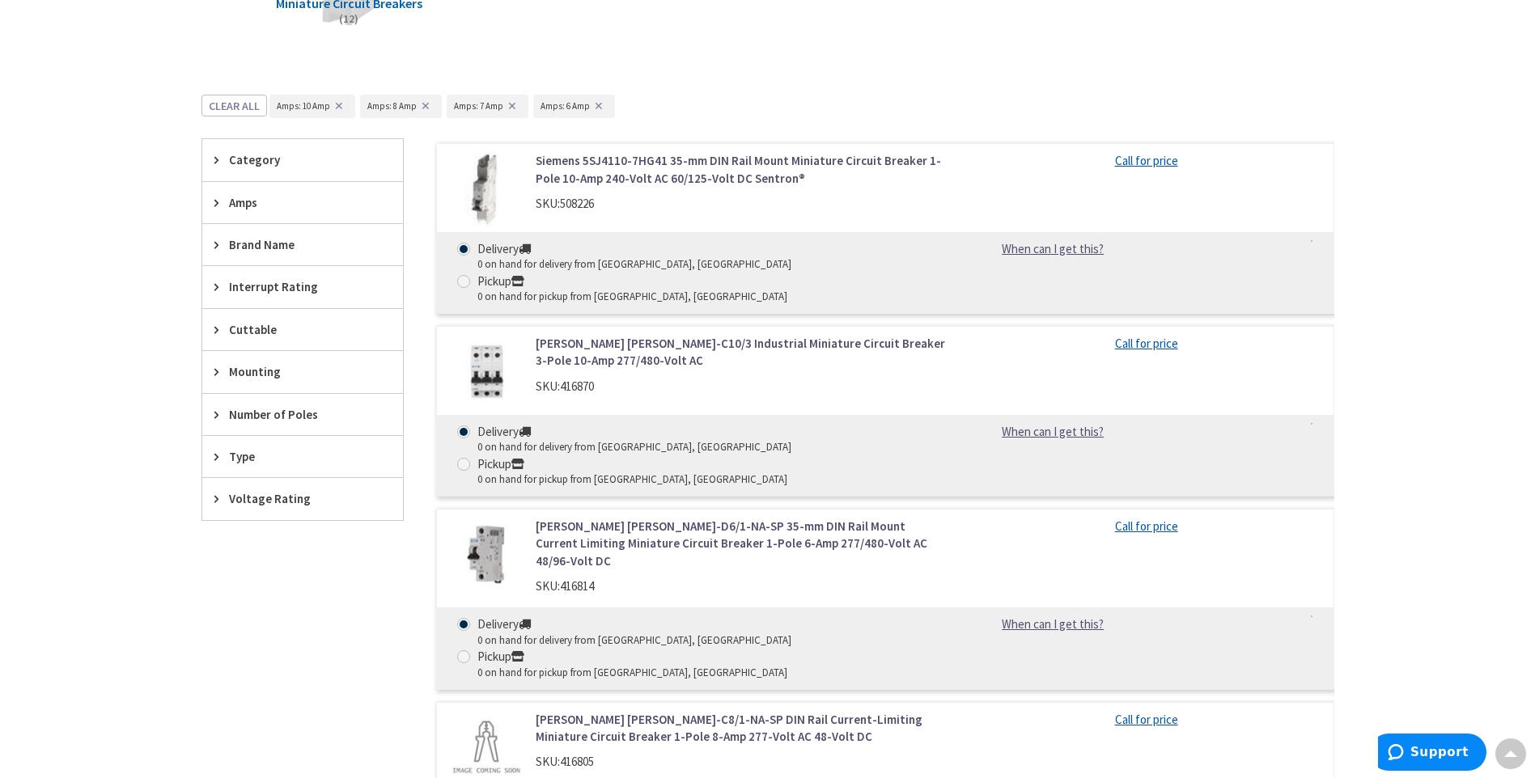
drag, startPoint x: 260, startPoint y: 286, endPoint x: 248, endPoint y: 324, distance: 39.9
click at [248, 324] on span "Cuttable" at bounding box center [295, 329] width 132 height 17
drag, startPoint x: 248, startPoint y: 324, endPoint x: 248, endPoint y: 375, distance: 51.0
click at [248, 375] on span "Mounting" at bounding box center [295, 371] width 132 height 17
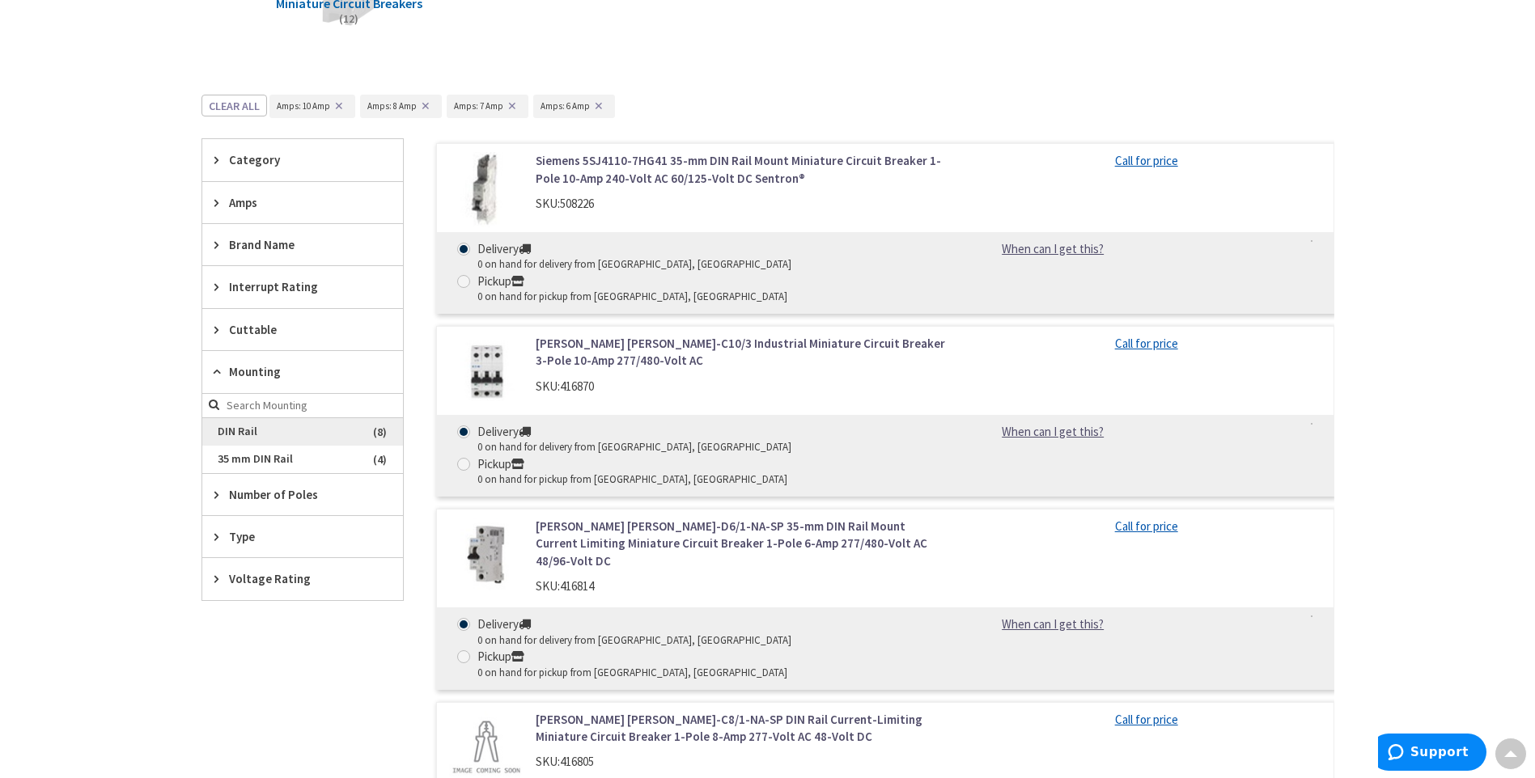
click at [269, 440] on span "DIN Rail" at bounding box center [302, 432] width 201 height 28
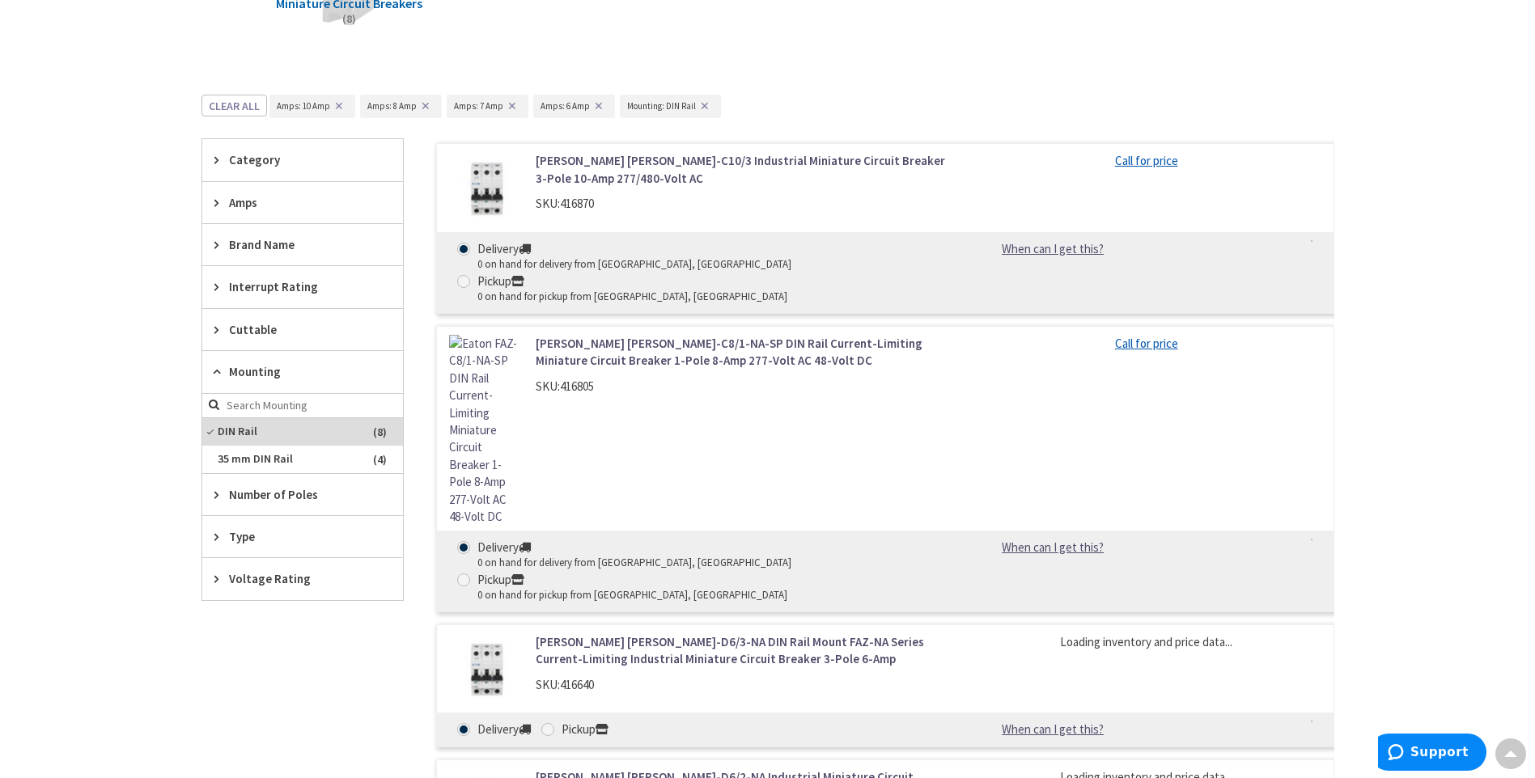
scroll to position [303, 0]
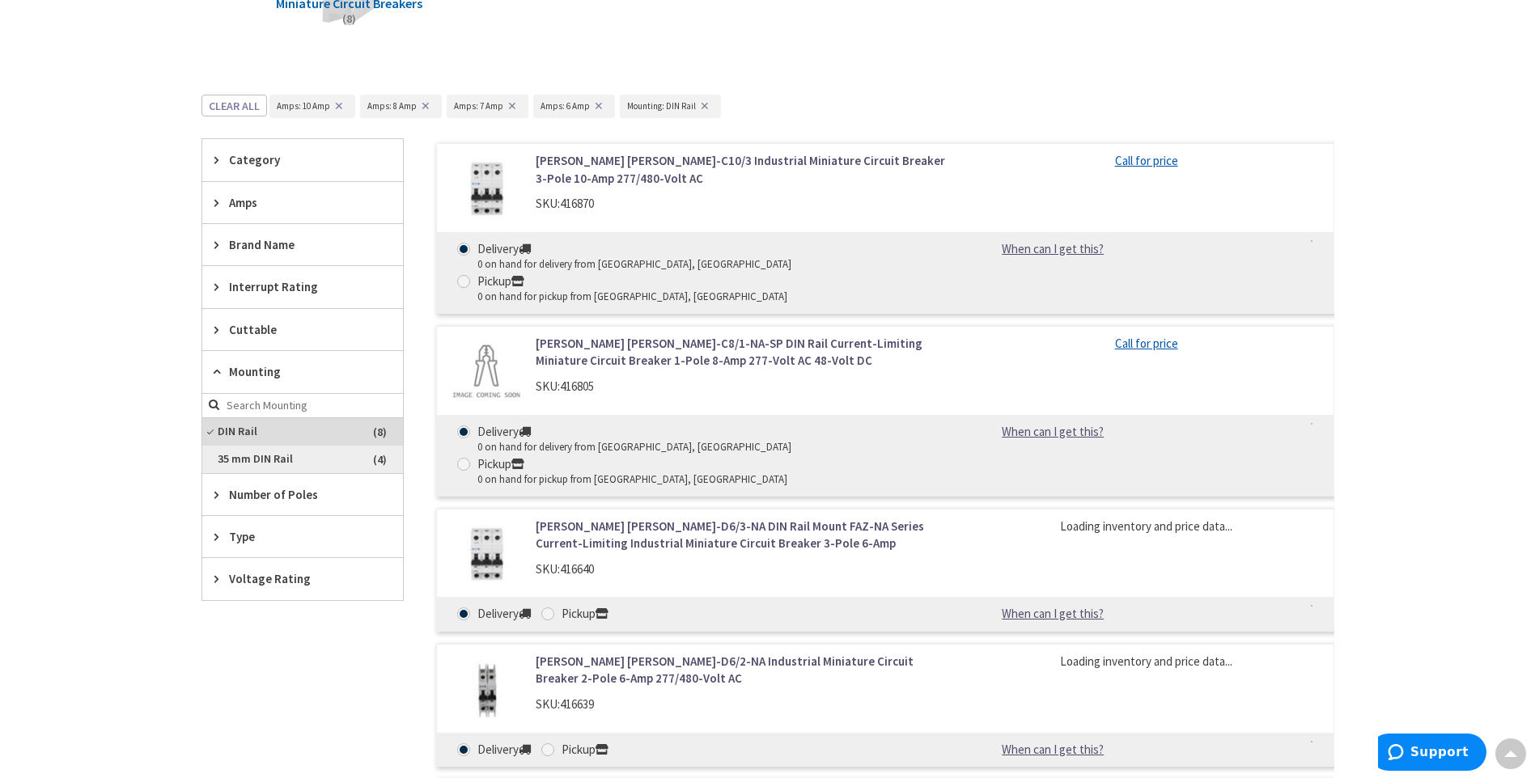
click at [269, 460] on span "35 mm DIN Rail" at bounding box center [302, 460] width 201 height 28
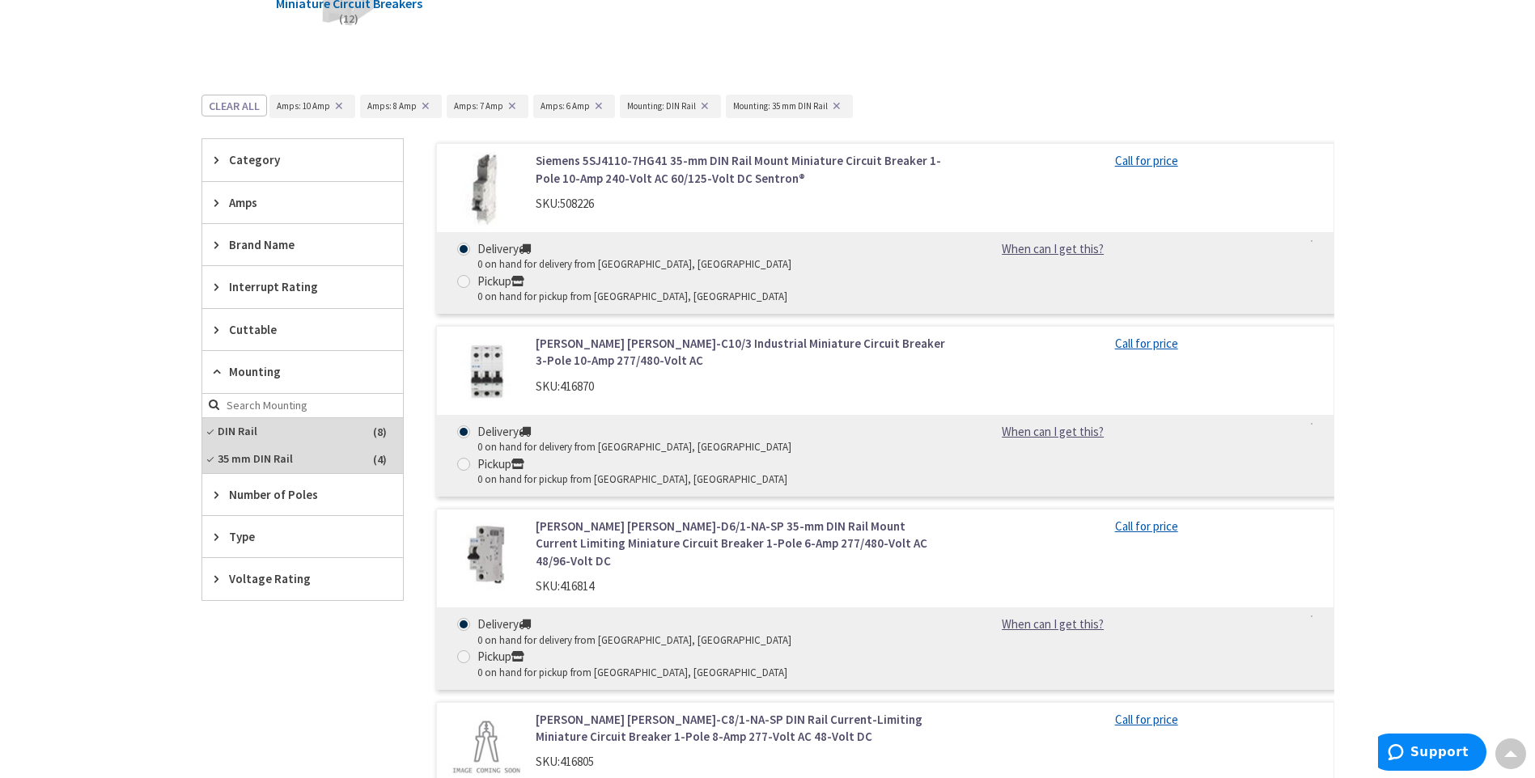
click at [230, 377] on span "Mounting" at bounding box center [295, 371] width 132 height 17
click at [243, 428] on div "Number of Poles" at bounding box center [302, 414] width 201 height 41
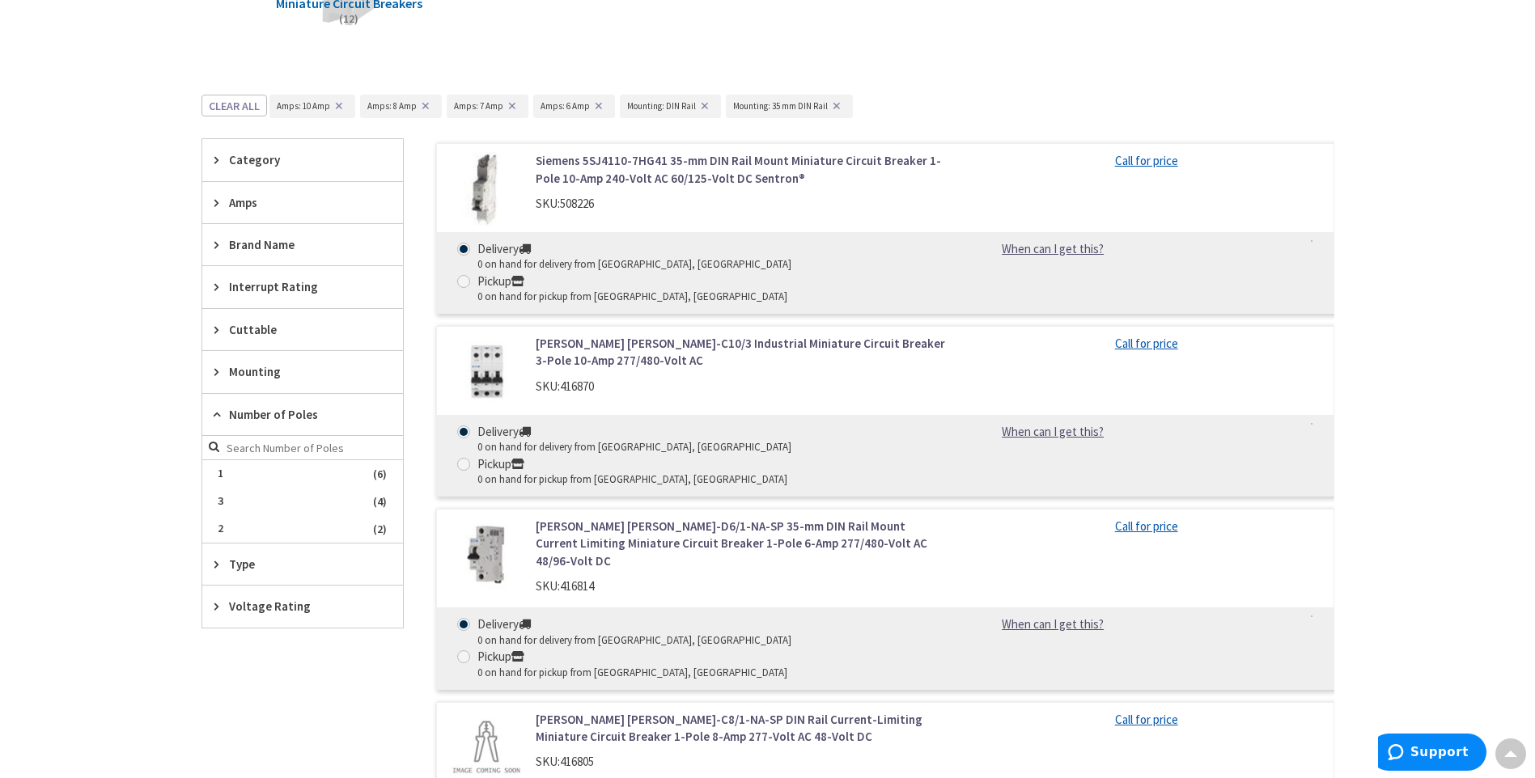
click at [244, 425] on div "Number of Poles" at bounding box center [302, 415] width 201 height 42
click at [232, 445] on div "Type" at bounding box center [302, 456] width 201 height 41
click at [232, 412] on span "Number of Poles" at bounding box center [295, 414] width 132 height 17
click at [235, 472] on span "1" at bounding box center [302, 474] width 201 height 28
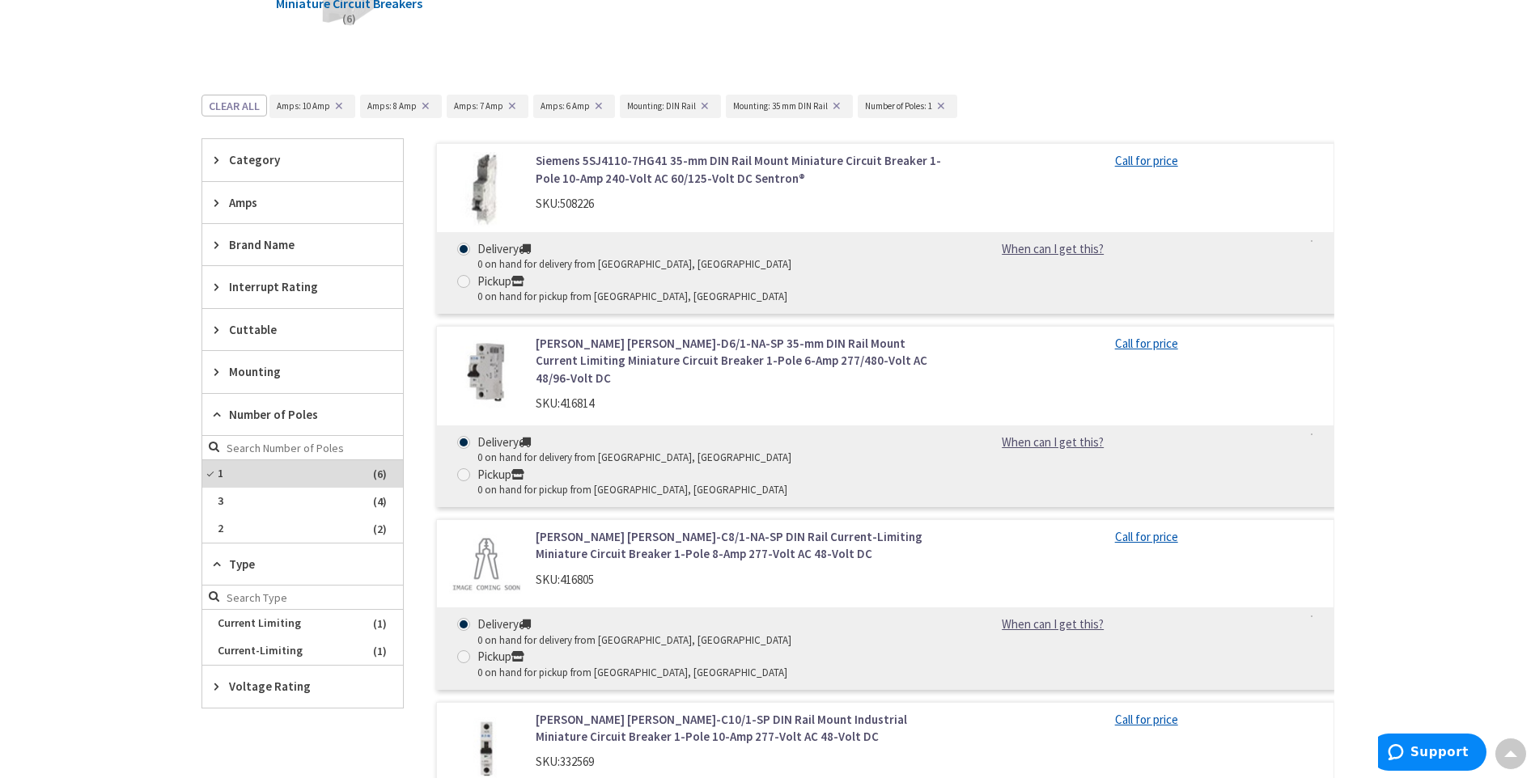
click at [214, 420] on icon at bounding box center [220, 415] width 12 height 12
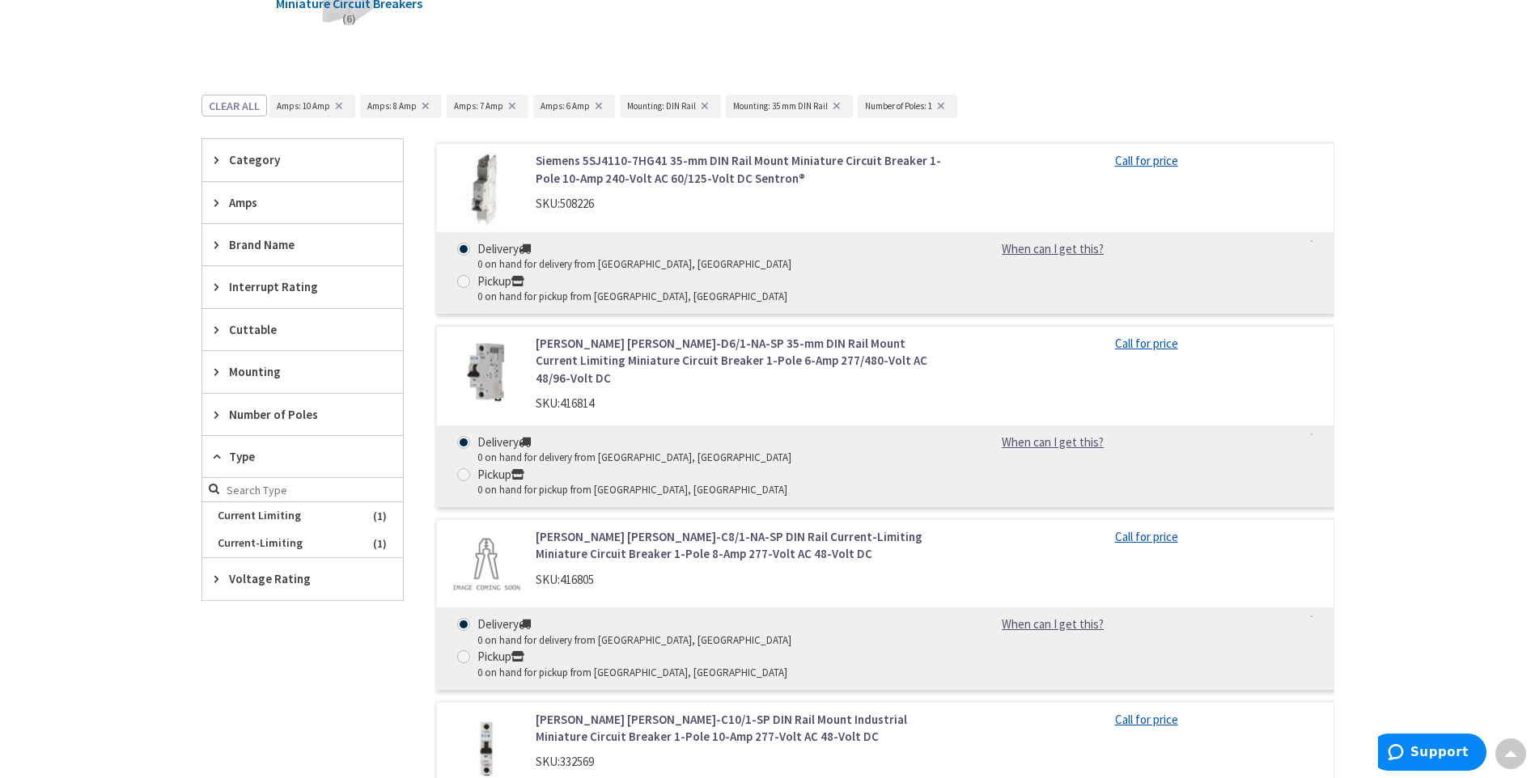
click at [248, 458] on span "Type" at bounding box center [295, 456] width 132 height 17
click at [225, 473] on div "Type" at bounding box center [302, 456] width 201 height 41
click at [225, 461] on icon at bounding box center [220, 457] width 12 height 12
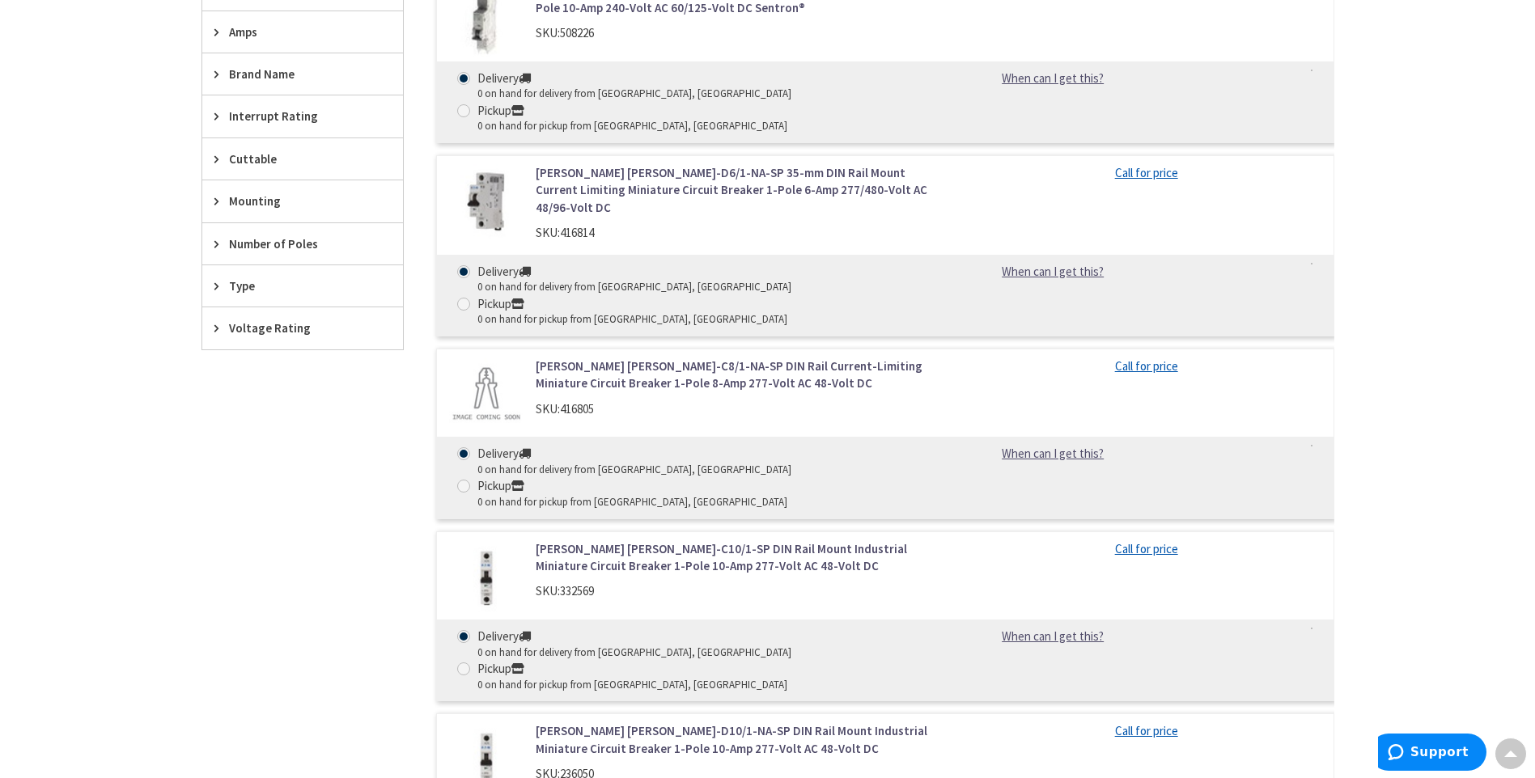
scroll to position [576, 0]
click at [1072, 264] on link "When can I get this?" at bounding box center [1052, 272] width 165 height 17
